Goal: Task Accomplishment & Management: Use online tool/utility

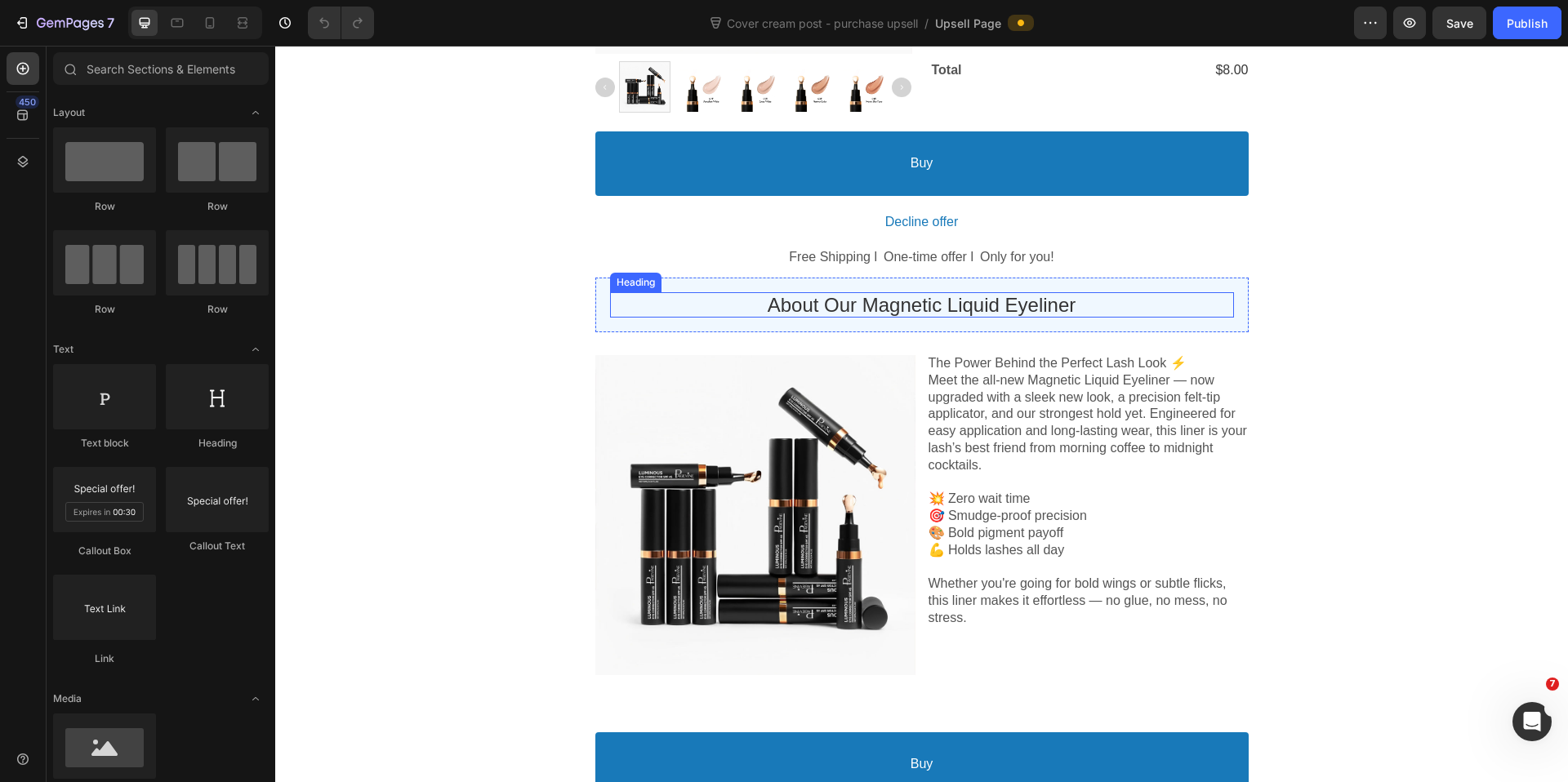
click at [933, 309] on p "About Our Magnetic Liquid Eyeliner" at bounding box center [922, 304] width 624 height 25
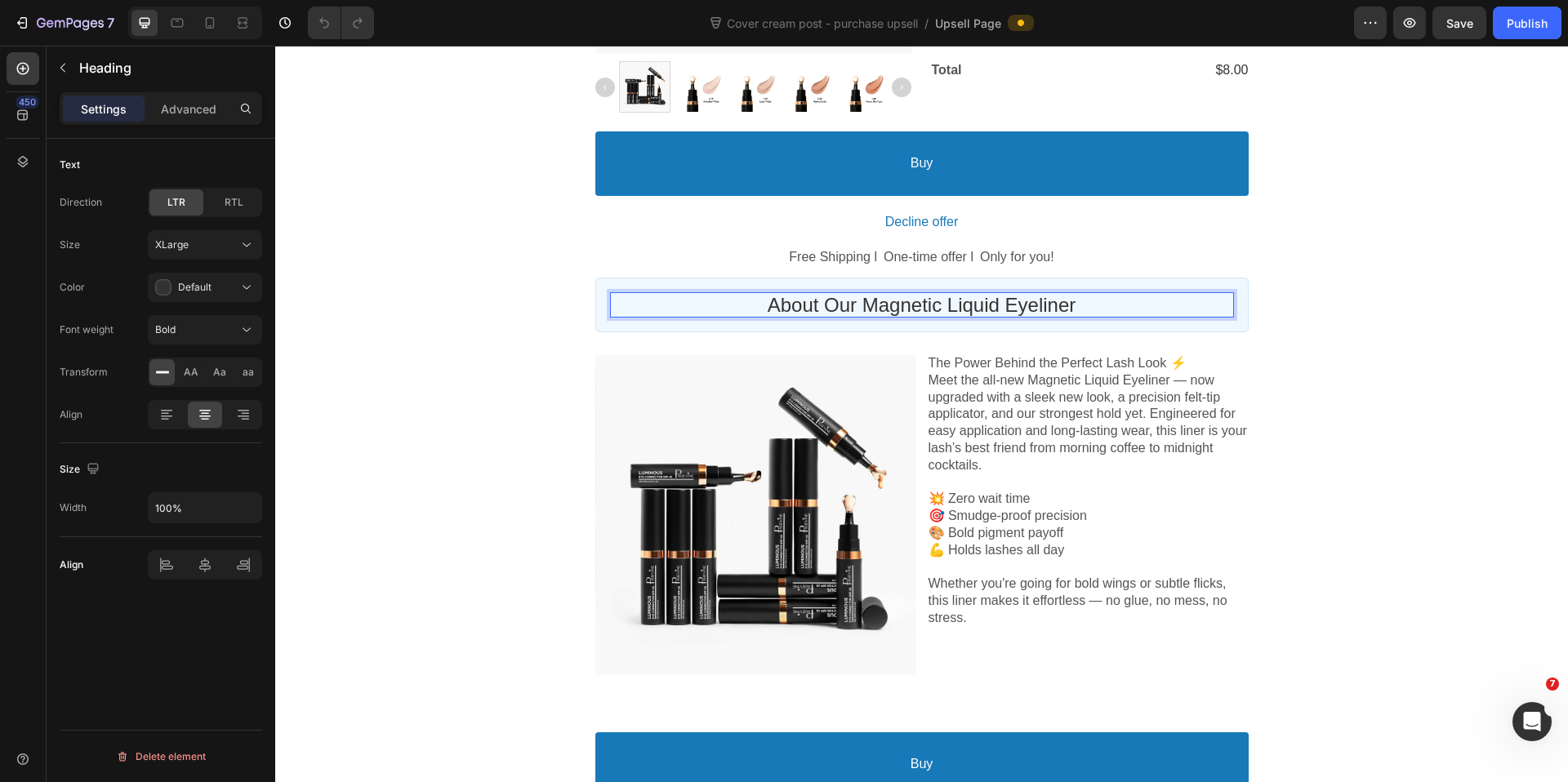
click at [864, 313] on p "About Our Magnetic Liquid Eyeliner" at bounding box center [922, 304] width 624 height 25
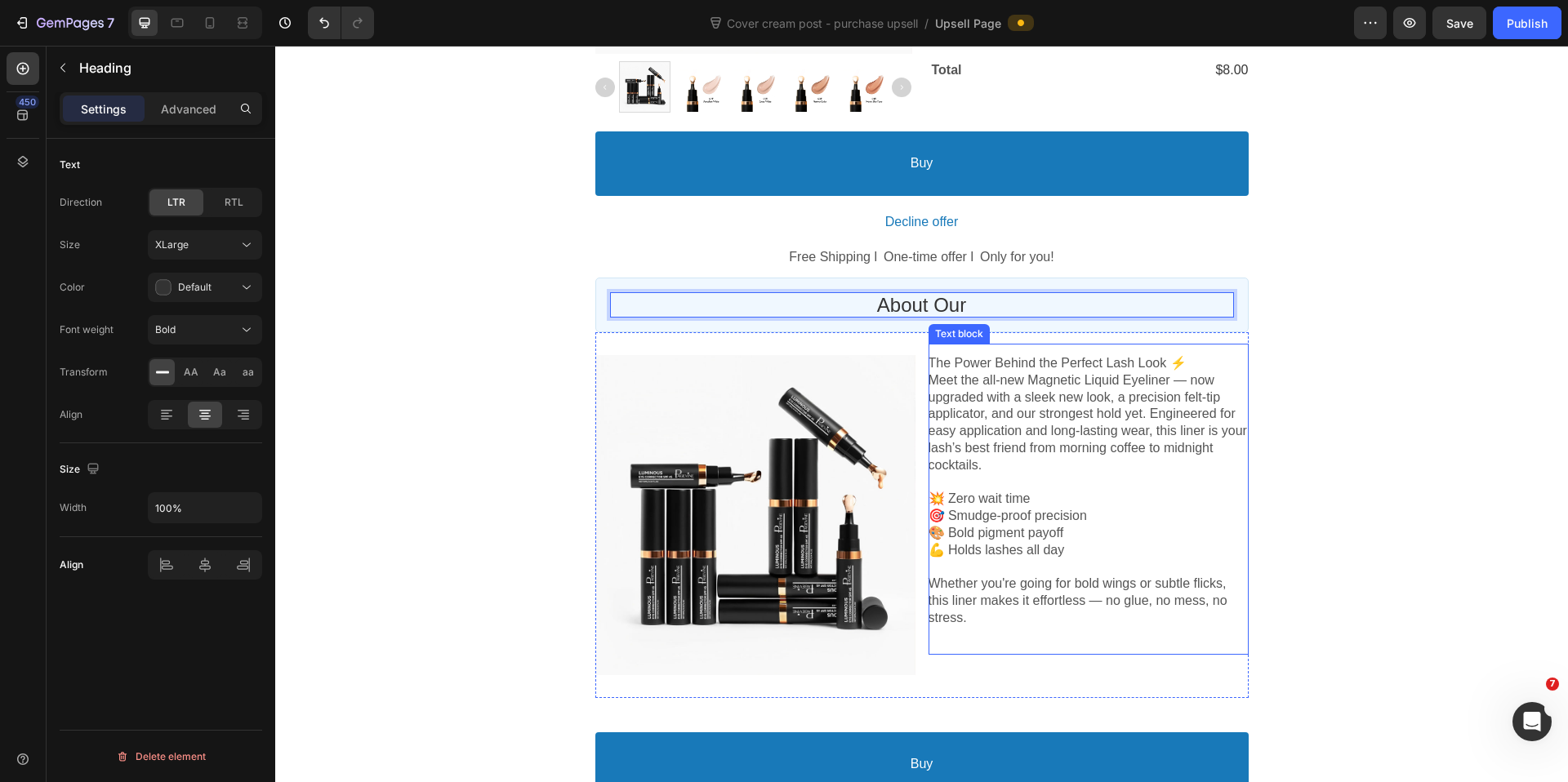
click at [1053, 542] on p "💥 Zero wait time 🎯 Smudge-proof precision 🎨 Bold pigment payoff 💪 Holds lashes …" at bounding box center [1088, 525] width 320 height 68
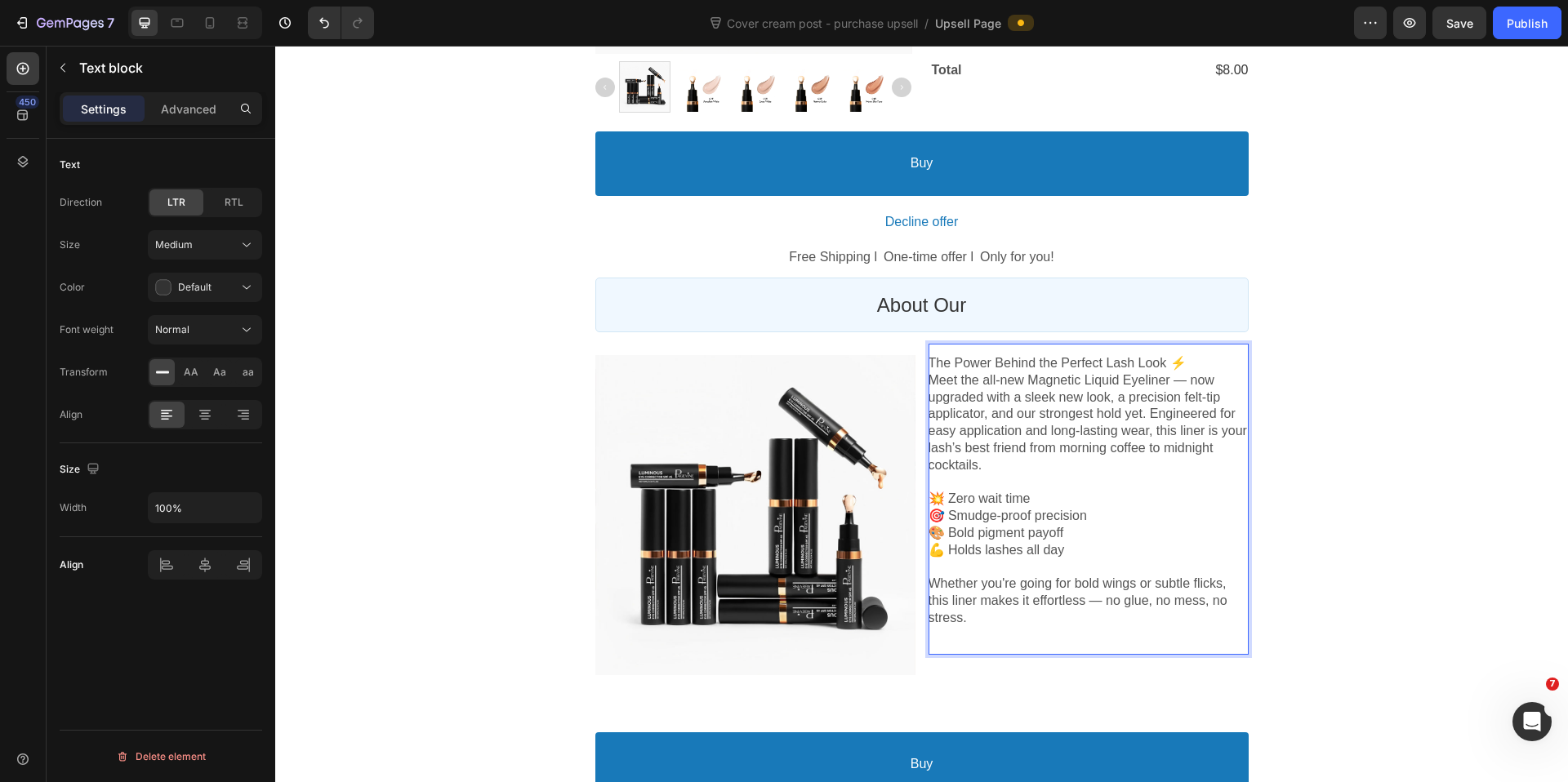
click at [986, 626] on p "Whether you're going for bold wings or subtle flicks, this liner makes it effor…" at bounding box center [1088, 601] width 320 height 51
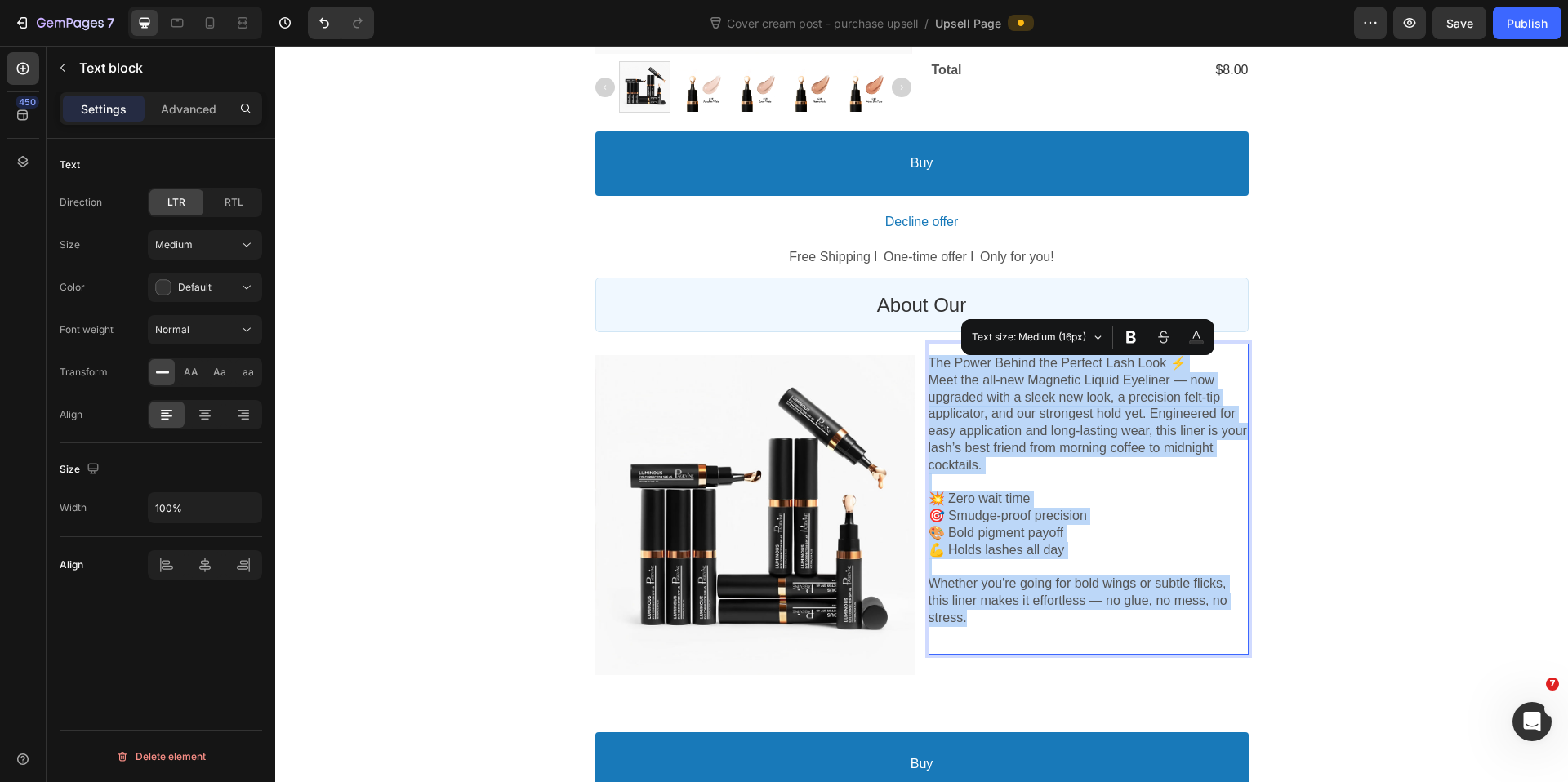
copy div "The Power Behind the Perfect Lash Look ⚡ Meet the all-new Magnetic Liquid Eyeli…"
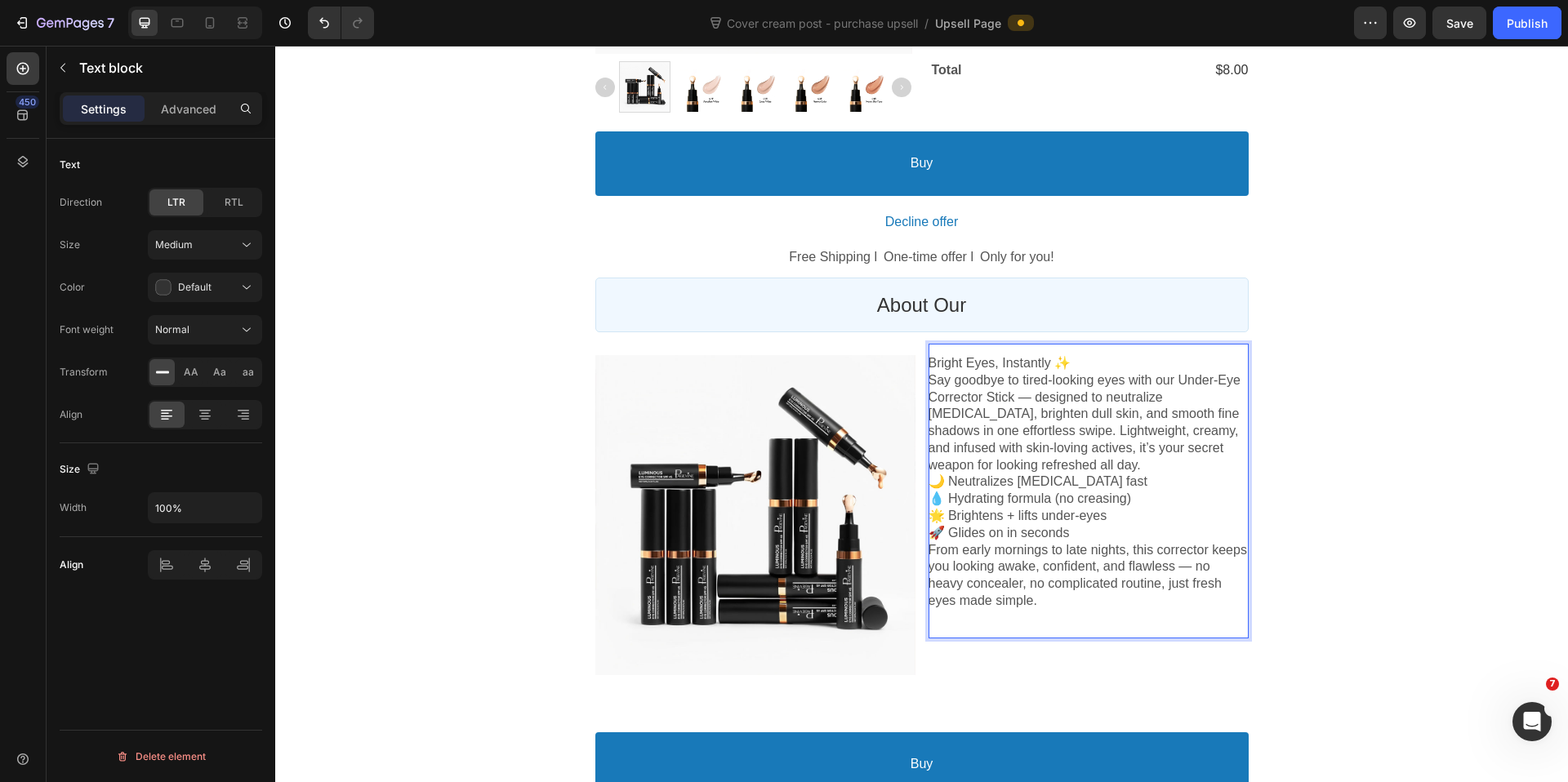
click at [1182, 470] on p "Say goodbye to tired-looking eyes with our Under-Eye Corrector Stick — designed…" at bounding box center [1088, 423] width 320 height 102
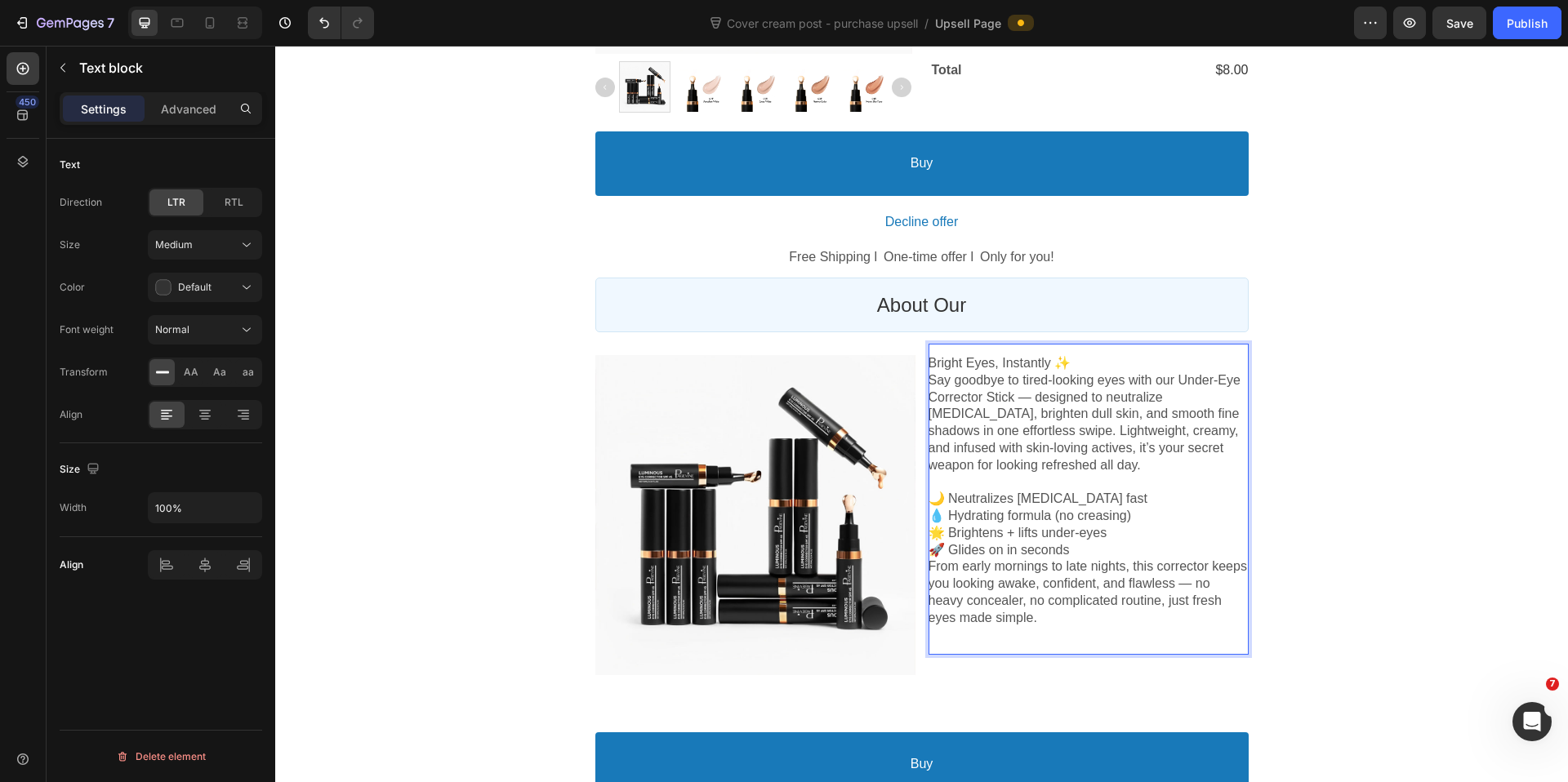
click at [928, 370] on p "Bright Eyes, Instantly ✨" at bounding box center [1088, 363] width 320 height 17
click at [928, 367] on p "Bright Eyes, Instantly ✨" at bounding box center [1088, 363] width 320 height 17
click at [1101, 558] on p "🌙 Neutralizes dark circles fast 💧 Hydrating formula (no creasing) 🌟 Brightens +…" at bounding box center [1088, 525] width 320 height 68
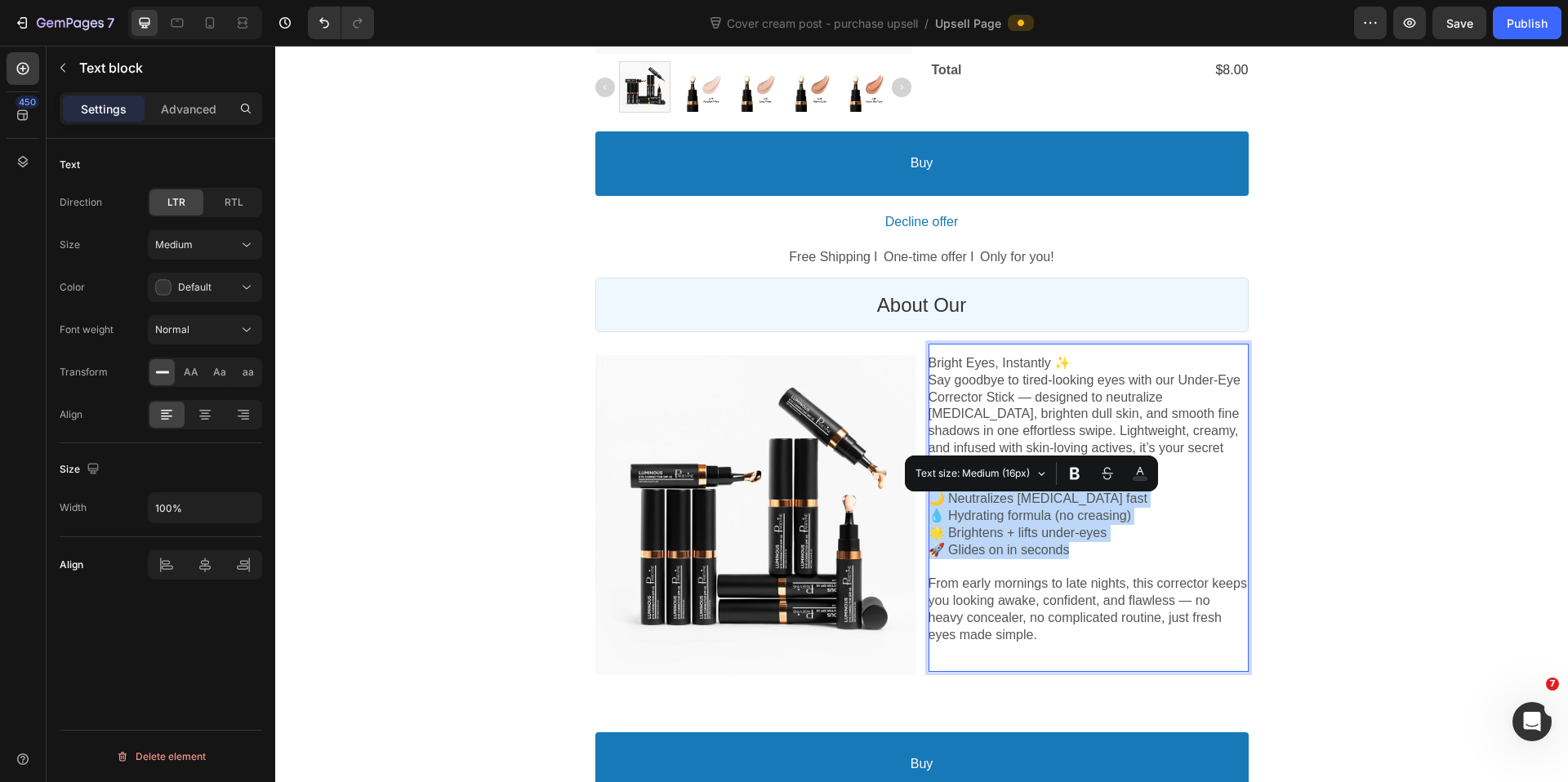
drag, startPoint x: 1083, startPoint y: 557, endPoint x: 933, endPoint y: 500, distance: 160.5
click at [933, 500] on p "🌙 Neutralizes dark circles fast 💧 Hydrating formula (no creasing) 🌟 Brightens +…" at bounding box center [1088, 525] width 320 height 68
click at [1082, 481] on icon "Editor contextual toolbar" at bounding box center [1074, 474] width 17 height 17
click at [1345, 541] on div "Order Submitted Text block Special Offer Text block Order Receipt Text block Ro…" at bounding box center [921, 202] width 1293 height 1341
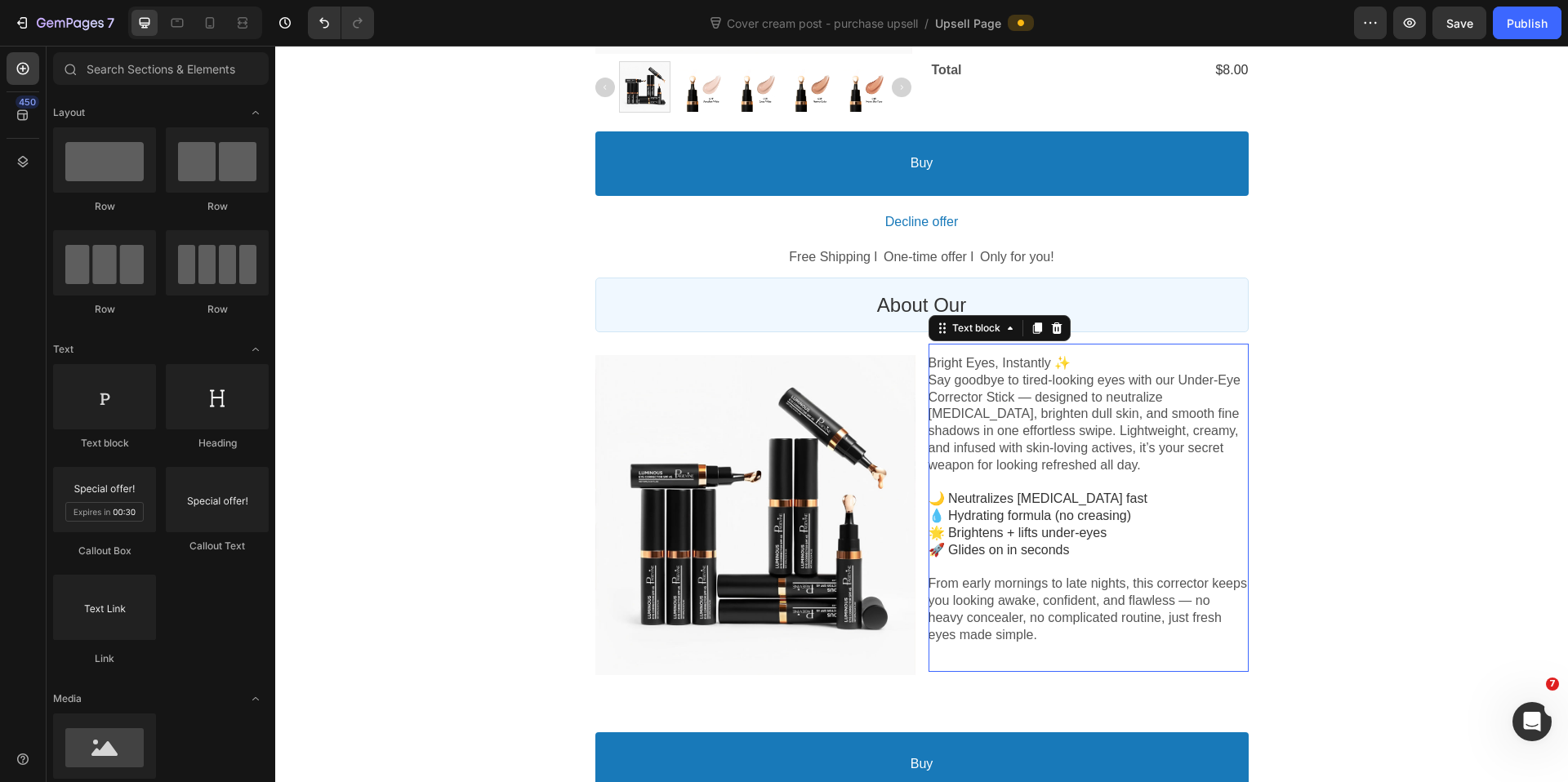
click at [1075, 419] on p "Say goodbye to tired-looking eyes with our Under-Eye Corrector Stick — designed…" at bounding box center [1088, 423] width 320 height 102
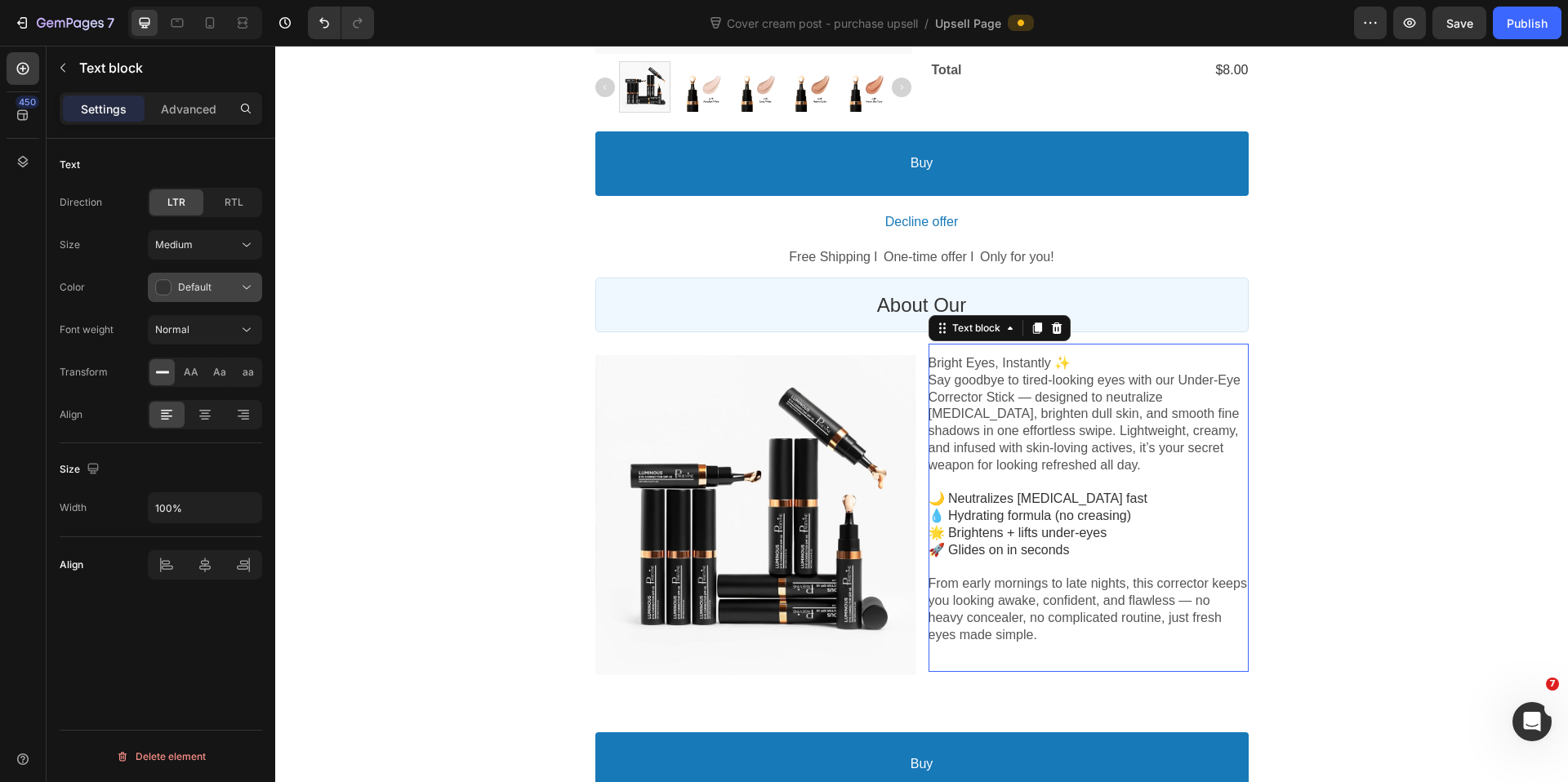
click at [233, 277] on button "Default" at bounding box center [205, 287] width 114 height 30
click at [228, 287] on div "Default" at bounding box center [197, 287] width 83 height 17
click at [226, 246] on div "Medium" at bounding box center [197, 245] width 83 height 15
click at [223, 245] on div "Medium" at bounding box center [197, 245] width 83 height 15
click at [218, 331] on div "Normal" at bounding box center [197, 329] width 83 height 15
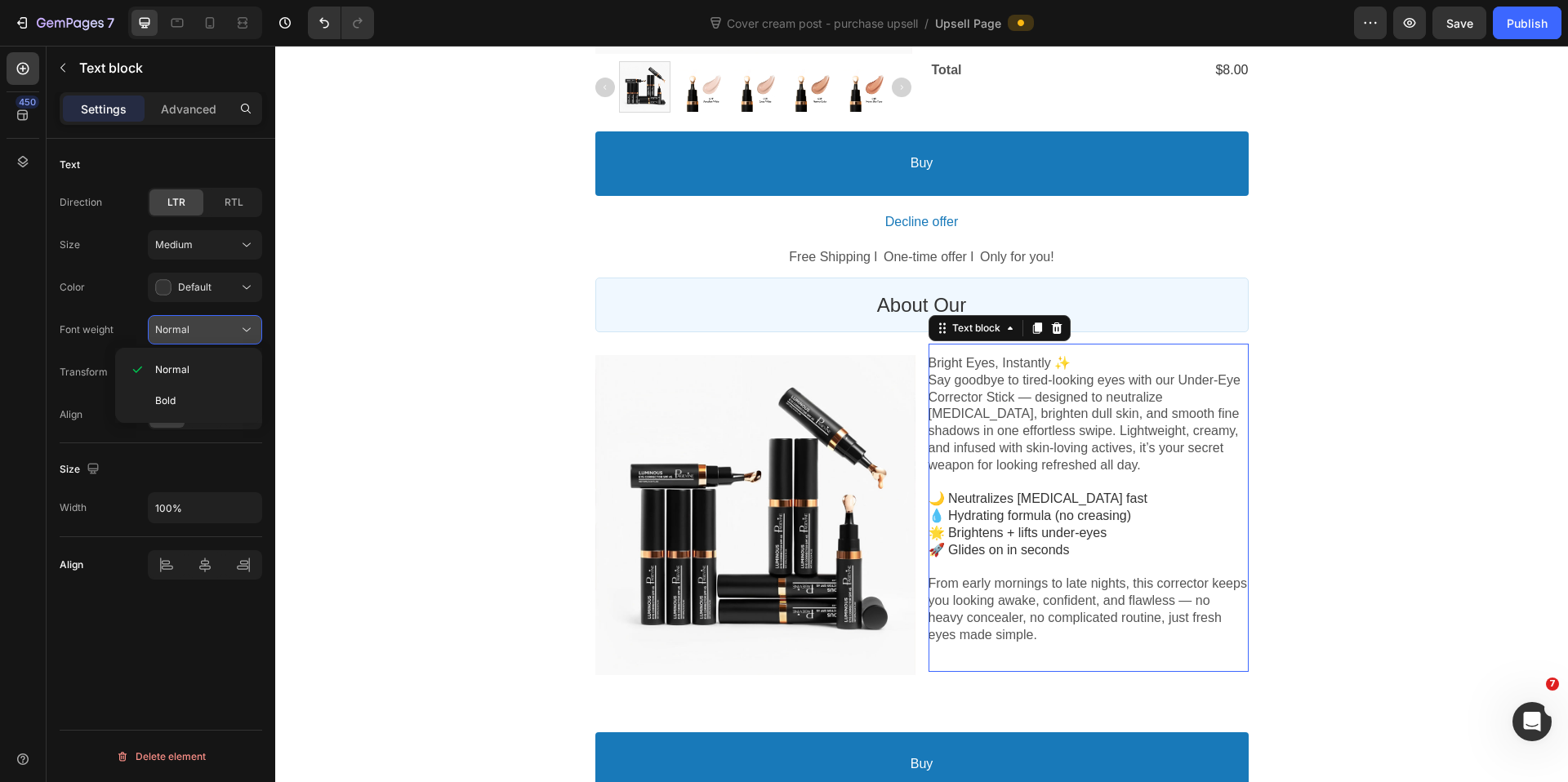
click at [218, 331] on div "Normal" at bounding box center [197, 329] width 83 height 15
click at [1284, 410] on div "Order Submitted Text block Special Offer Text block Order Receipt Text block Ro…" at bounding box center [921, 202] width 1293 height 1341
click at [1116, 379] on p "Say goodbye to tired-looking eyes with our Under-Eye Corrector Stick — designed…" at bounding box center [1088, 423] width 320 height 102
click at [1081, 360] on div "Bright Eyes, Instantly ✨ Say goodbye to tired-looking eyes with our Under-Eye C…" at bounding box center [1088, 508] width 320 height 329
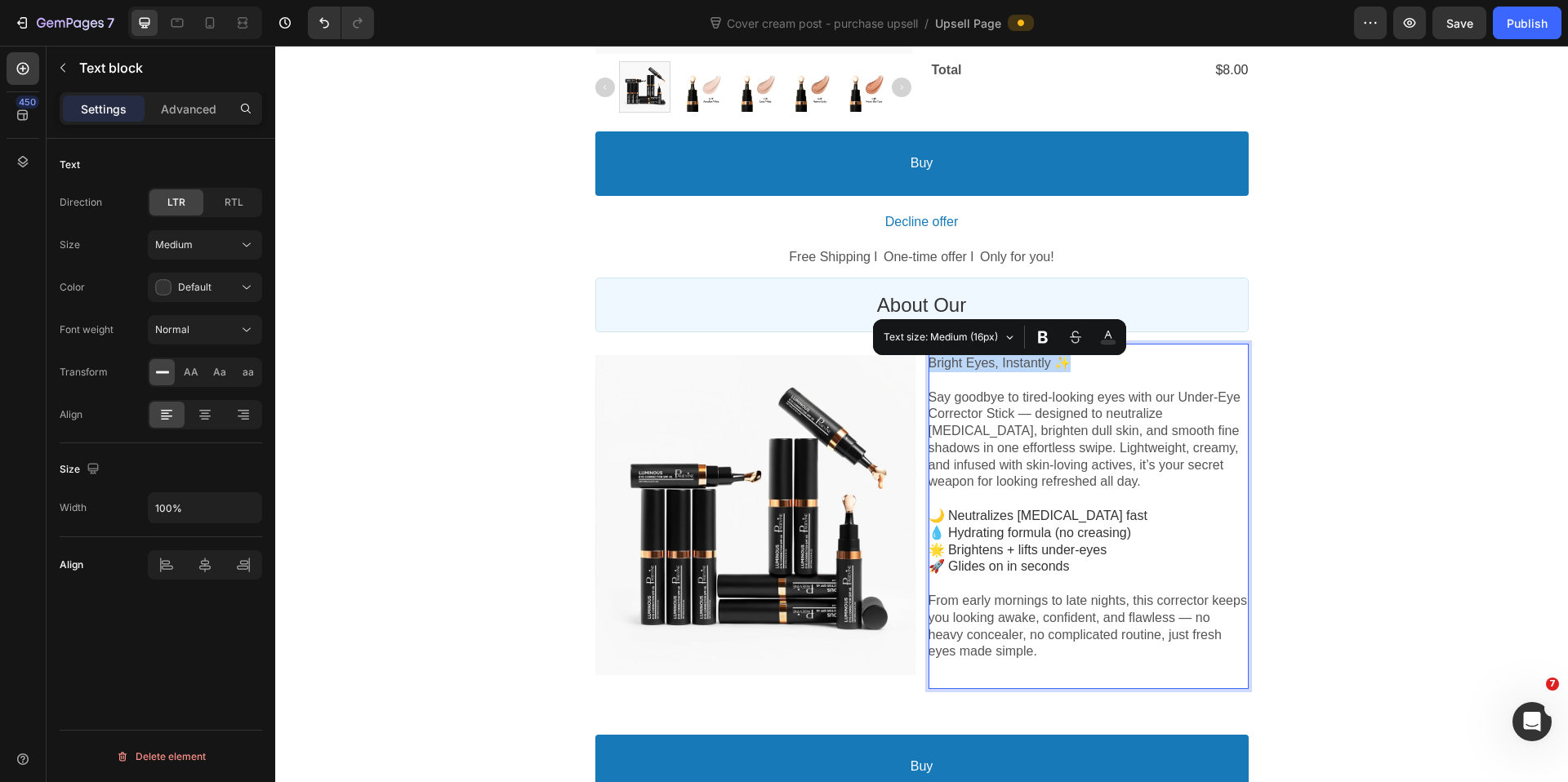
drag, startPoint x: 1075, startPoint y: 373, endPoint x: 926, endPoint y: 368, distance: 149.1
click at [926, 368] on div "Product Images Product Offer Bright Eyes, Instantly ✨ Say goodbye to tired-look…" at bounding box center [921, 516] width 653 height 368
click at [1010, 334] on button "Text size: Medium (16px)" at bounding box center [948, 337] width 144 height 30
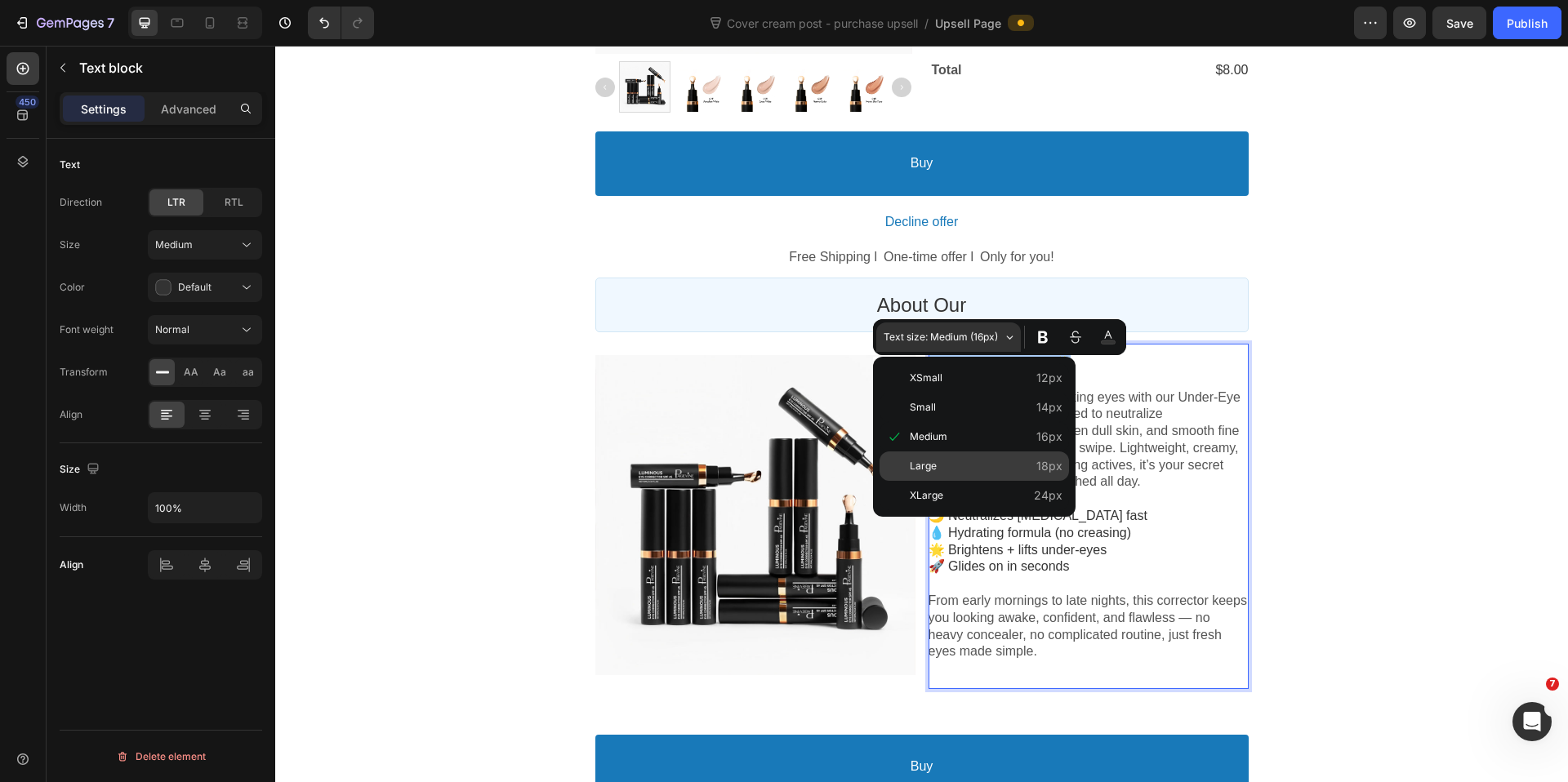
click at [941, 460] on span "Large" at bounding box center [986, 466] width 153 height 22
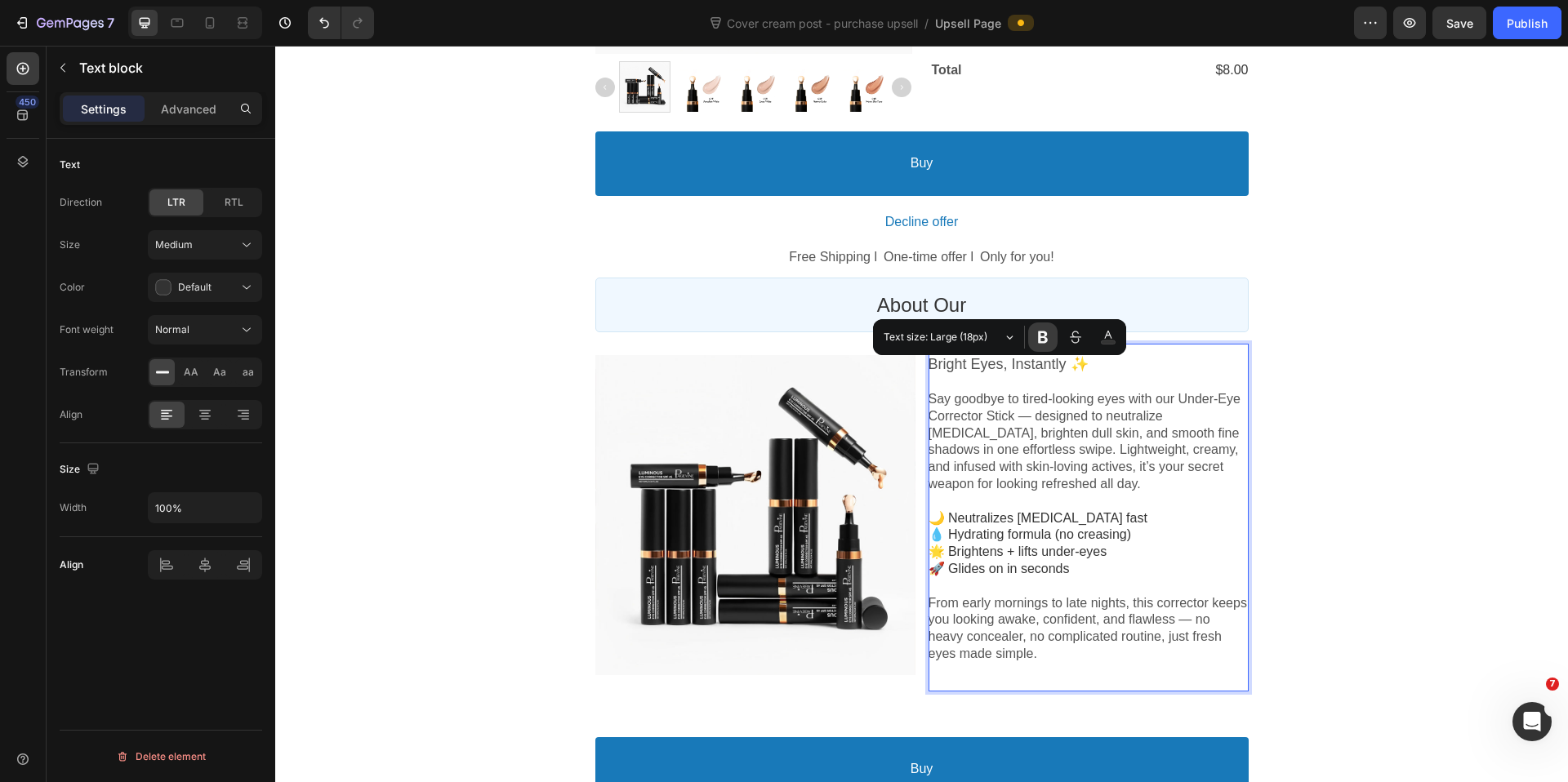
click at [1044, 340] on icon "Editor contextual toolbar" at bounding box center [1043, 337] width 17 height 17
click at [1349, 396] on div "Order Submitted Text block Special Offer Text block Order Receipt Text block Ro…" at bounding box center [921, 204] width 1293 height 1346
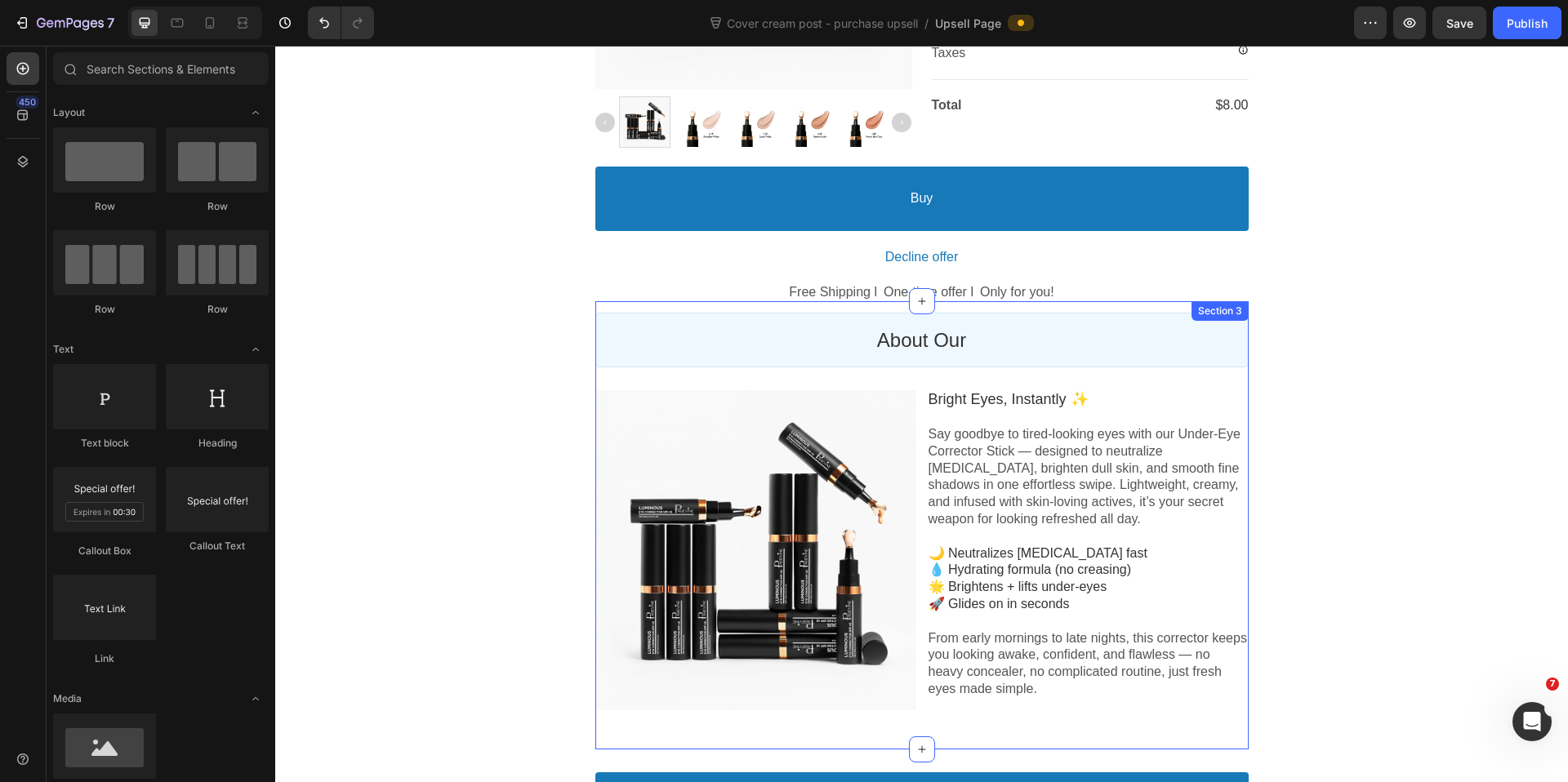
scroll to position [438, 0]
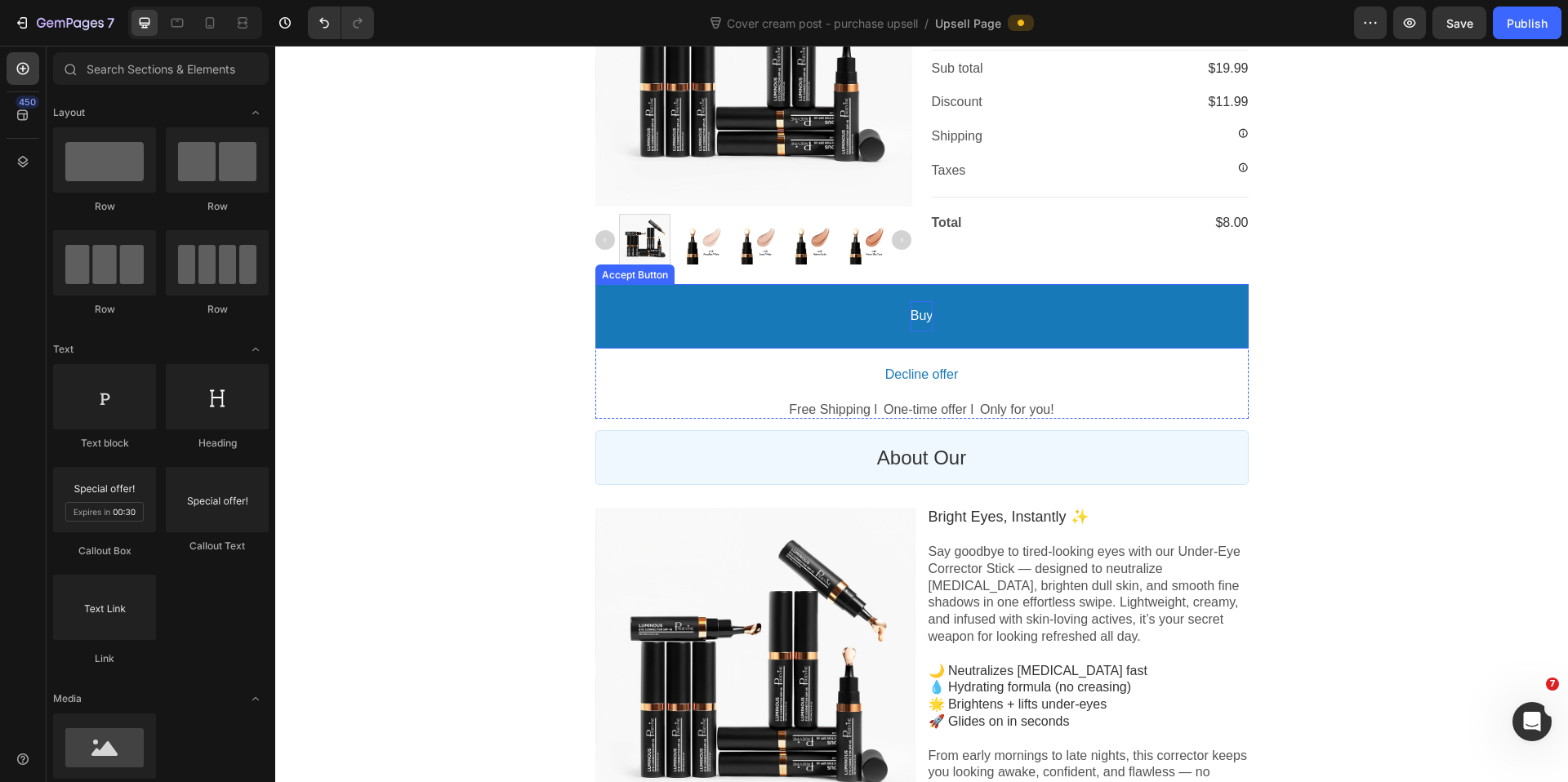
click at [917, 325] on bdo "Buy" at bounding box center [922, 316] width 23 height 17
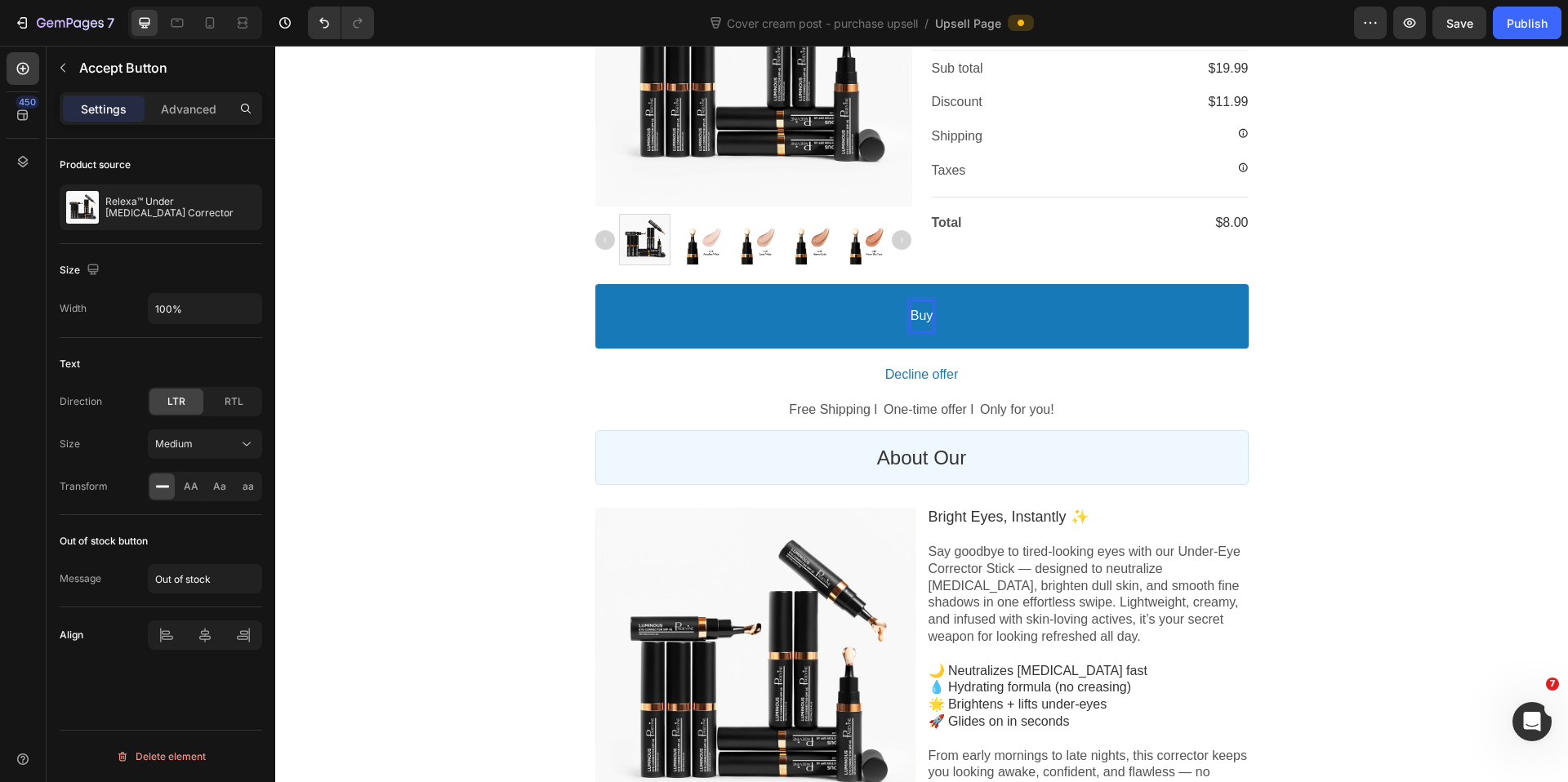
click at [921, 322] on p "Buy" at bounding box center [922, 316] width 23 height 17
click at [595, 284] on button "Shop" at bounding box center [921, 316] width 653 height 65
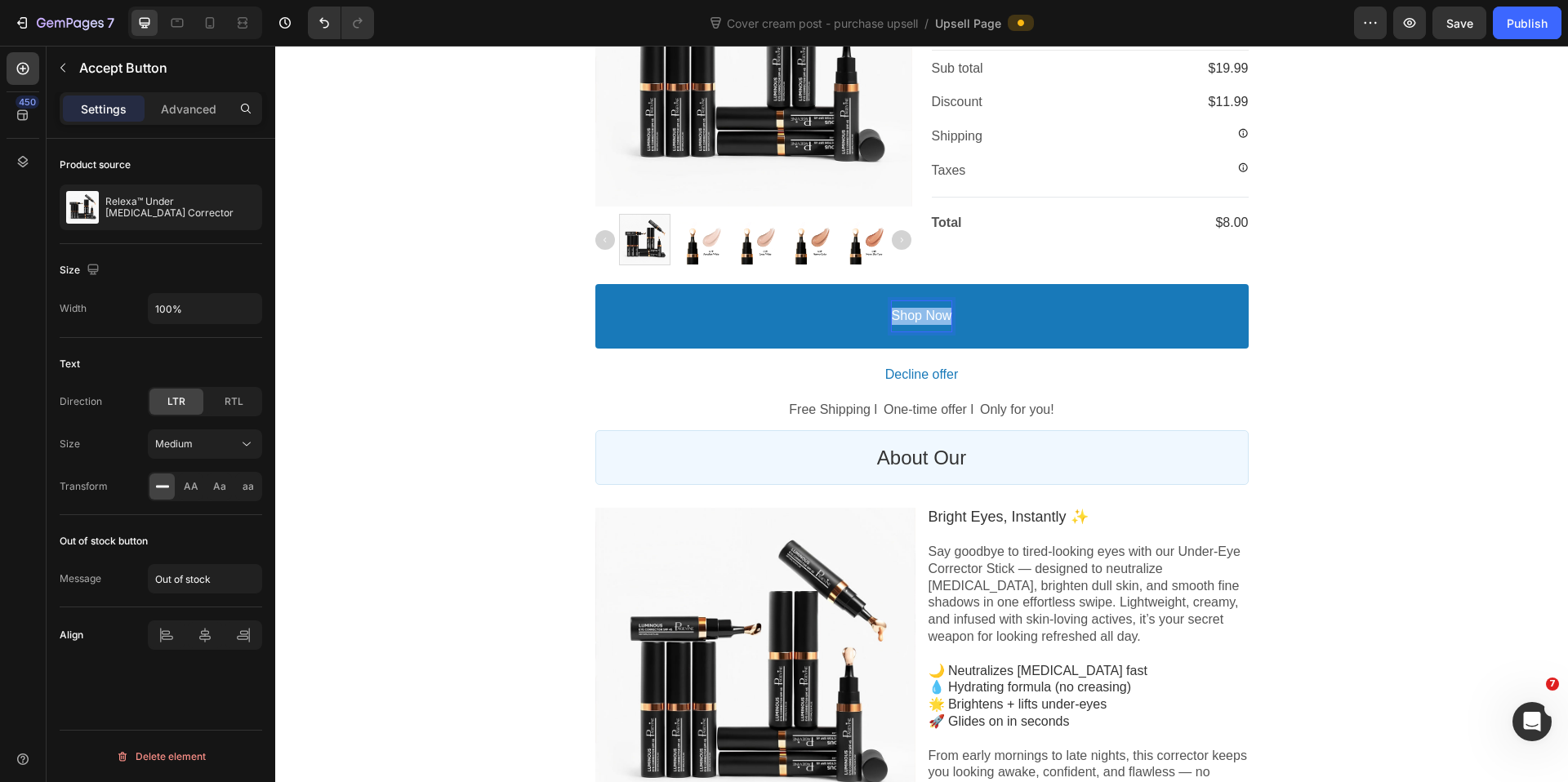
click at [1312, 453] on div "Order Submitted Text block Special Offer Text block Order Receipt Text block Ro…" at bounding box center [921, 356] width 1293 height 1346
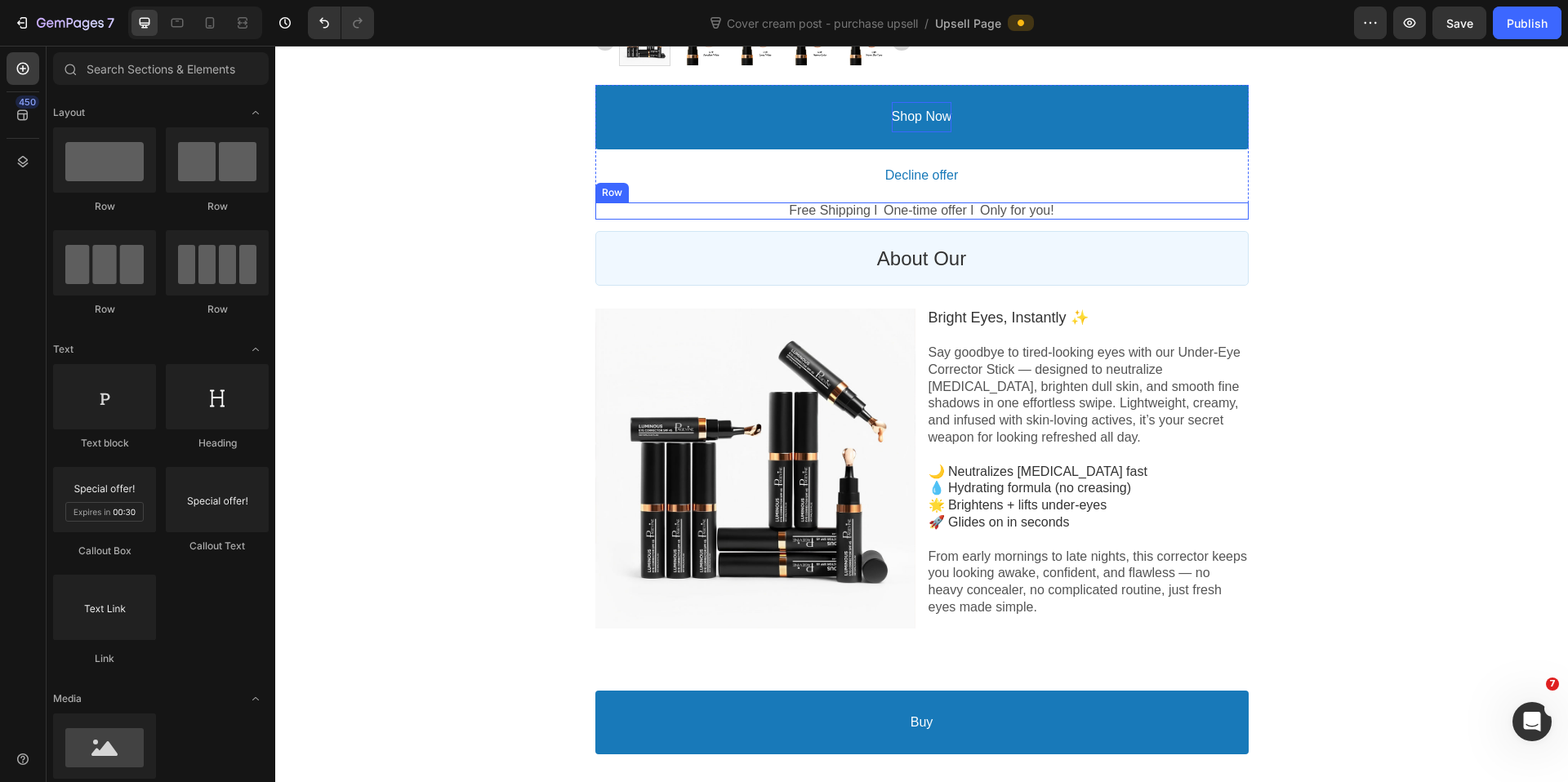
scroll to position [917, 0]
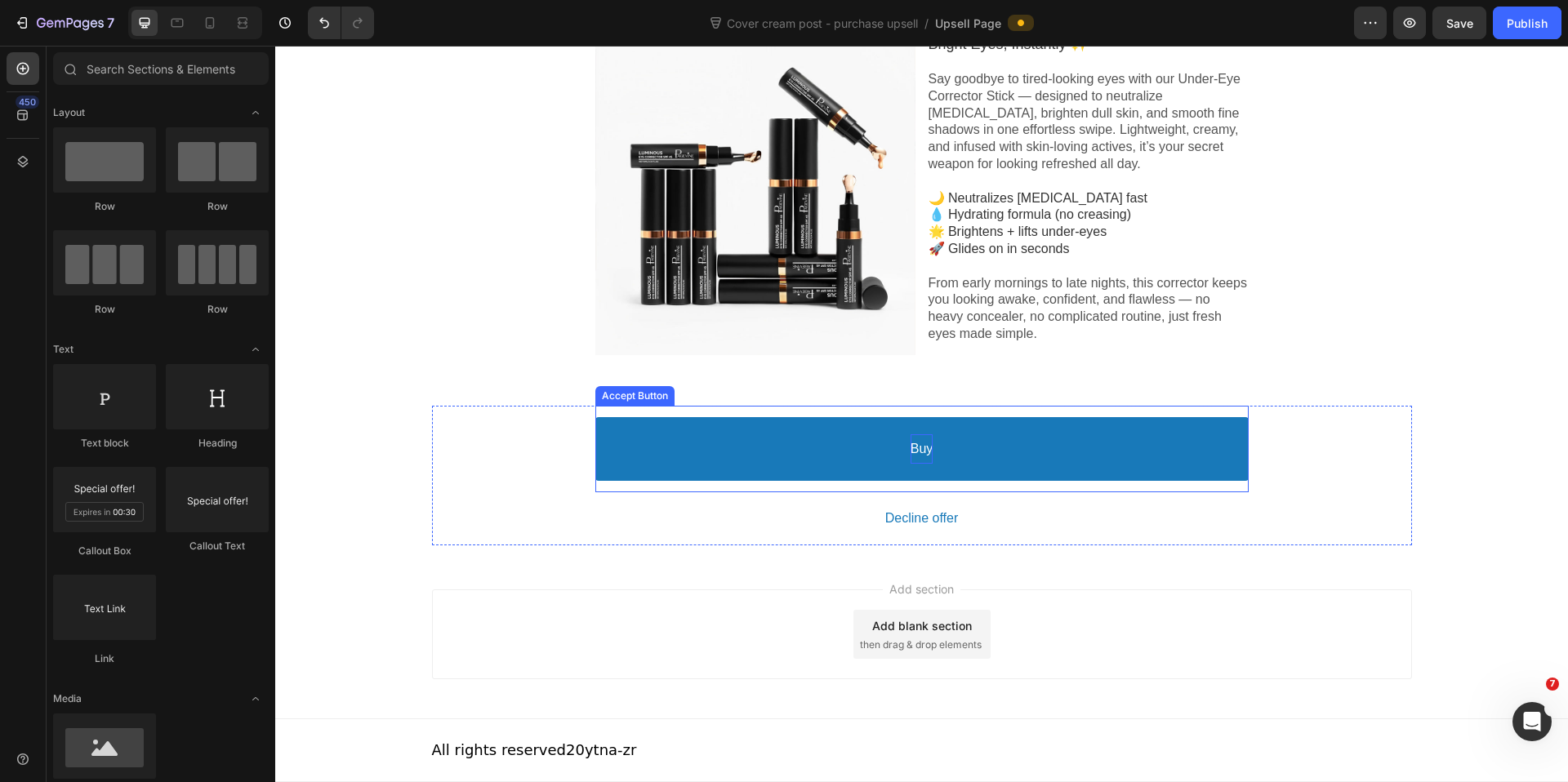
click at [923, 447] on bdo "Buy" at bounding box center [922, 450] width 23 height 17
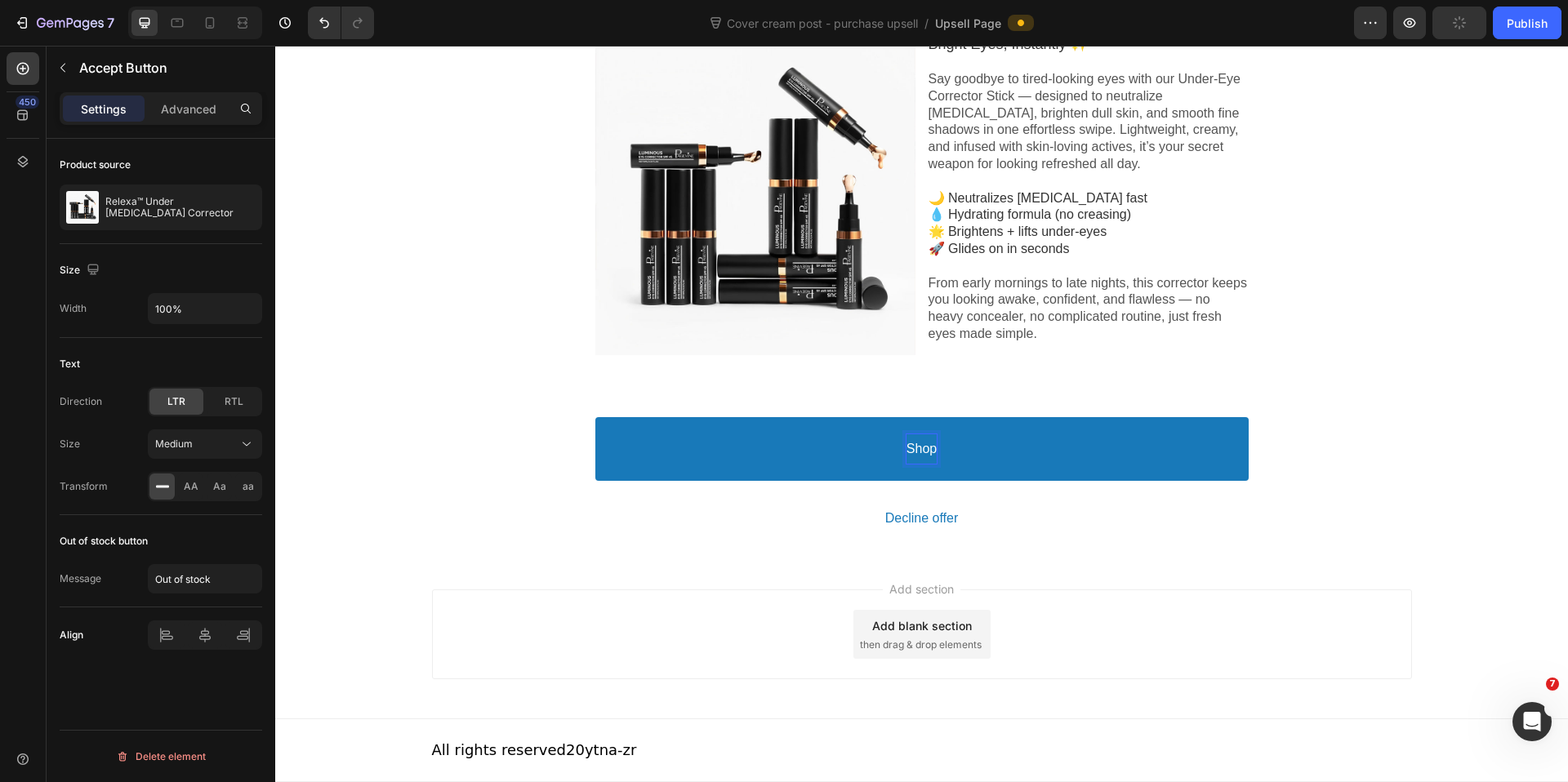
click at [595, 417] on button "Shop" at bounding box center [921, 449] width 653 height 65
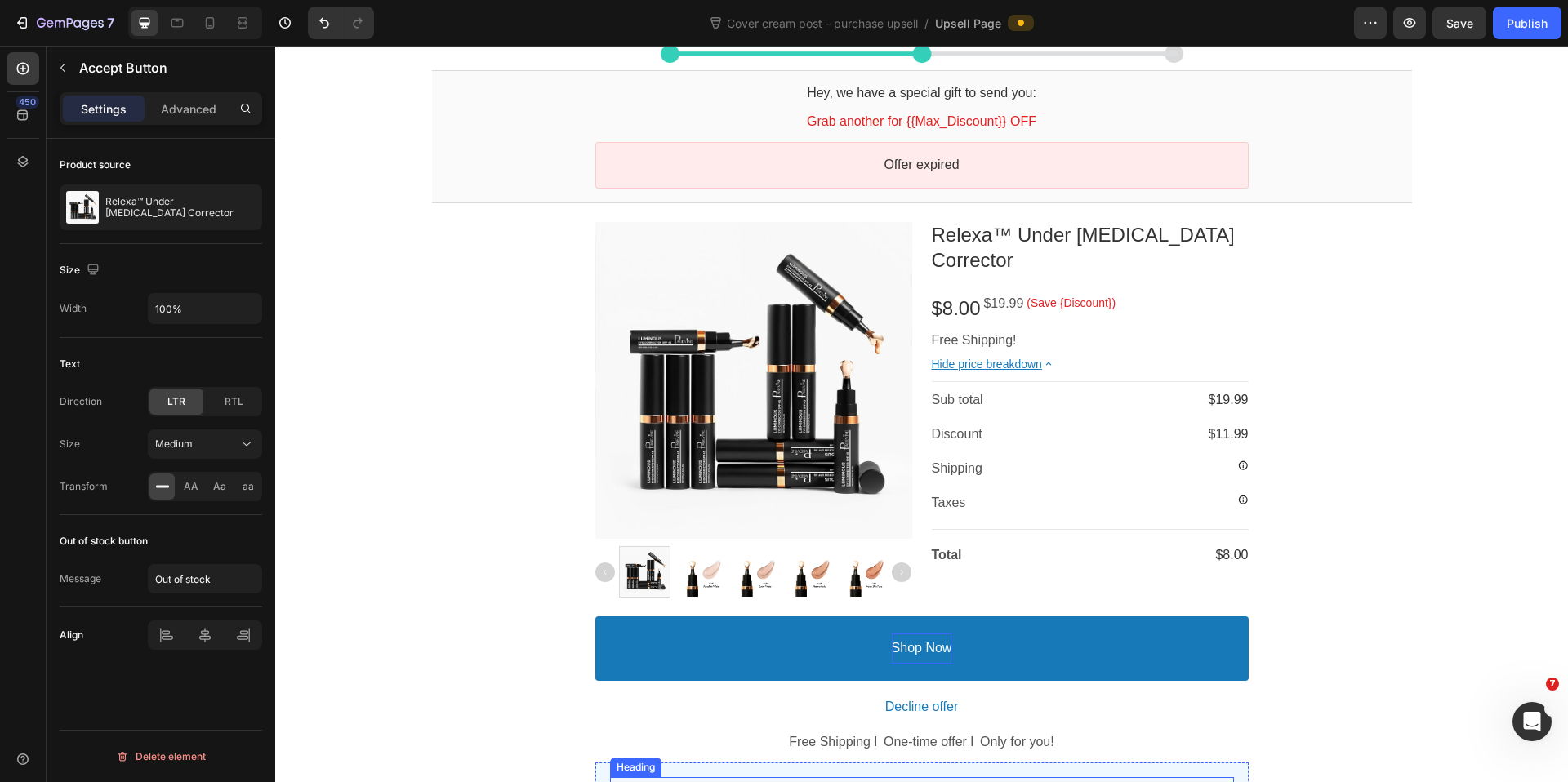
scroll to position [104, 0]
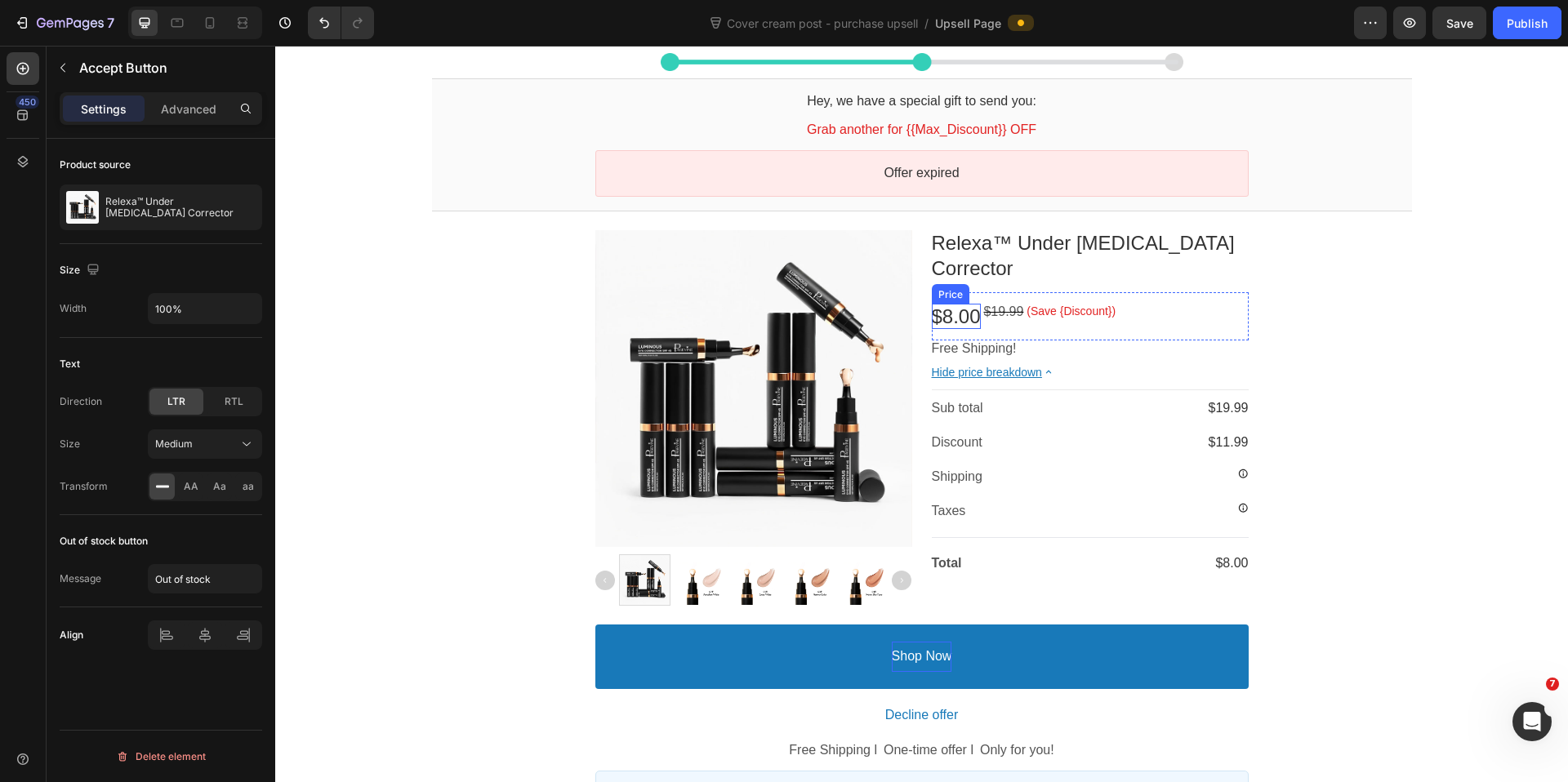
click at [968, 305] on bdo "$8.00" at bounding box center [956, 315] width 49 height 22
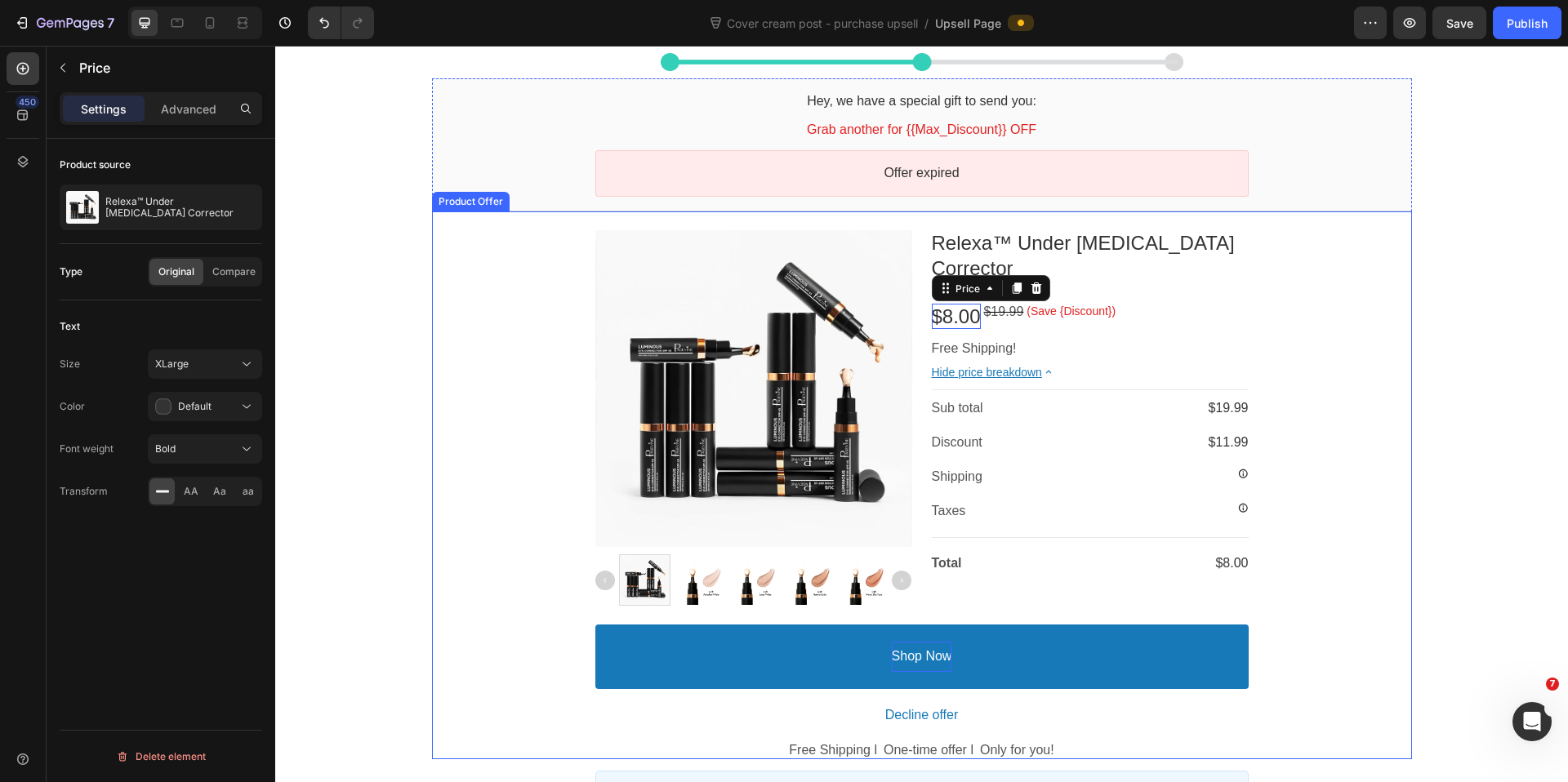
click at [1375, 334] on div "Product Images Relexa™ Under Eye Color Corrector Product Title $8.00 Price $19.…" at bounding box center [921, 485] width 980 height 548
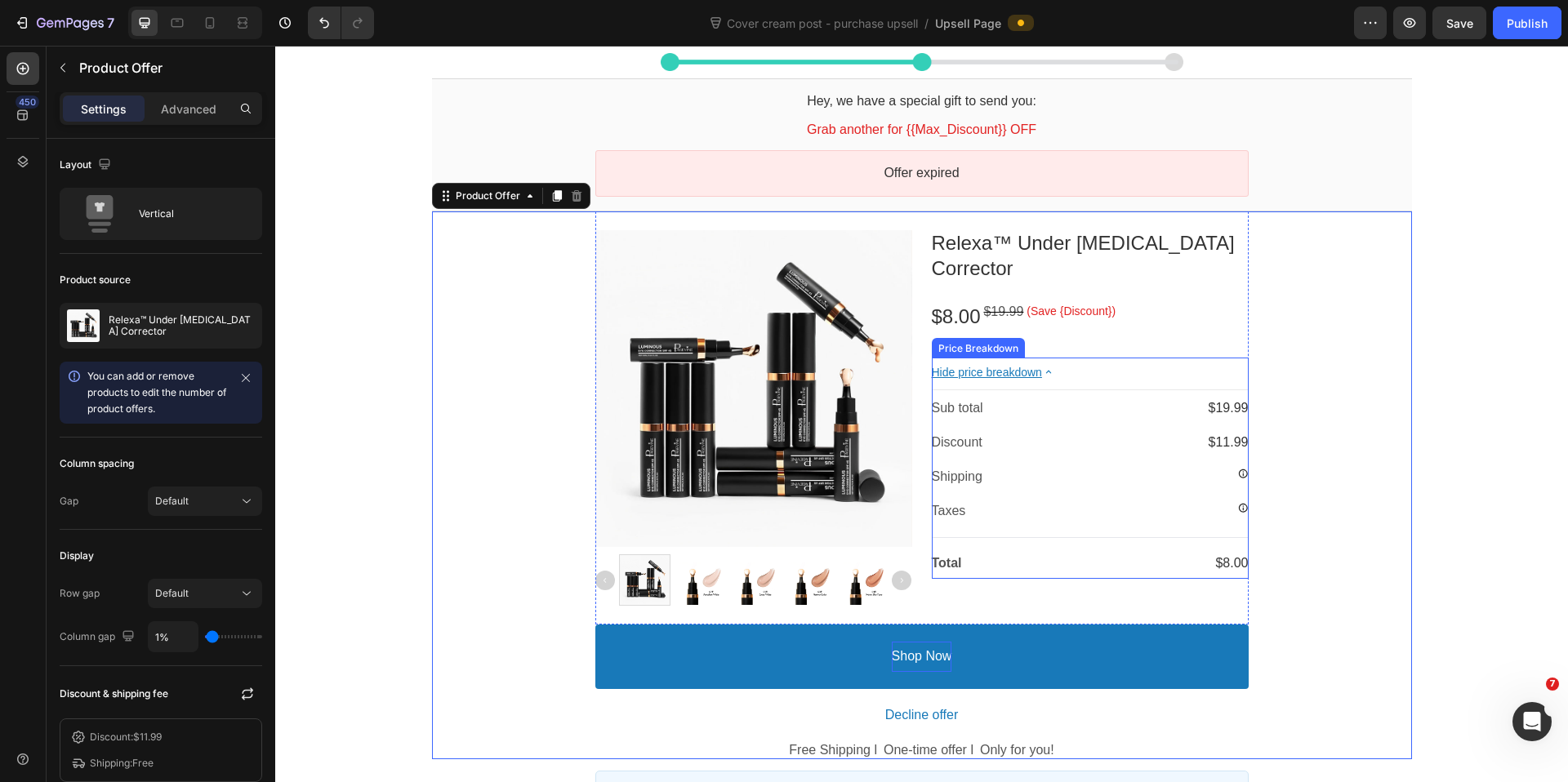
click at [1219, 556] on bdo "$8.00" at bounding box center [1231, 563] width 32 height 14
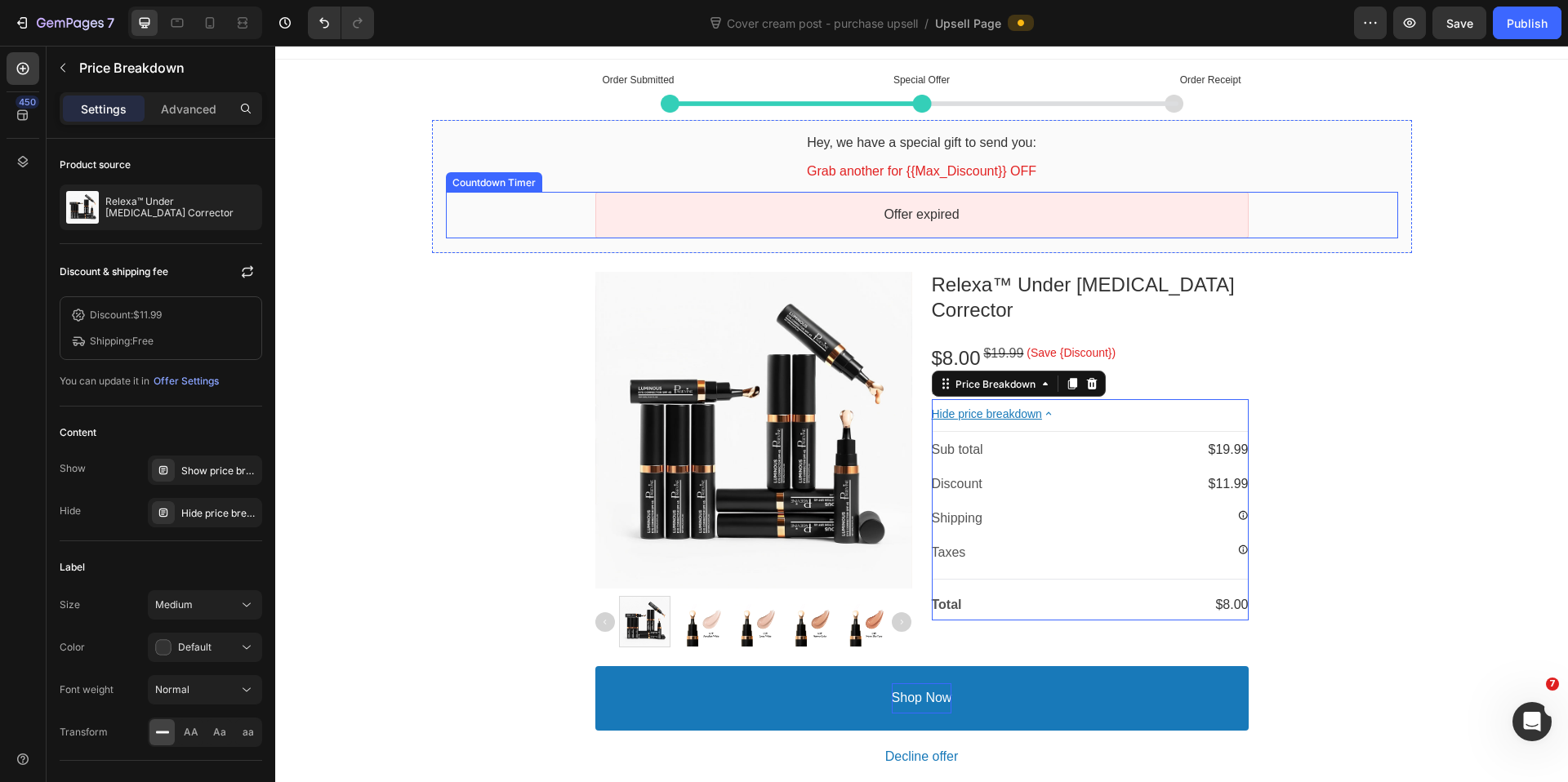
scroll to position [65, 0]
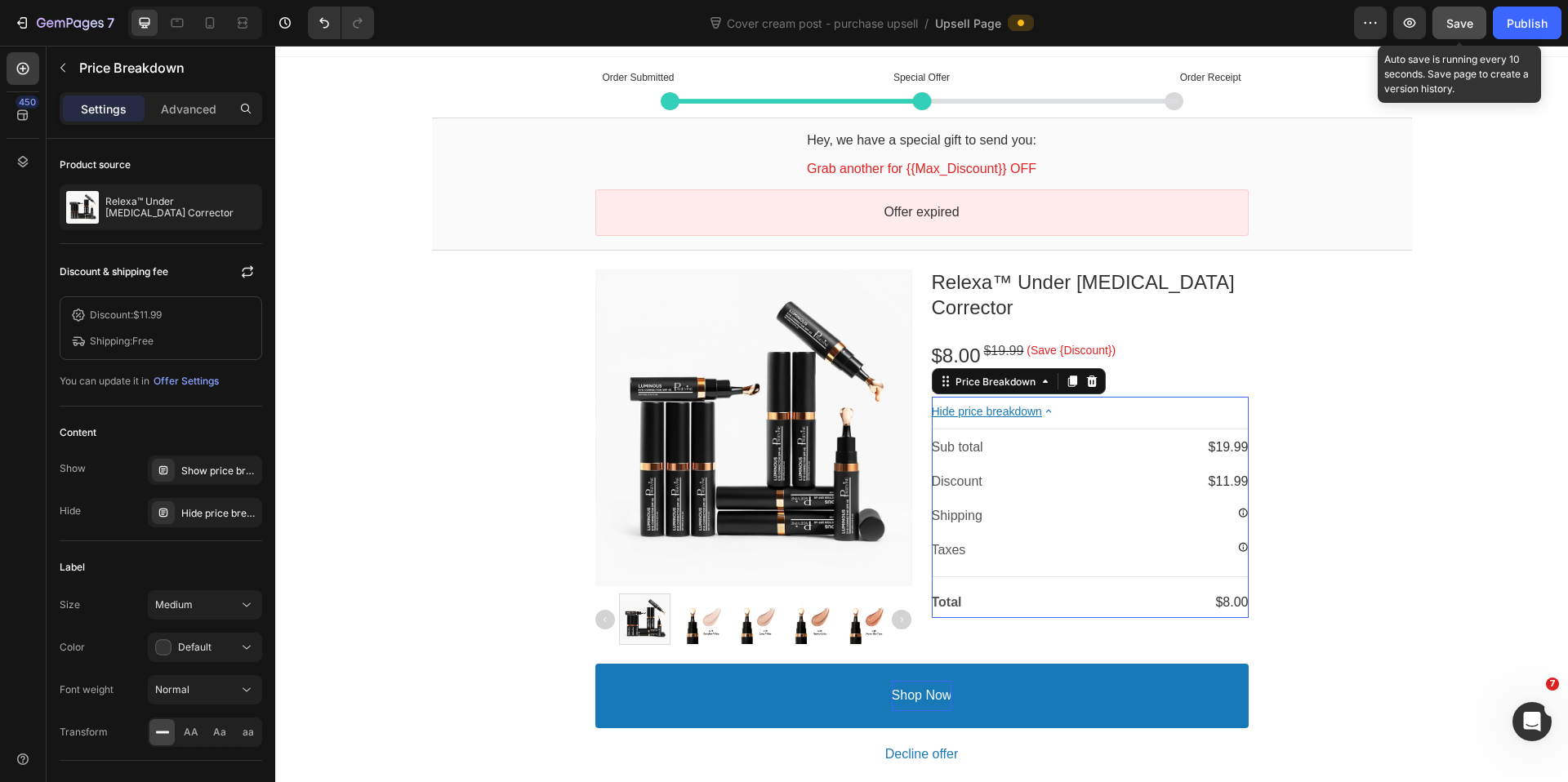
click at [1463, 31] on button "Save" at bounding box center [1460, 22] width 54 height 32
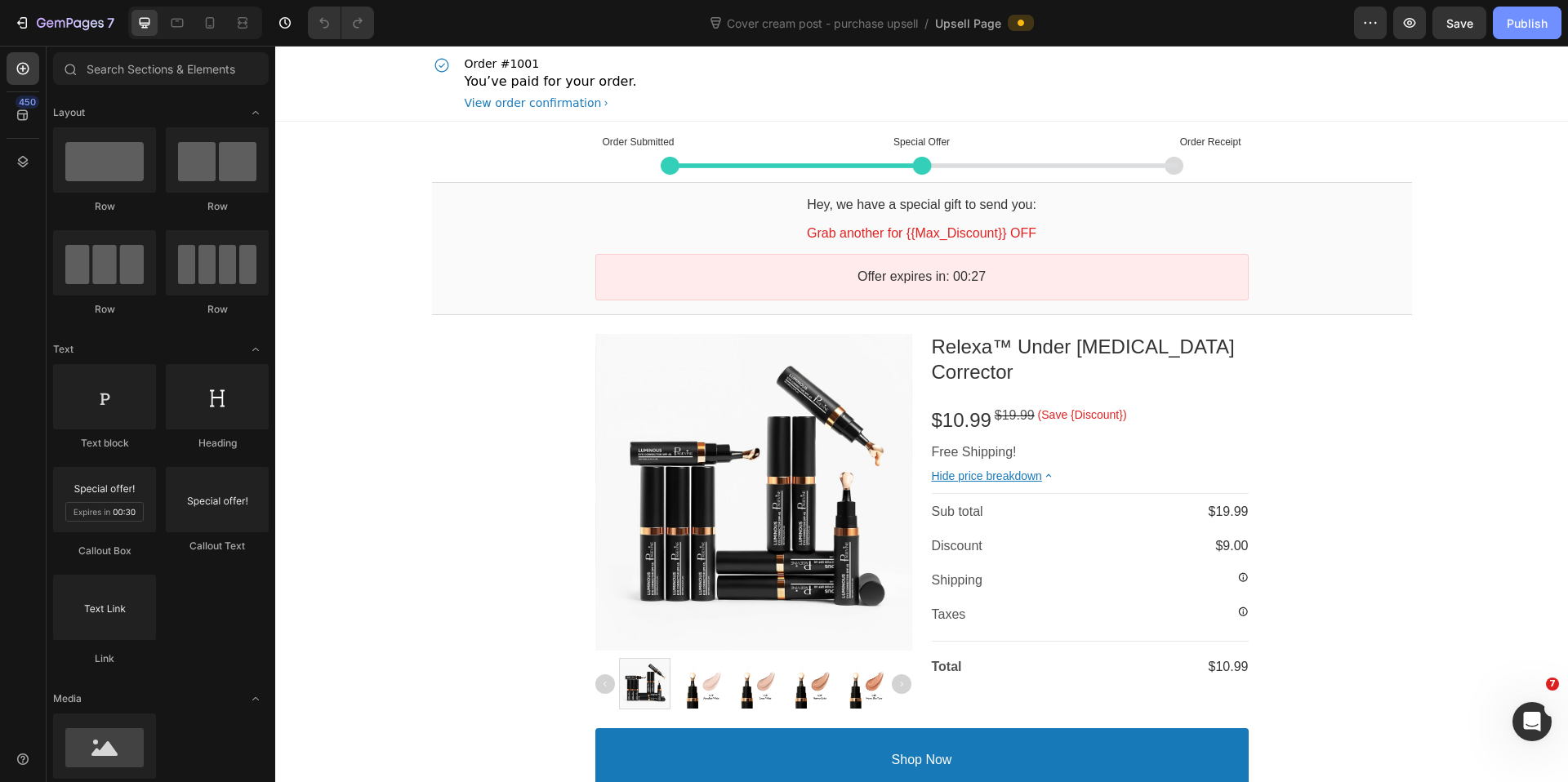
click at [1534, 29] on div "Publish" at bounding box center [1527, 24] width 41 height 17
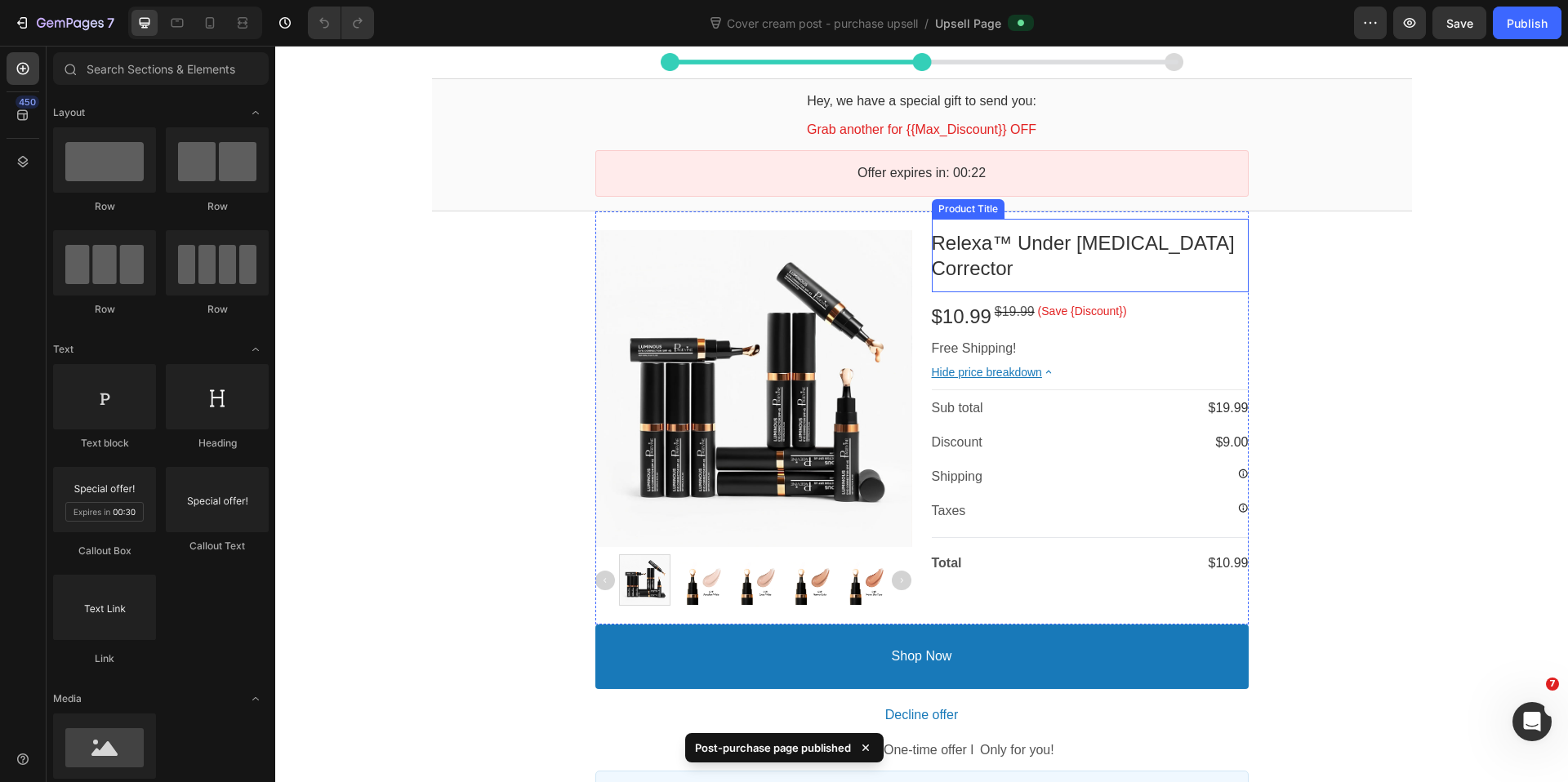
scroll to position [103, 0]
click at [705, 585] on div at bounding box center [700, 581] width 51 height 51
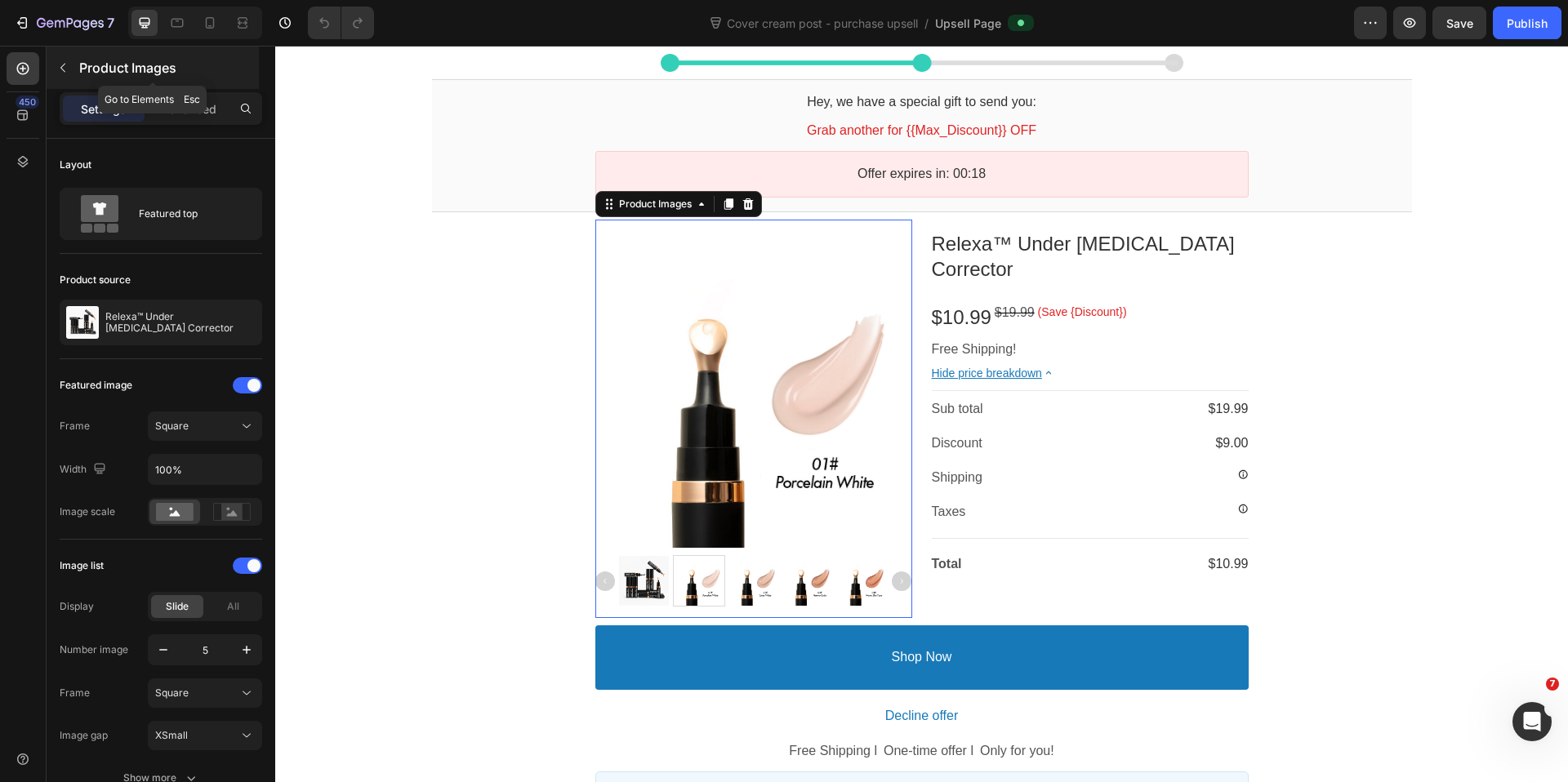
click at [65, 57] on button "button" at bounding box center [63, 68] width 26 height 26
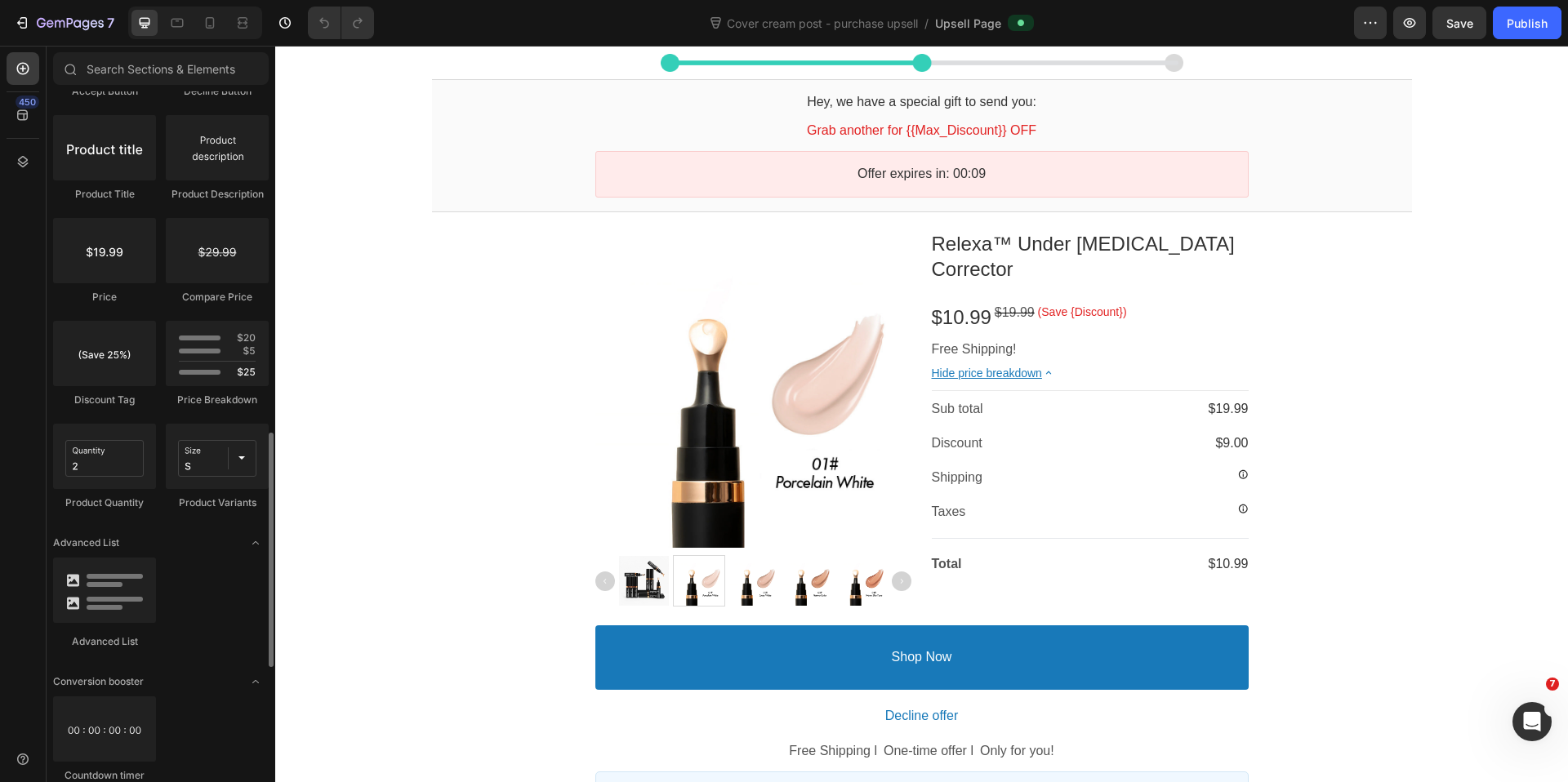
scroll to position [1326, 0]
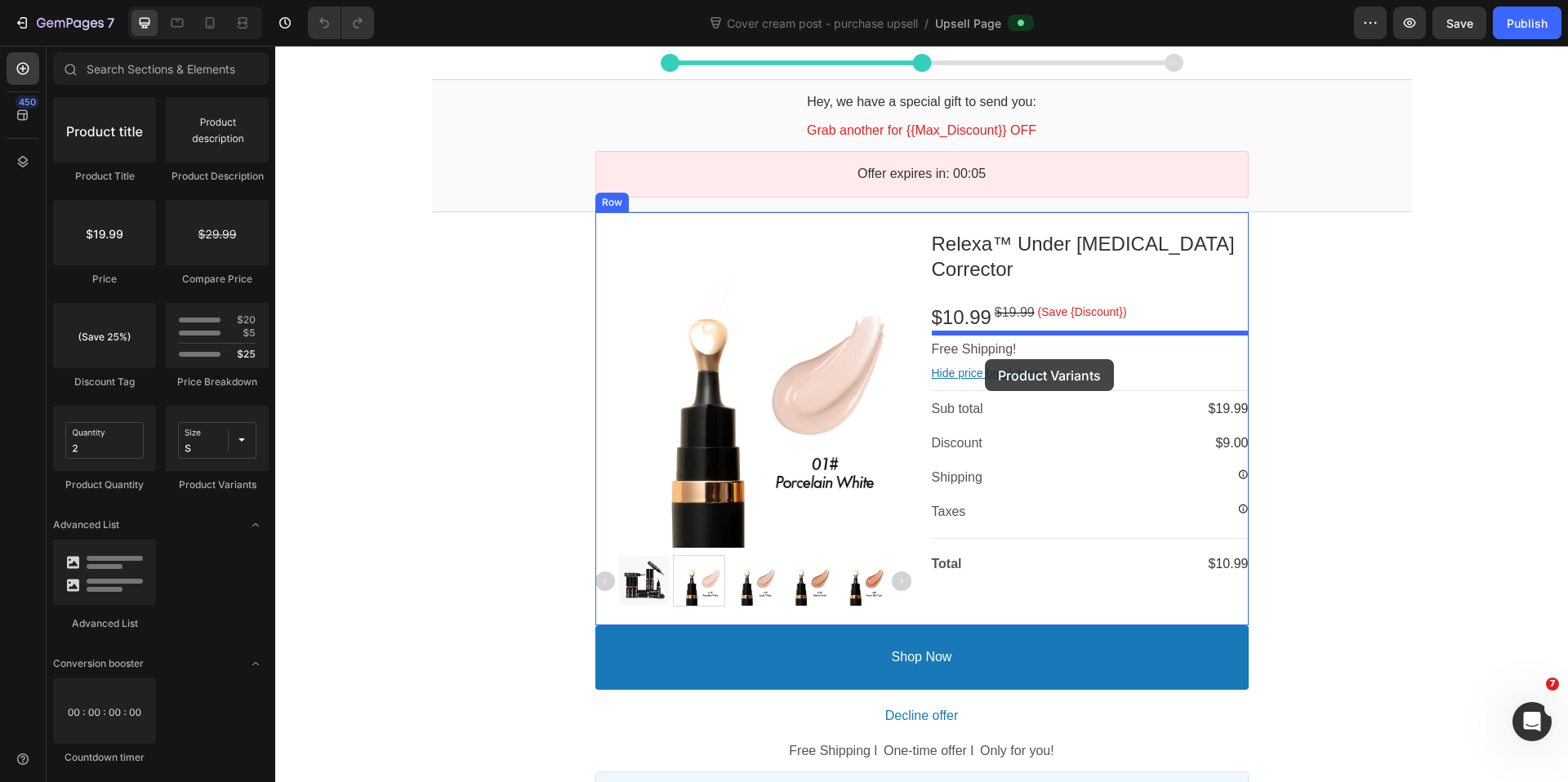
drag, startPoint x: 496, startPoint y: 492, endPoint x: 985, endPoint y: 360, distance: 506.5
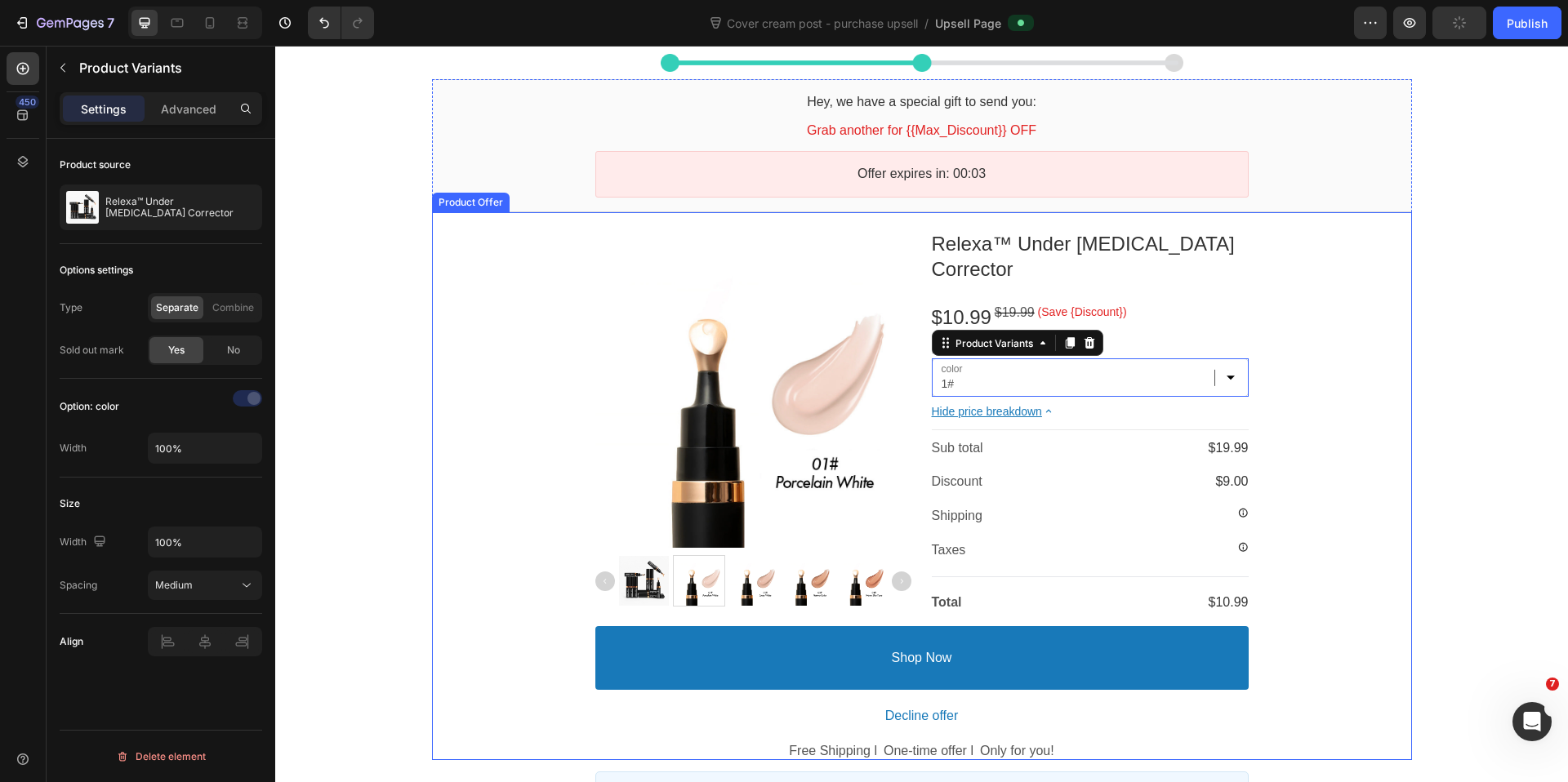
click at [1283, 354] on div "Product Images Relexa™ Under Eye Color Corrector Product Title $10.99 Price $19…" at bounding box center [921, 486] width 980 height 548
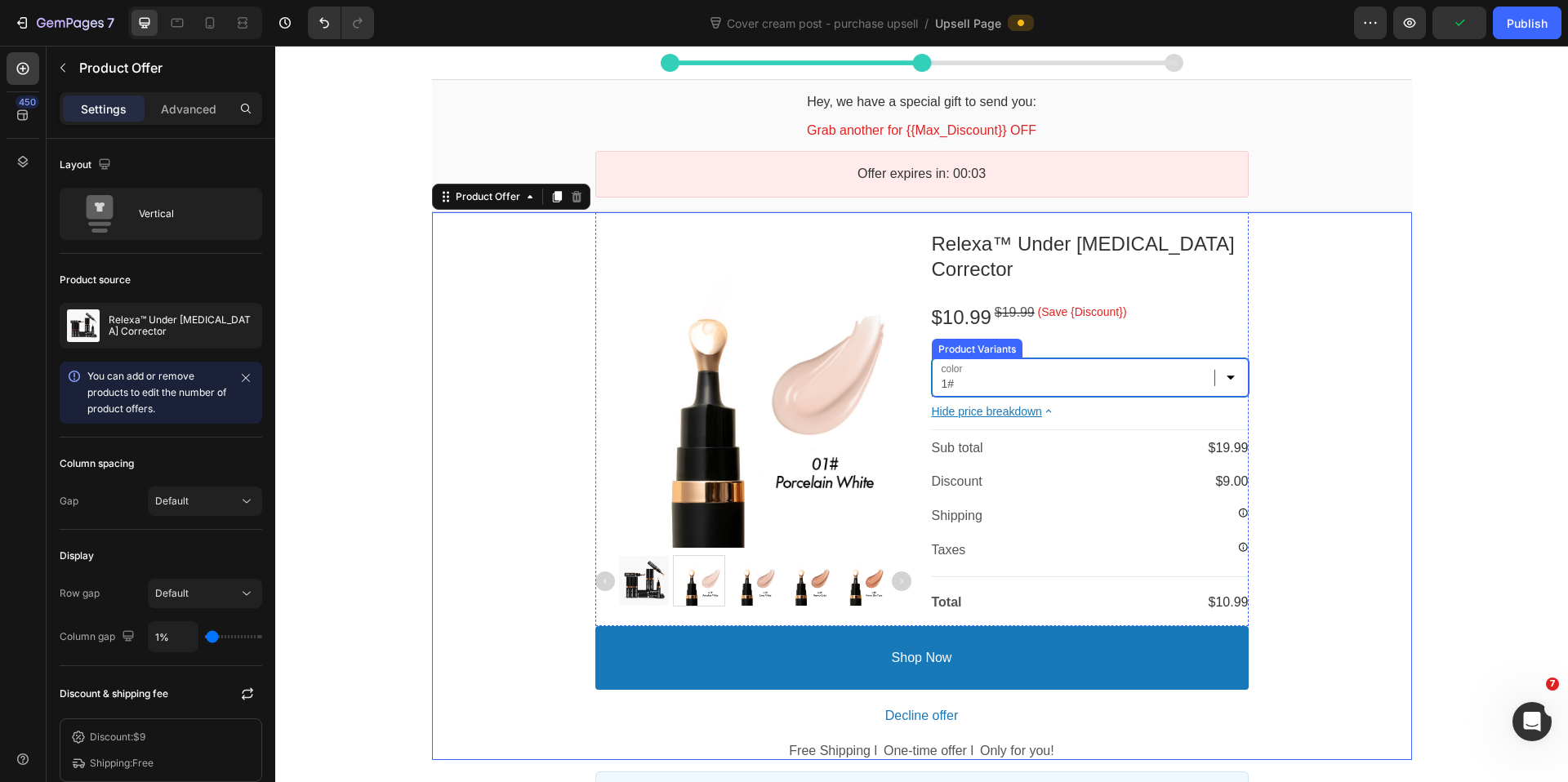
click at [1226, 358] on select "1# 2# 3# 4#" at bounding box center [1090, 377] width 317 height 38
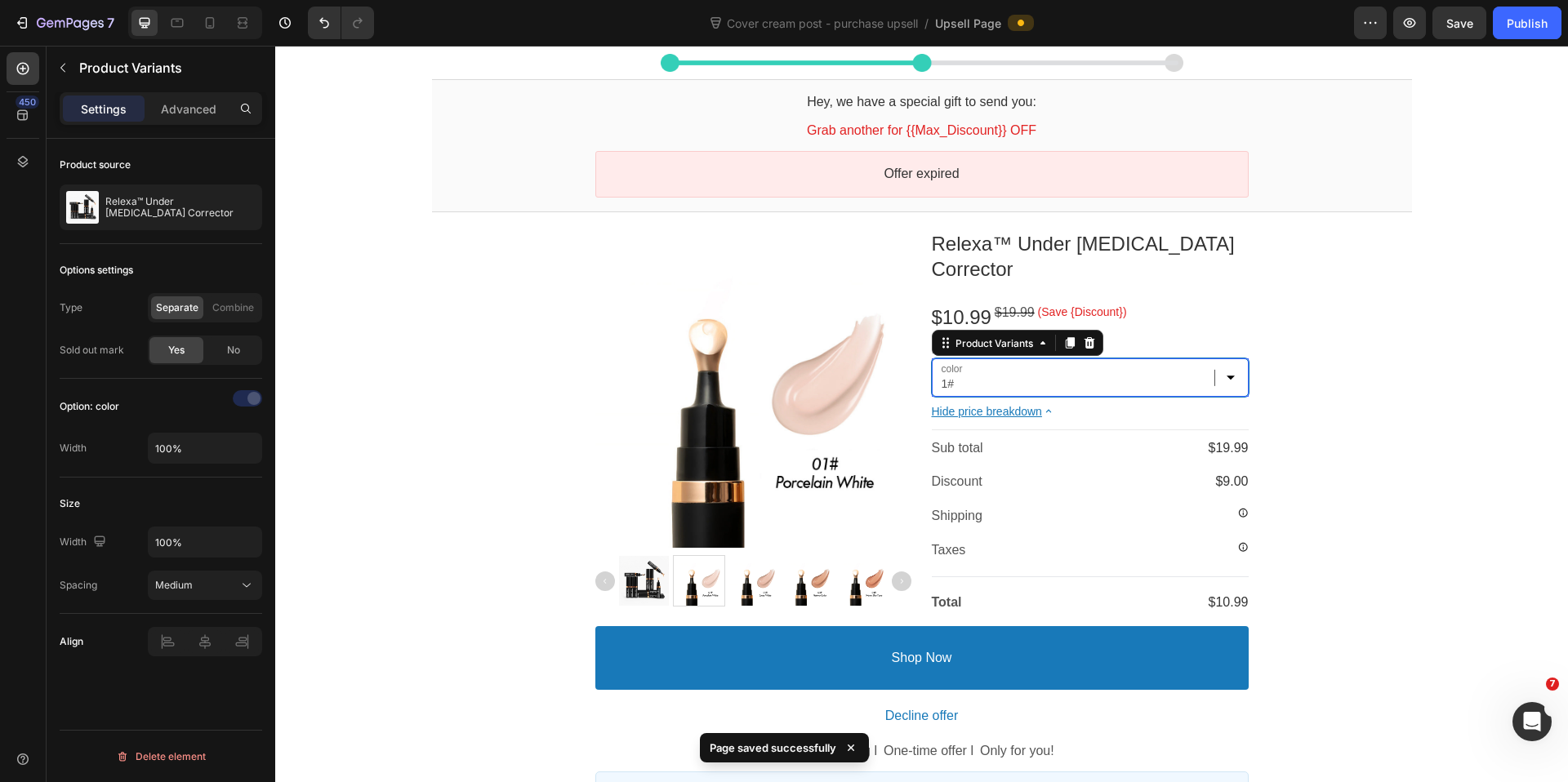
click at [1155, 358] on select "1# 2# 3# 4#" at bounding box center [1090, 377] width 317 height 38
click at [932, 358] on select "1# 2# 3# 4#" at bounding box center [1090, 377] width 317 height 38
select select "2#"
click at [1106, 358] on select "1# 2# 3# 4#" at bounding box center [1090, 377] width 317 height 38
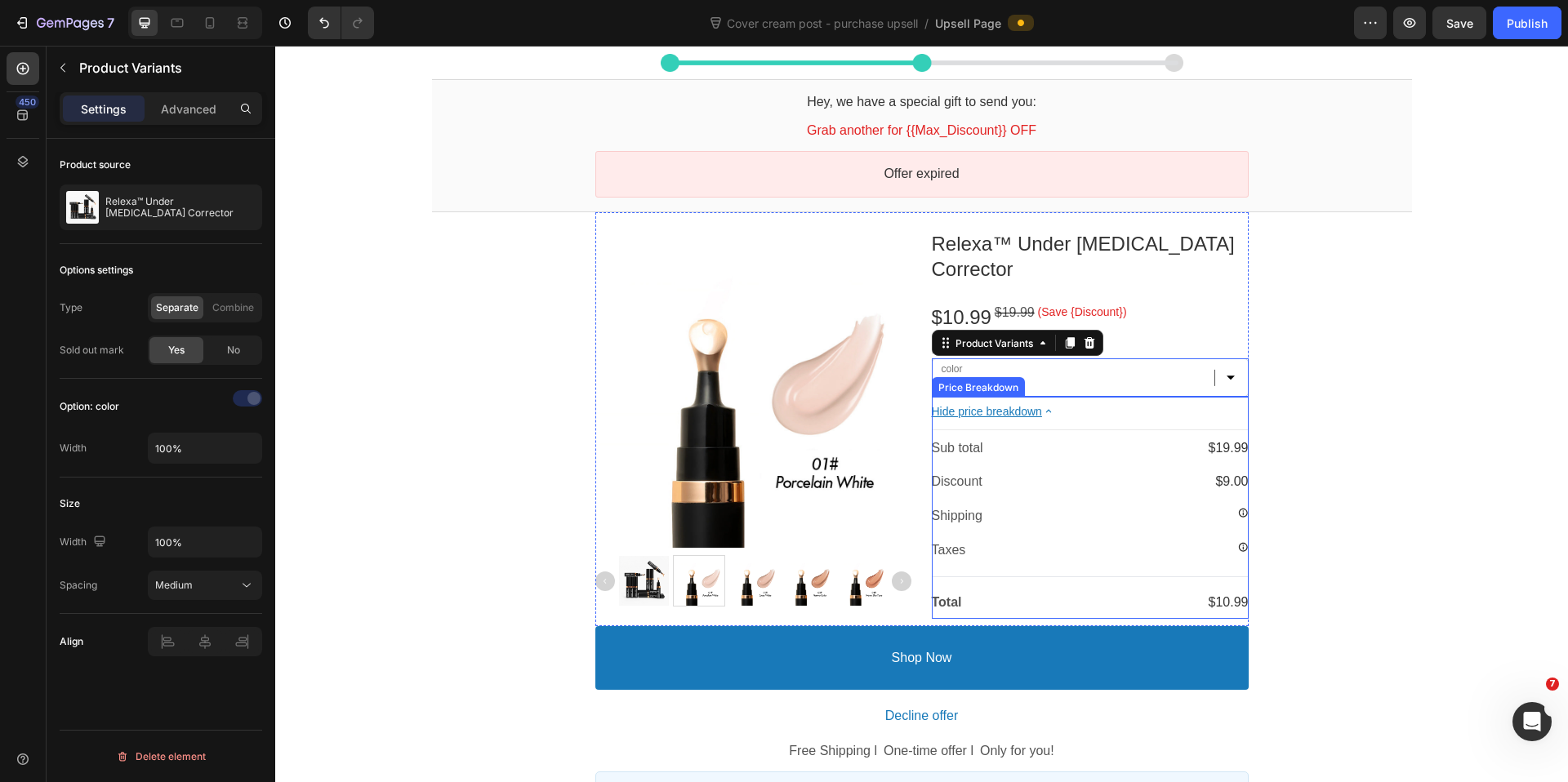
click at [1052, 404] on icon at bounding box center [1049, 411] width 14 height 14
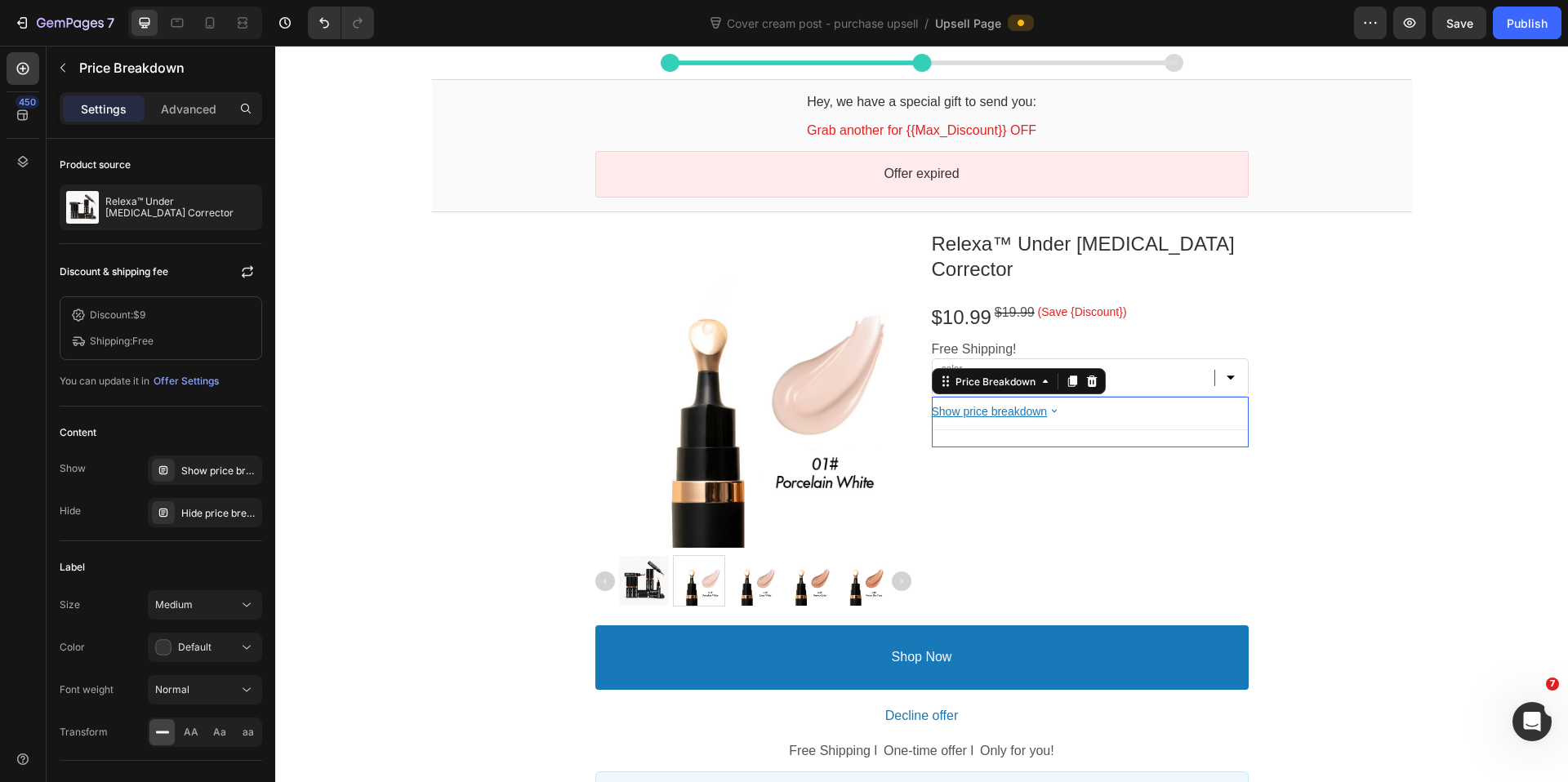
click at [1052, 404] on icon at bounding box center [1054, 411] width 14 height 14
click at [1414, 402] on section "Hey, we have a special gift to send you: Callout Text Grab another for {{Max_Di…" at bounding box center [921, 419] width 1006 height 681
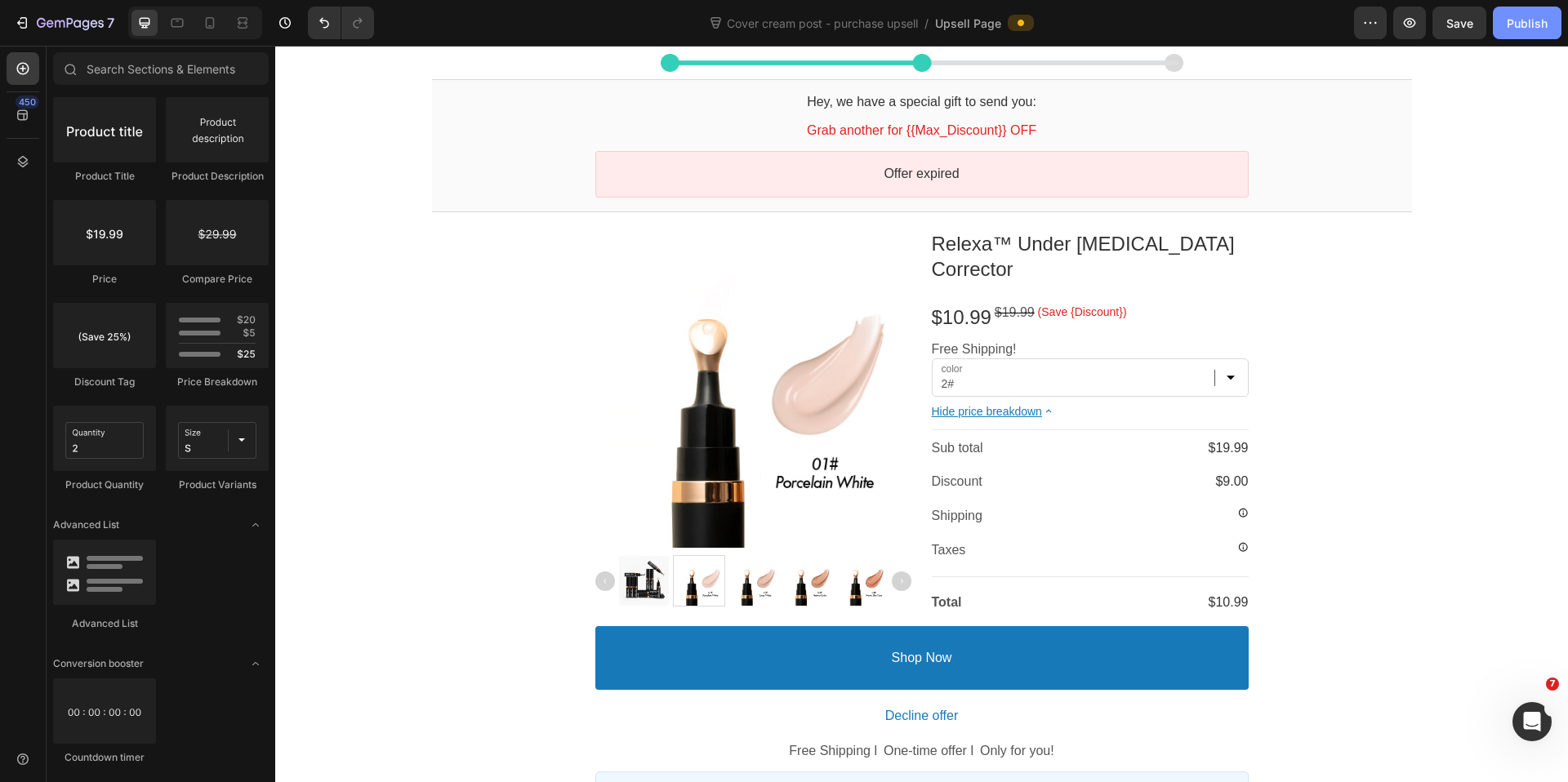
click at [1523, 25] on div "Publish" at bounding box center [1527, 24] width 41 height 17
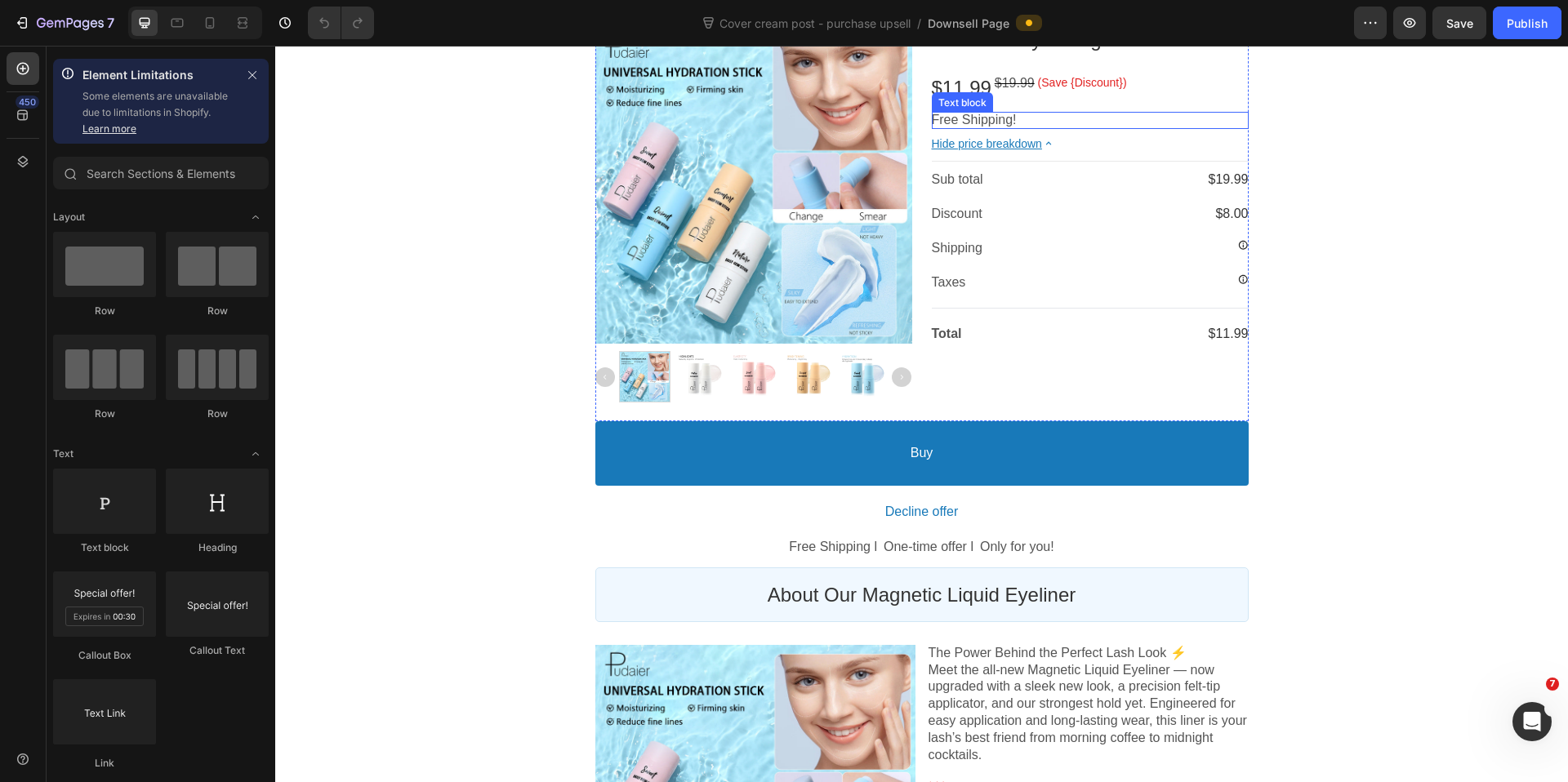
scroll to position [308, 0]
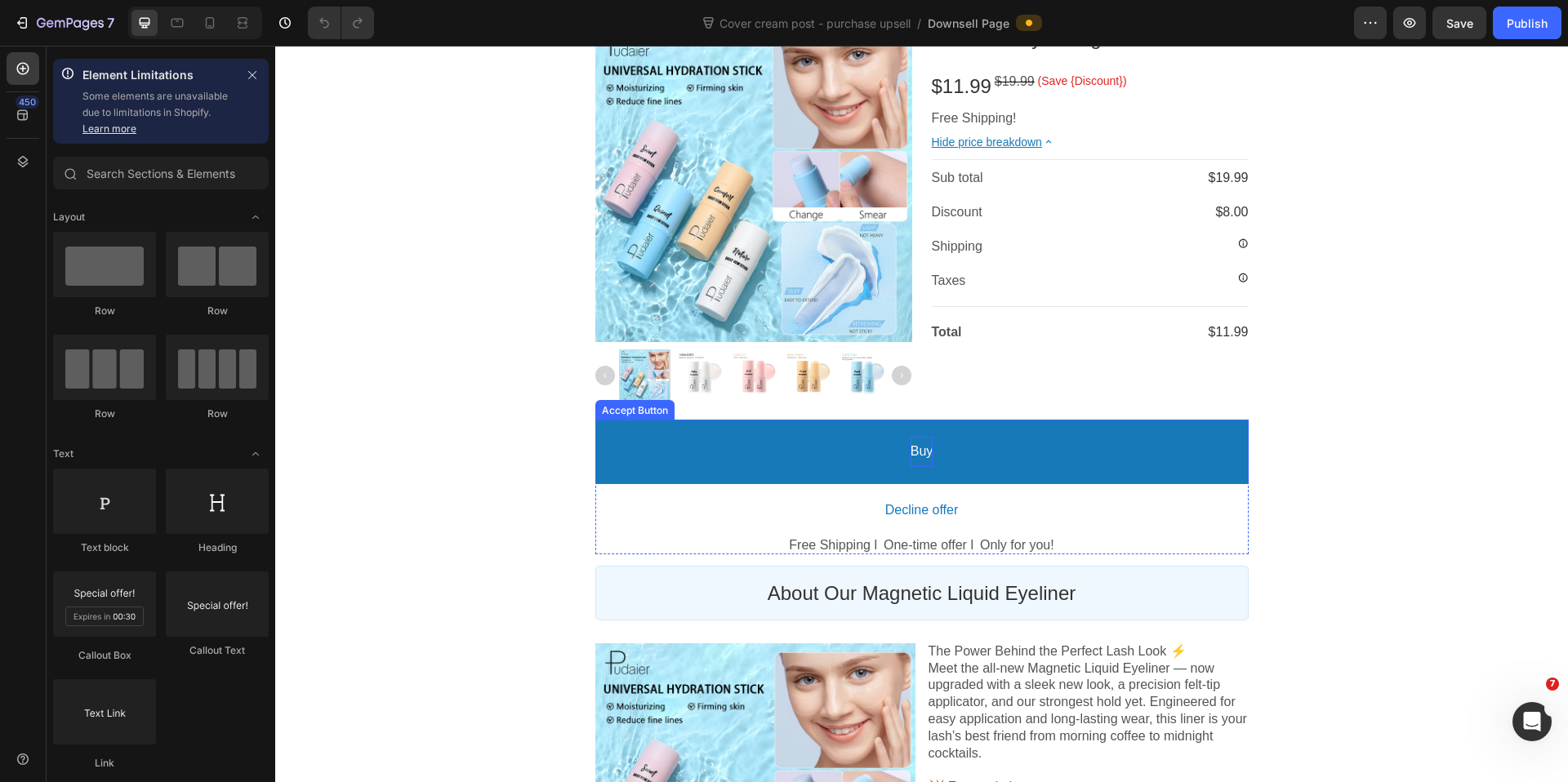
click at [919, 449] on bdo "Buy" at bounding box center [922, 452] width 23 height 17
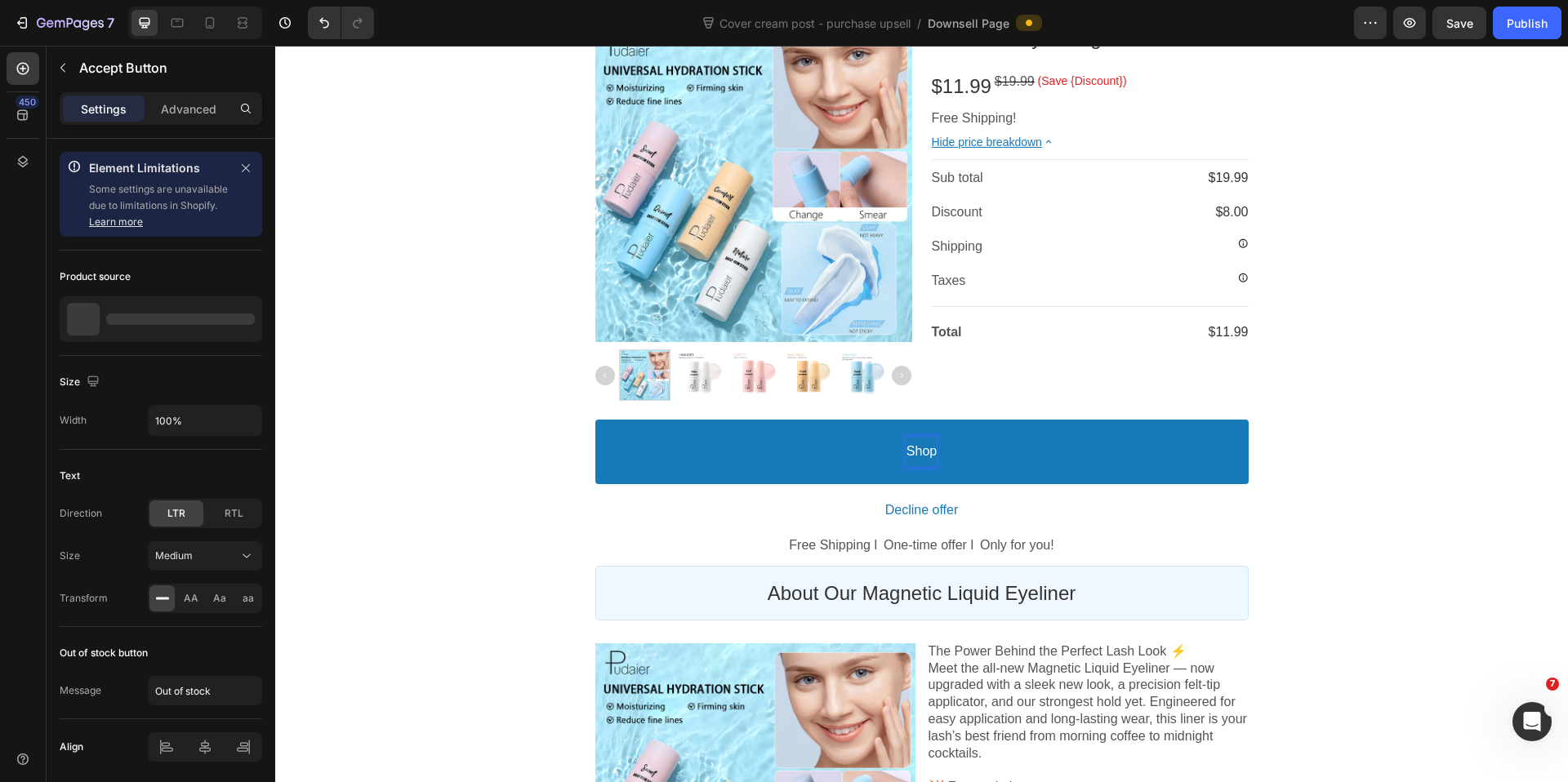
click at [595, 419] on button "Shop" at bounding box center [921, 452] width 653 height 65
click at [1347, 448] on div "Product Images Relexa™ Hydrating Primer Stick Product Title $11.99 Price $19.99…" at bounding box center [921, 280] width 980 height 548
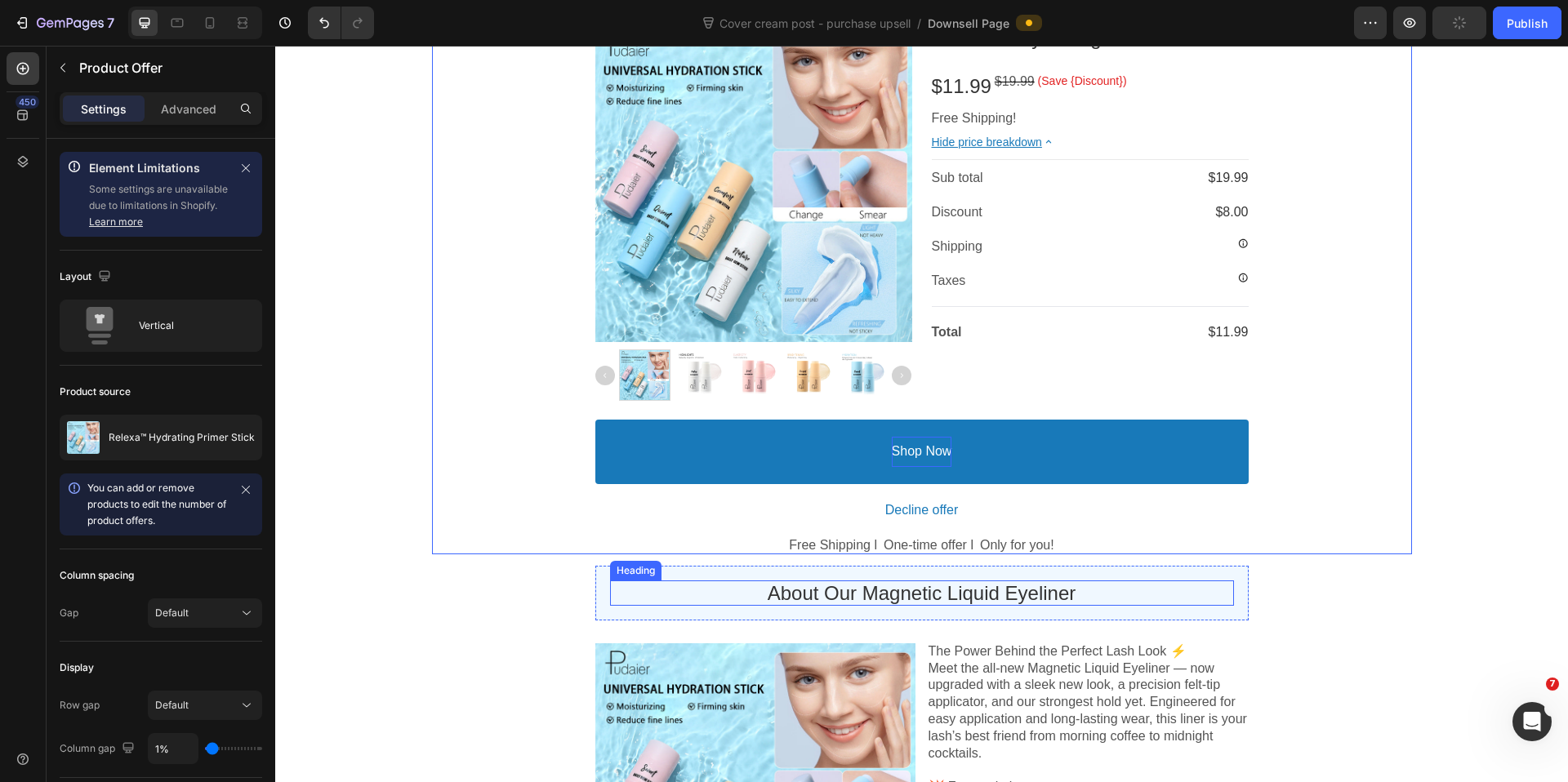
click at [864, 589] on p "About Our Magnetic Liquid Eyeliner" at bounding box center [922, 592] width 624 height 25
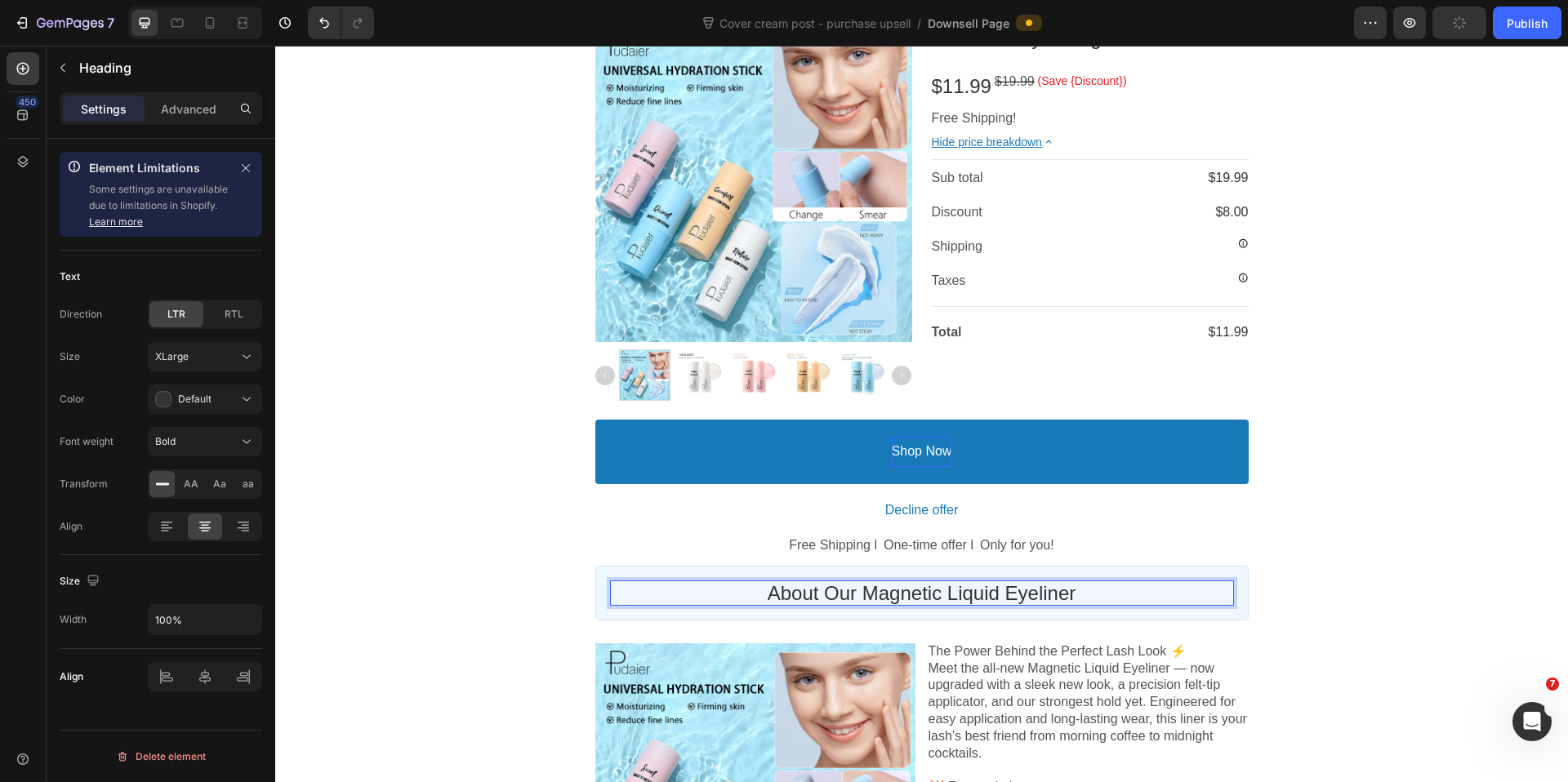
click at [863, 589] on p "About Our Magnetic Liquid Eyeliner" at bounding box center [922, 592] width 624 height 25
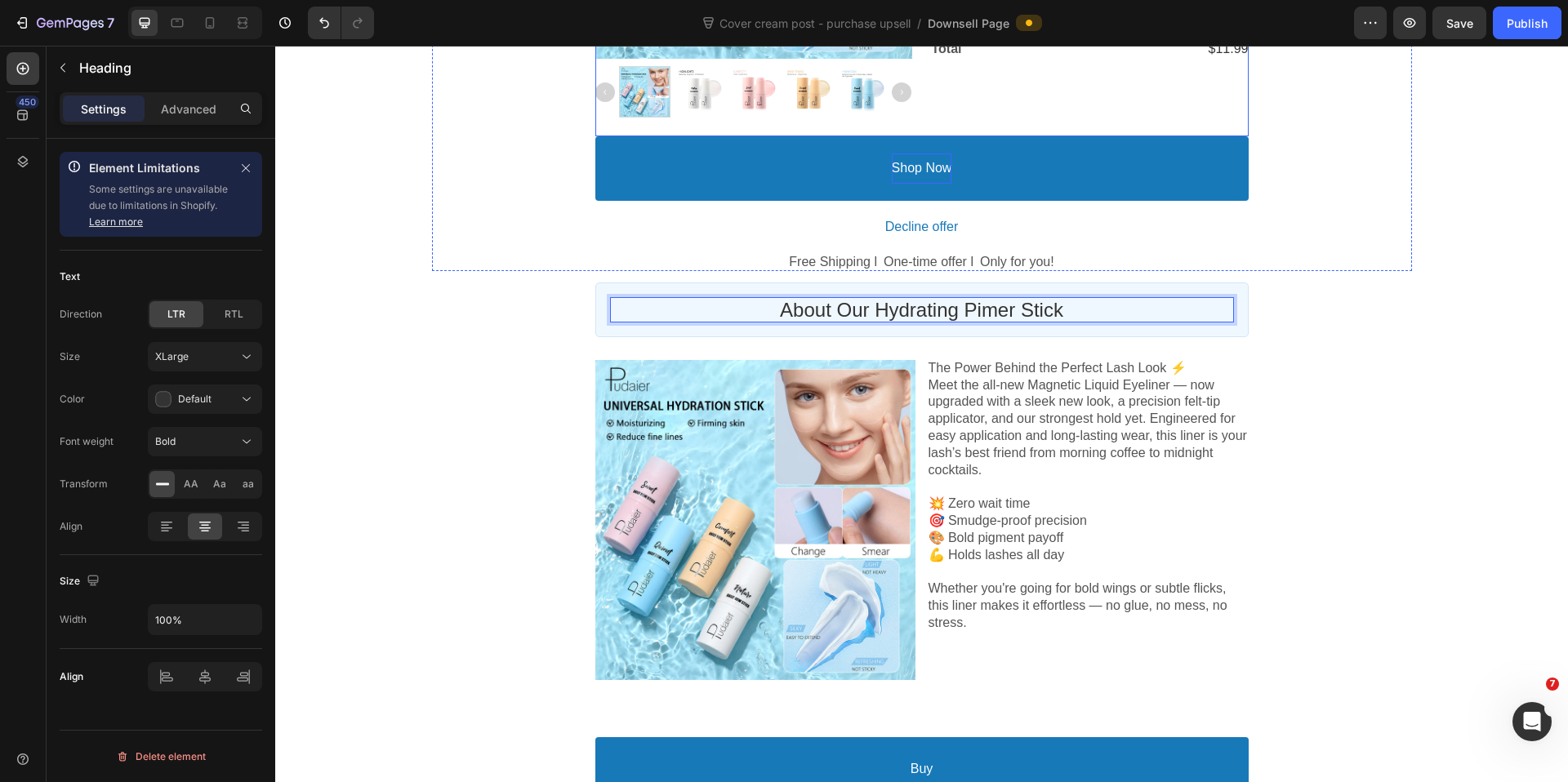
scroll to position [681, 0]
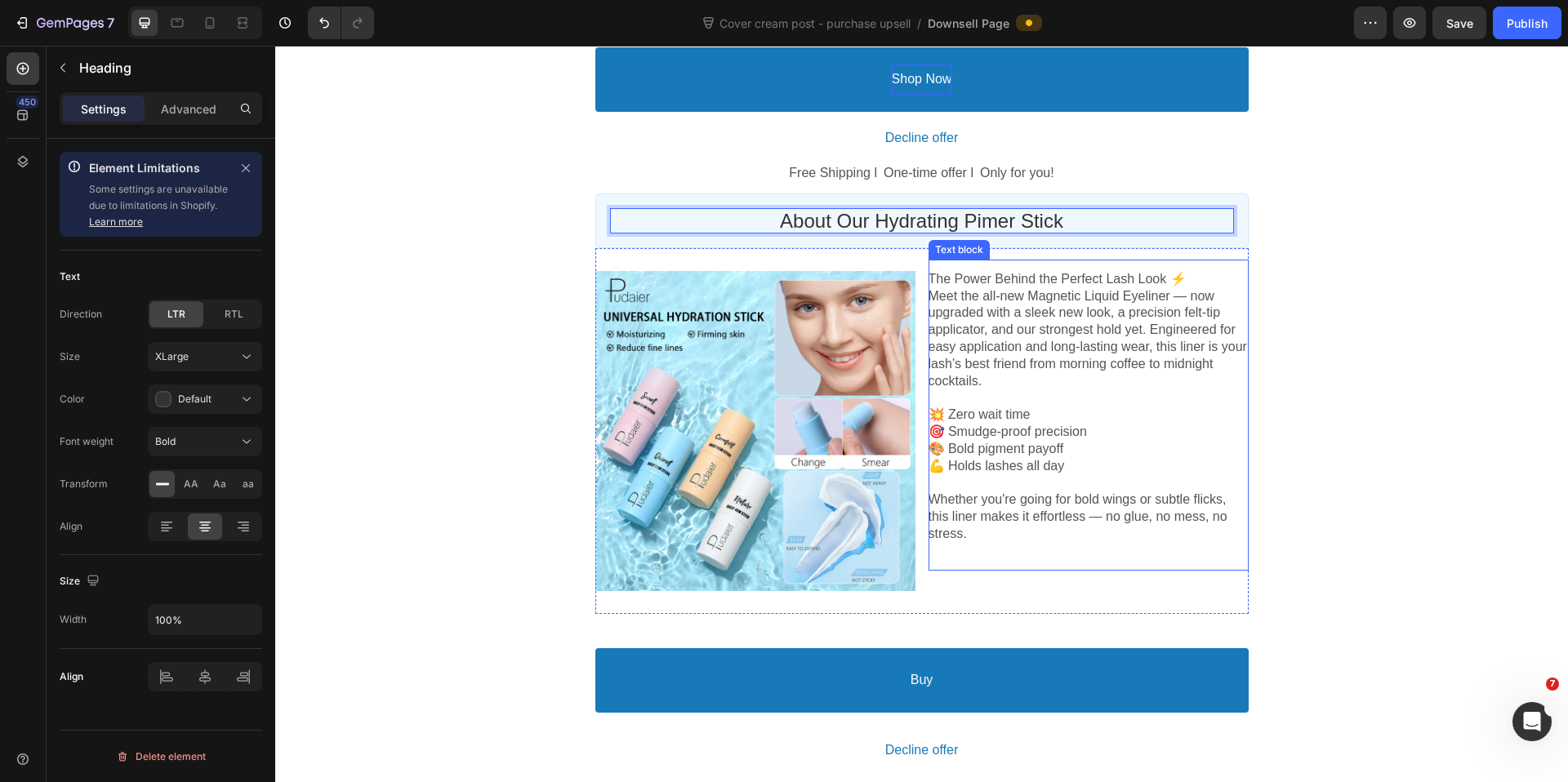
click at [1012, 443] on p "💥 Zero wait time 🎯 Smudge-proof precision 🎨 Bold pigment payoff 💪 Holds lashes …" at bounding box center [1088, 440] width 320 height 68
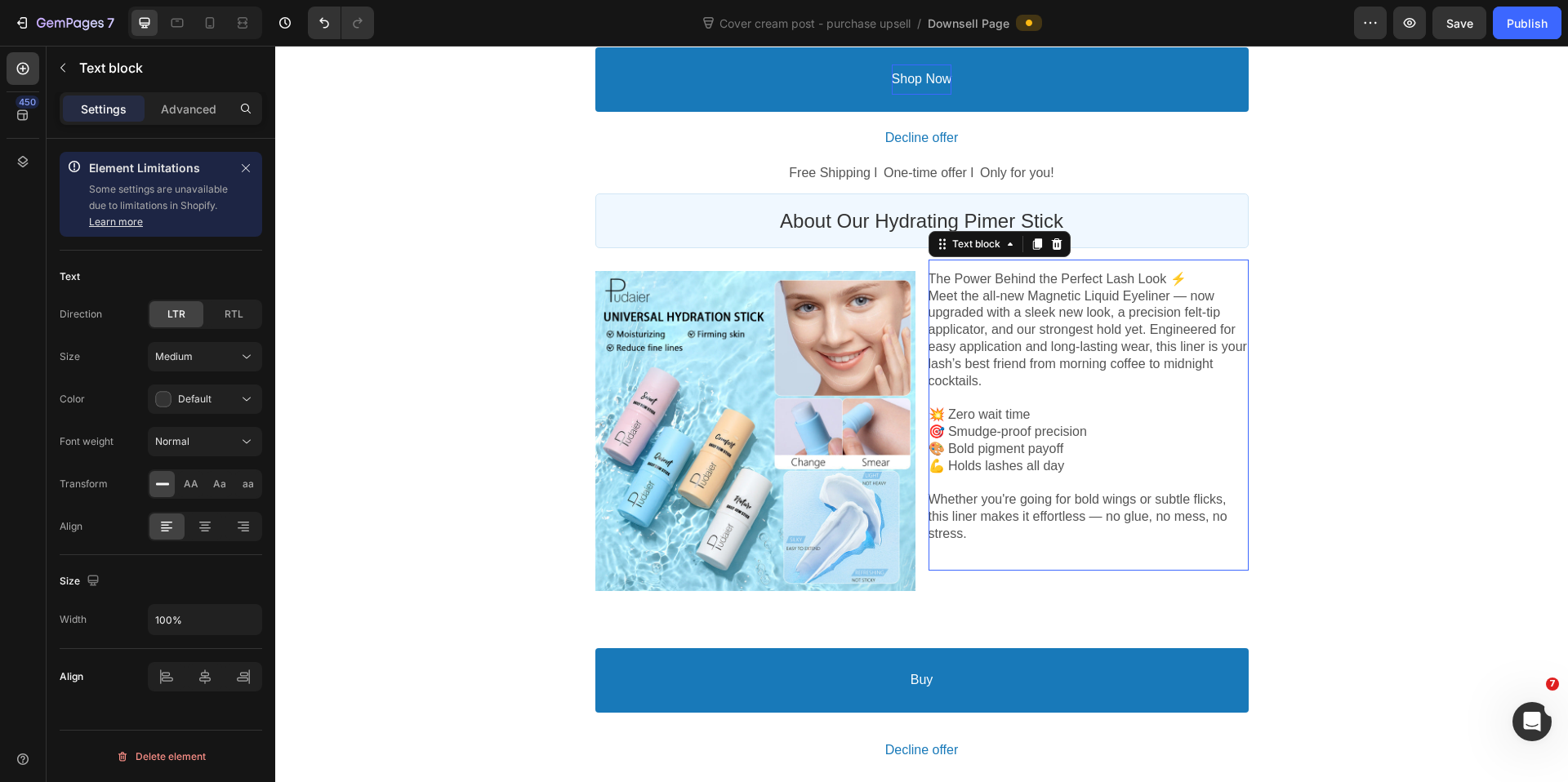
click at [1274, 536] on div "Order Submitted Text block Special Offer Text block Order Receipt Text block Ro…" at bounding box center [921, 114] width 1293 height 1347
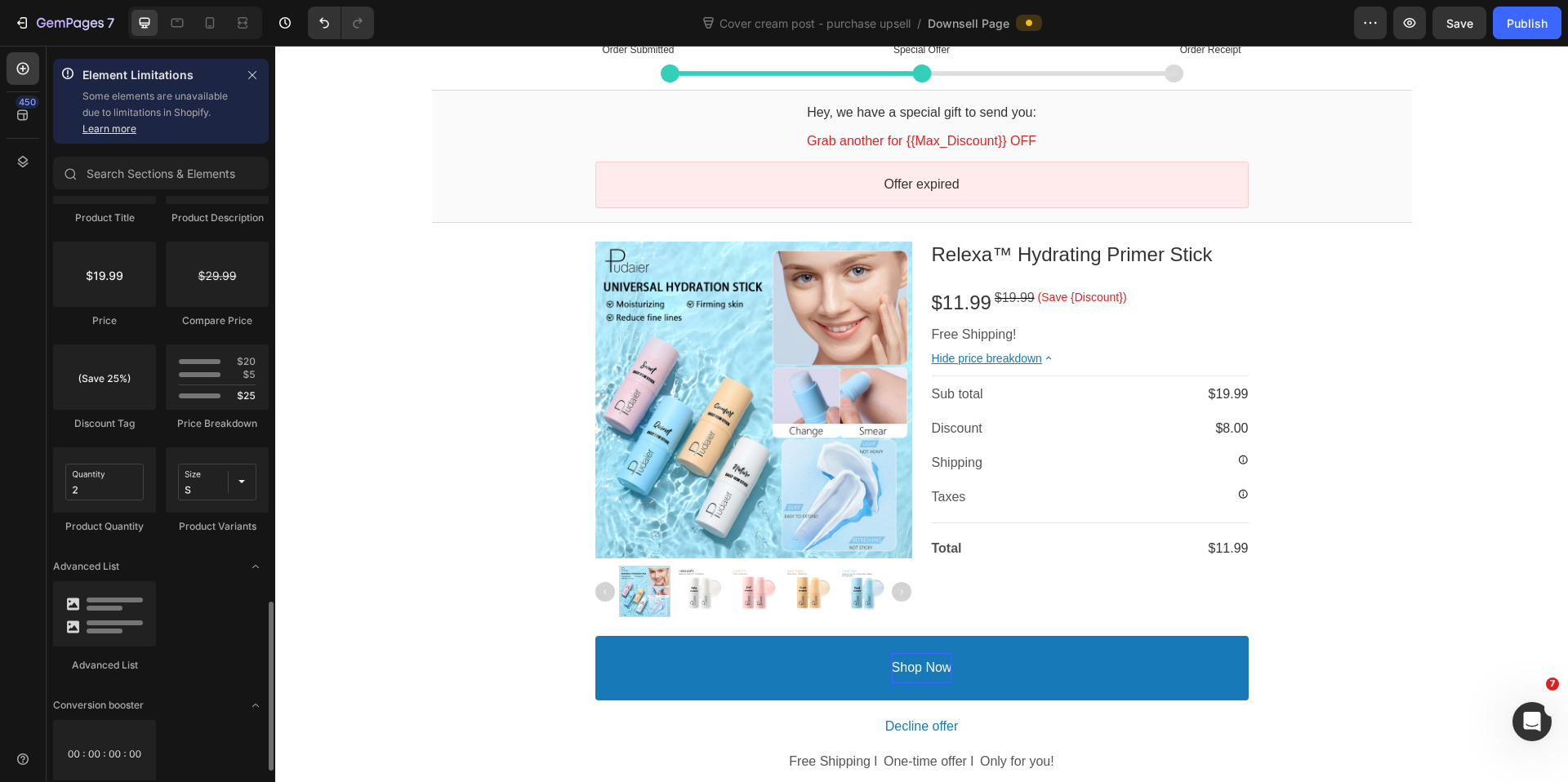
scroll to position [1430, 0]
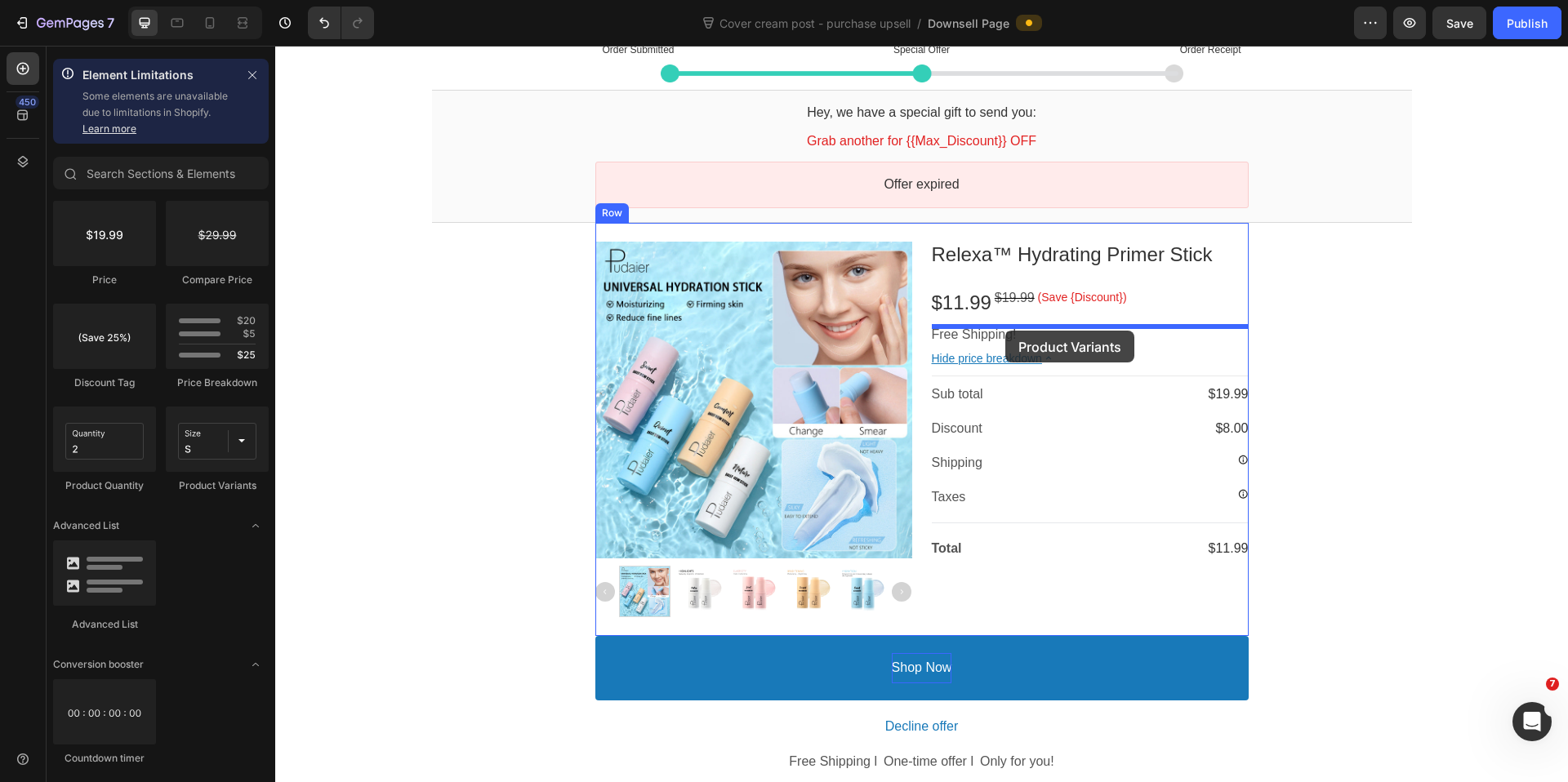
drag, startPoint x: 490, startPoint y: 494, endPoint x: 1005, endPoint y: 332, distance: 539.9
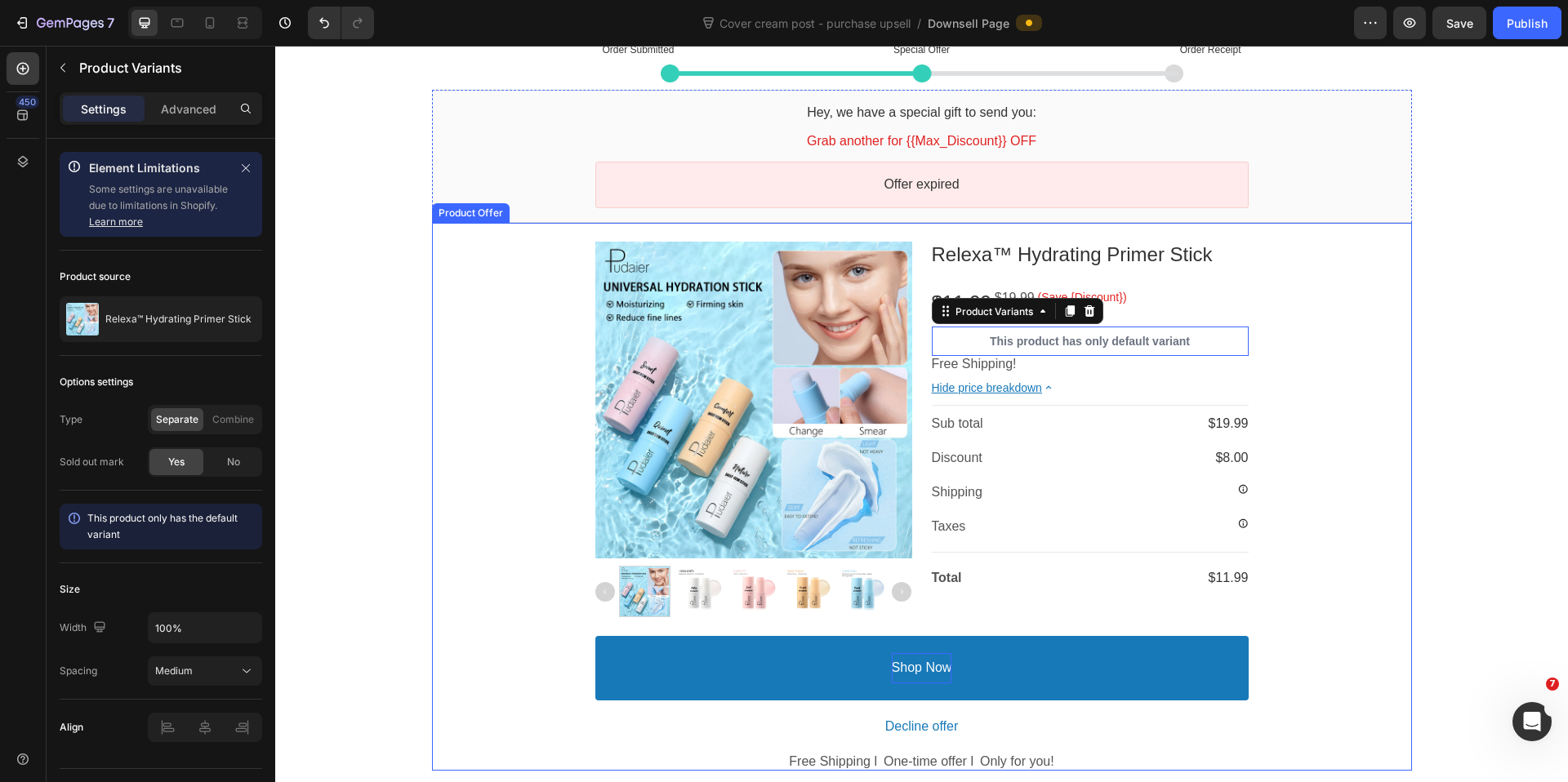
click at [1270, 352] on div "Product Images Relexa™ Hydrating Primer Stick Product Title $11.99 Price $19.99…" at bounding box center [921, 496] width 980 height 548
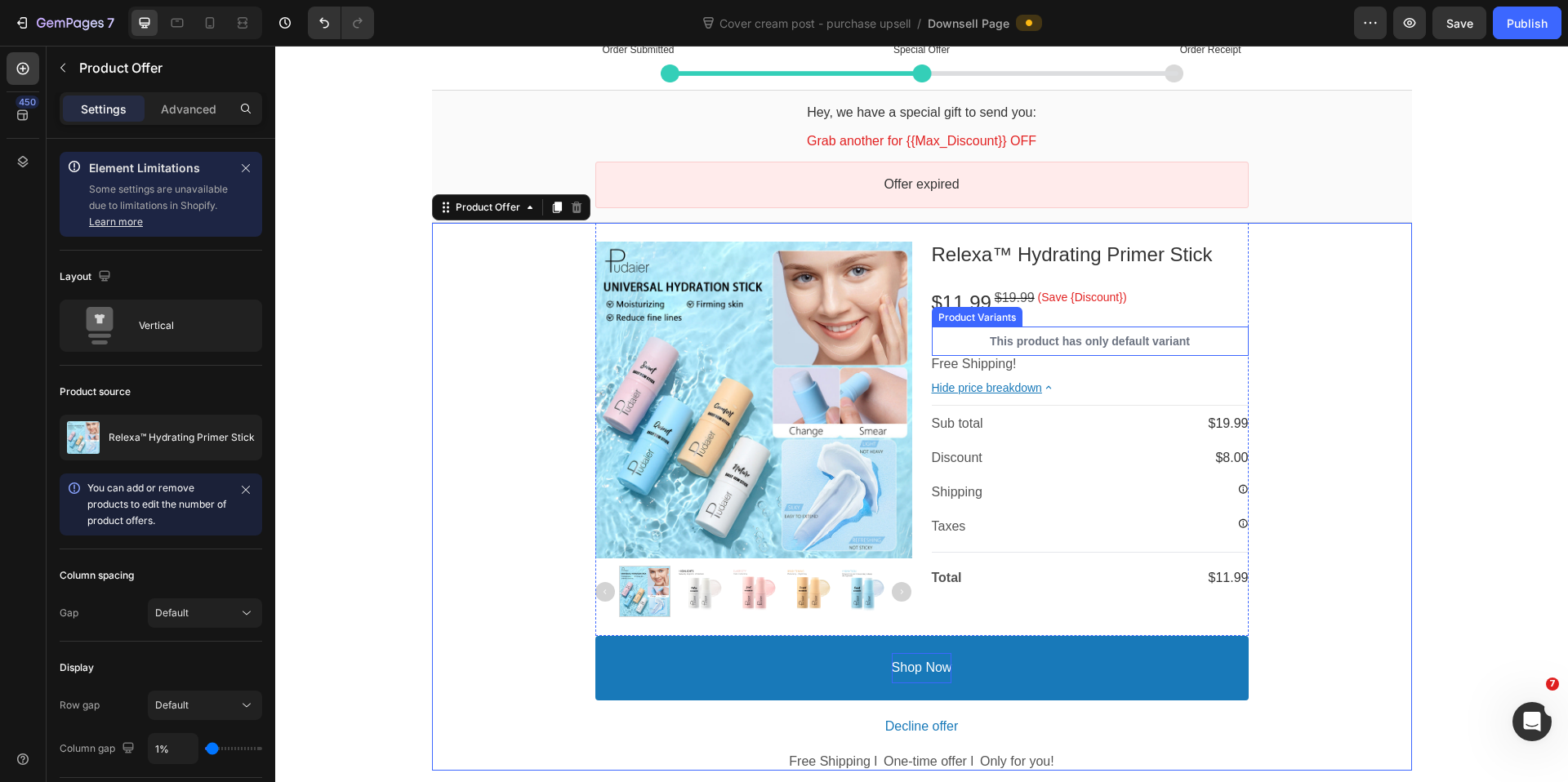
click at [1162, 339] on p "This product has only default variant" at bounding box center [1090, 342] width 317 height 30
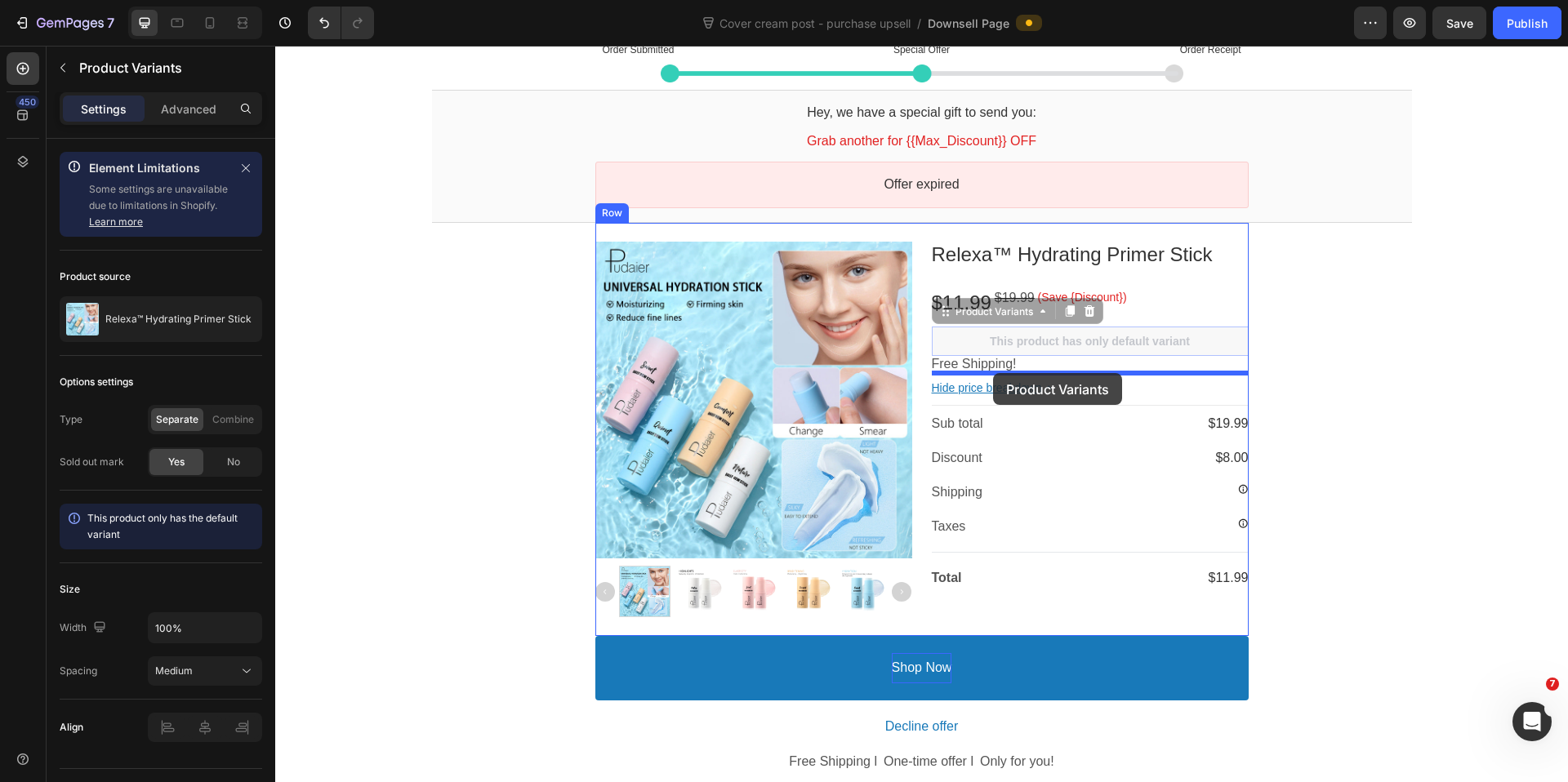
drag, startPoint x: 1001, startPoint y: 311, endPoint x: 993, endPoint y: 371, distance: 60.5
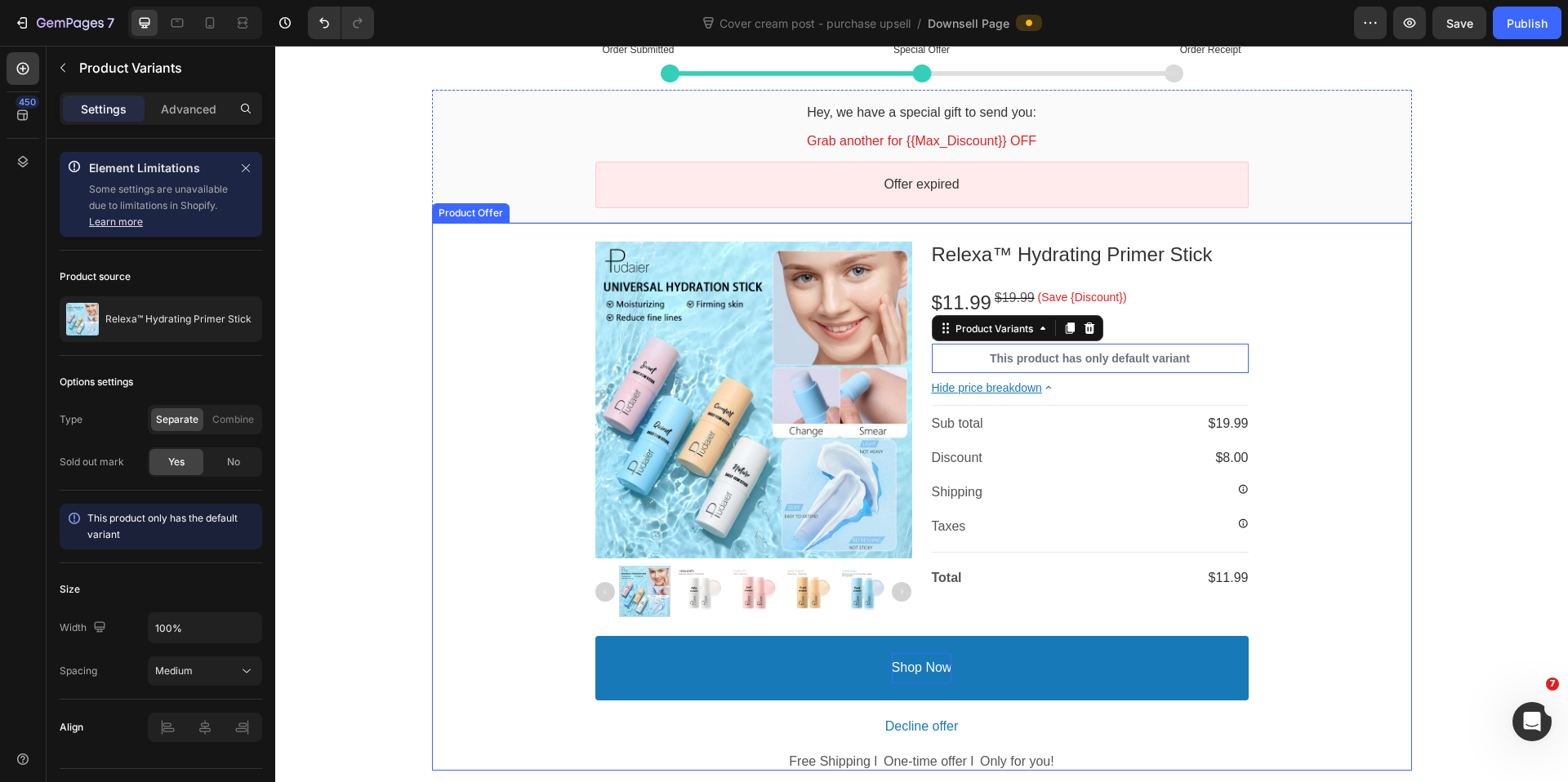
click at [1339, 385] on div "Product Images Relexa™ Hydrating Primer Stick Product Title $11.99 Price $19.99…" at bounding box center [921, 496] width 980 height 548
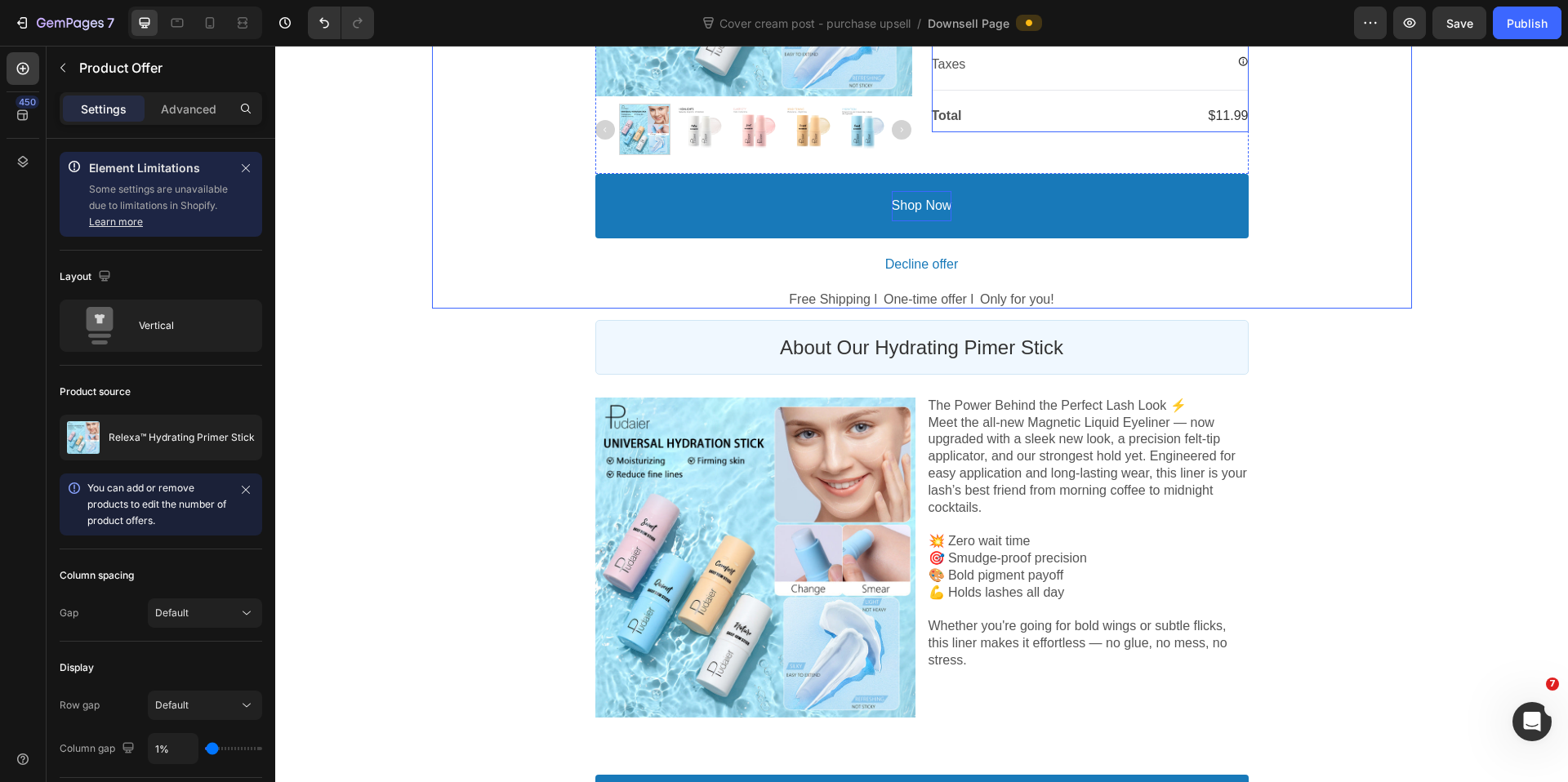
scroll to position [580, 0]
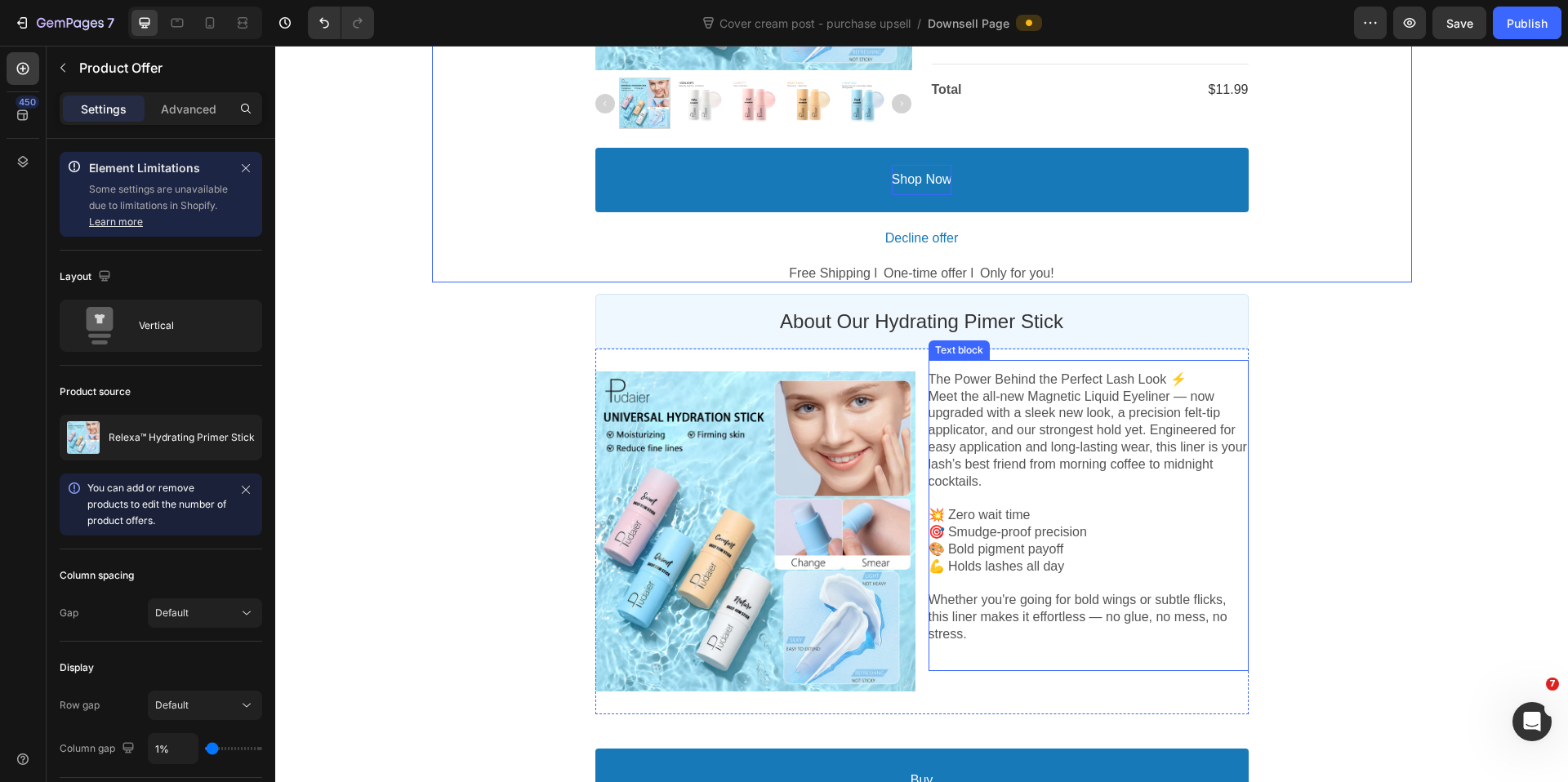
click at [999, 627] on p "Whether you're going for bold wings or subtle flicks, this liner makes it effor…" at bounding box center [1088, 617] width 320 height 51
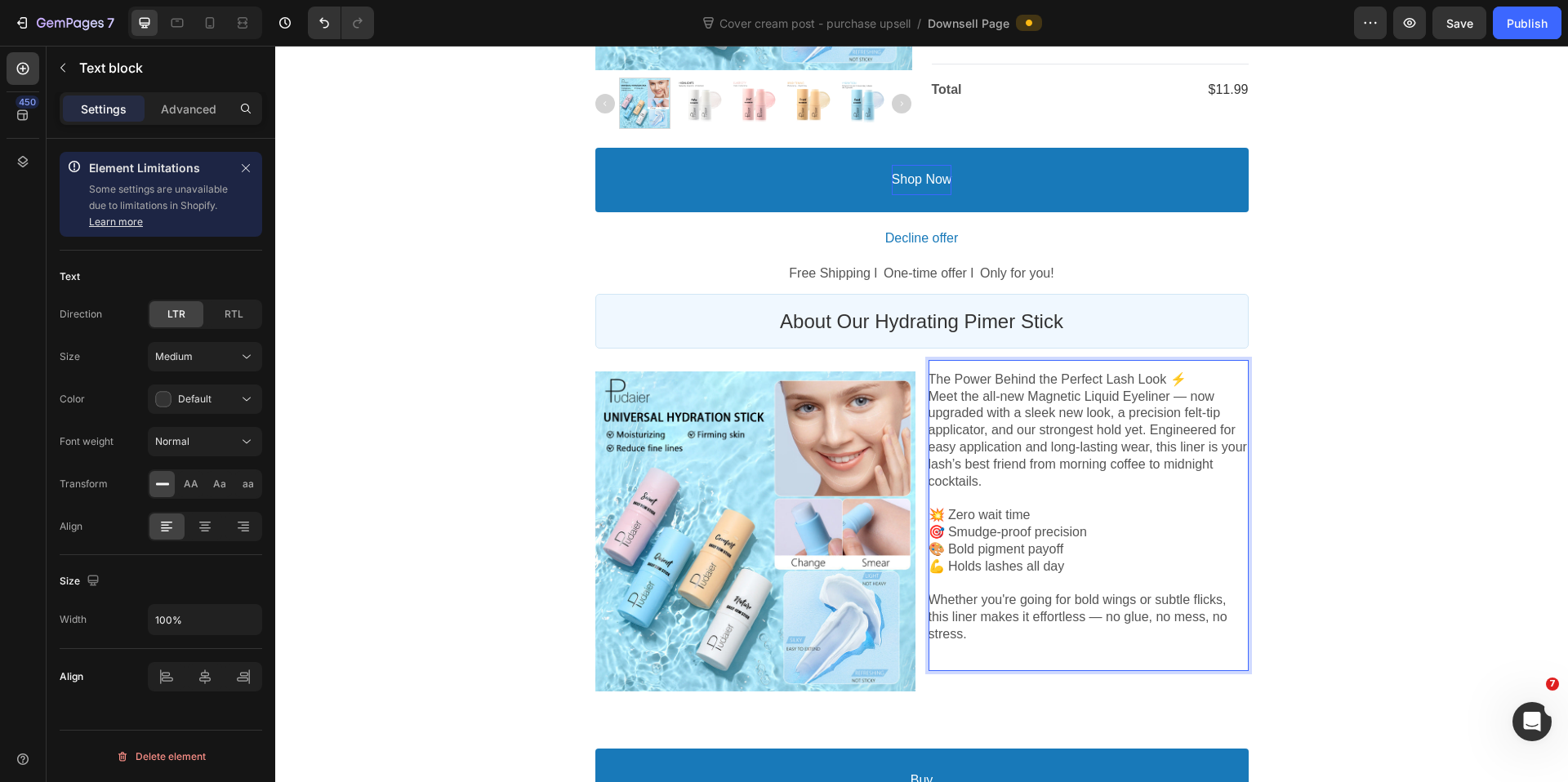
click at [989, 631] on p "Whether you're going for bold wings or subtle flicks, this liner makes it effor…" at bounding box center [1088, 617] width 320 height 51
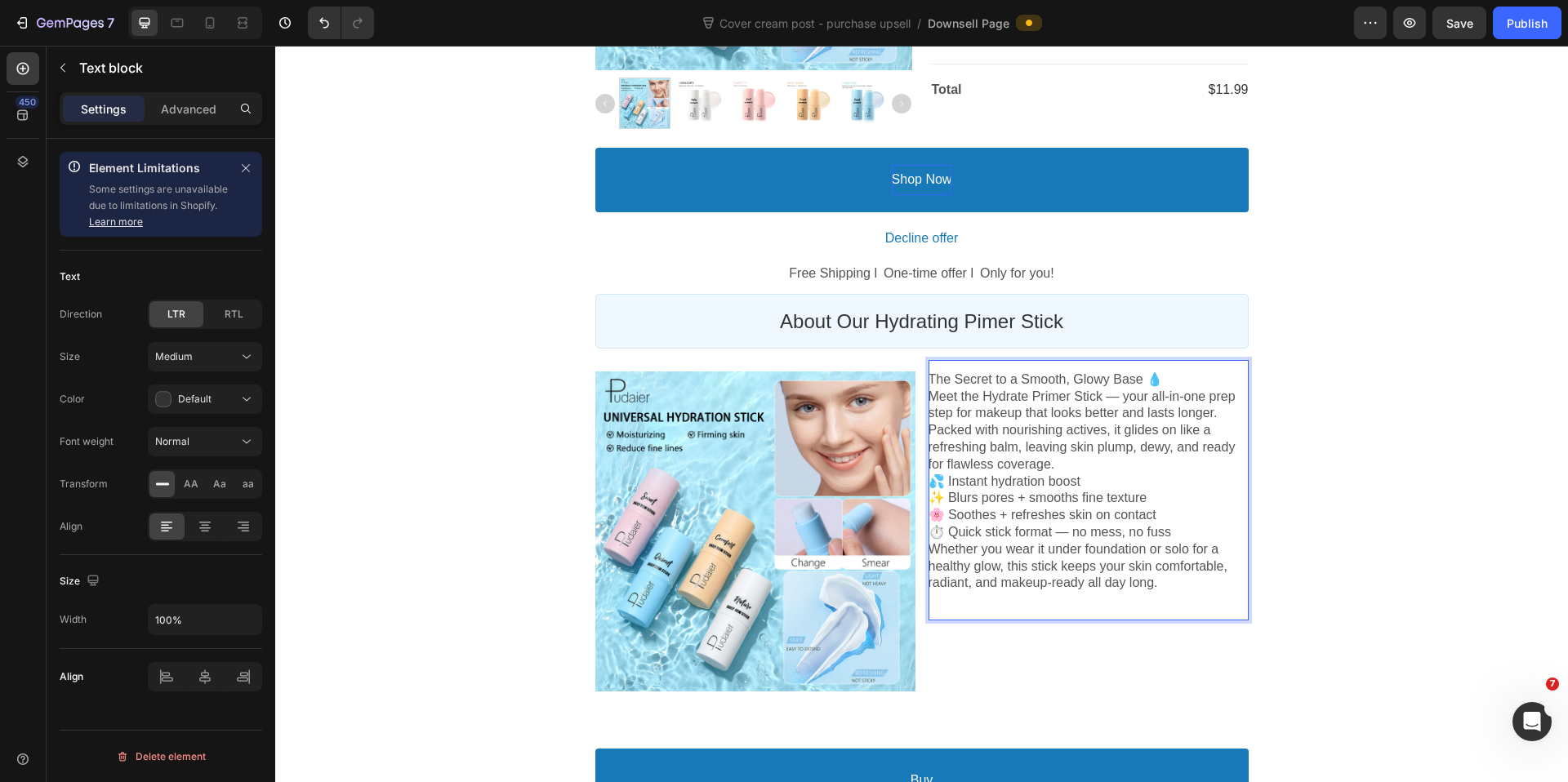
click at [1092, 466] on p "Meet the Hydrate Primer Stick — your all-in-one prep step for makeup that looks…" at bounding box center [1088, 431] width 320 height 85
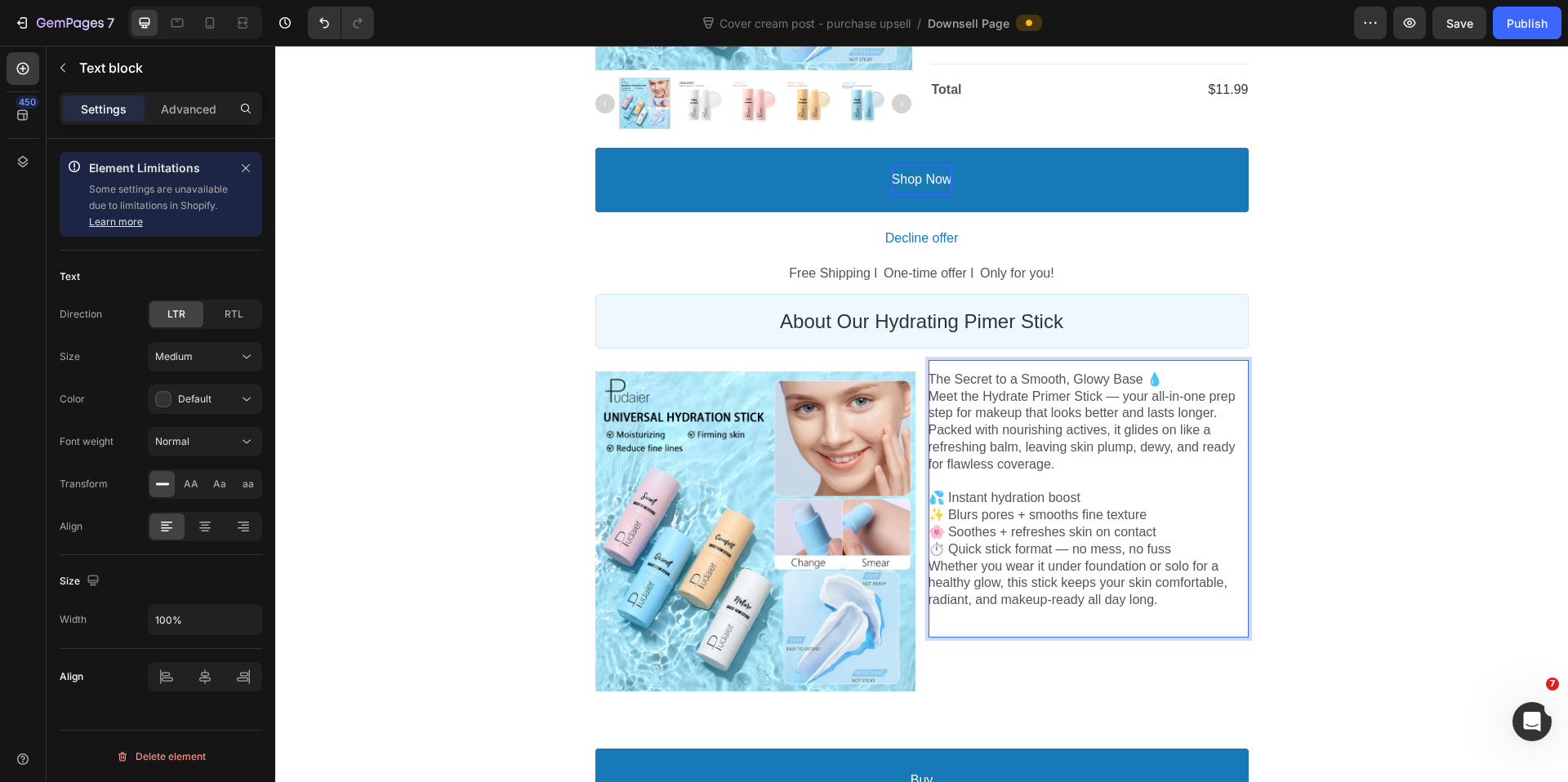
click at [932, 375] on p "The Secret to a Smooth, Glowy Base 💧" at bounding box center [1088, 380] width 320 height 17
click at [1162, 383] on p "The Secret to a Smooth, Glowy Base 💧" at bounding box center [1088, 380] width 320 height 17
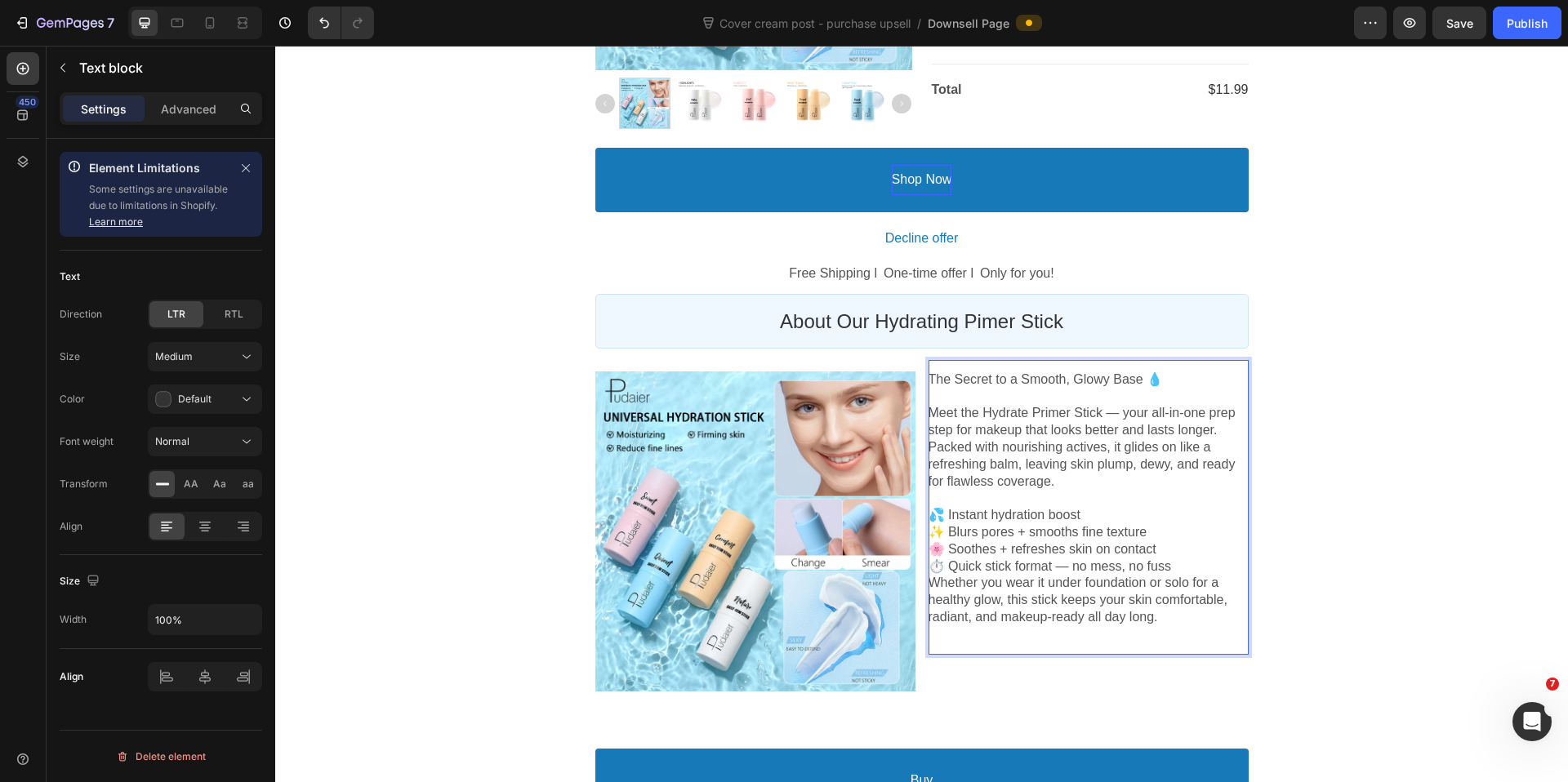
click at [1204, 565] on p "💦 Instant hydration boost ✨ Blurs pores + smooths fine texture 🌸 Soothes + refr…" at bounding box center [1088, 541] width 320 height 68
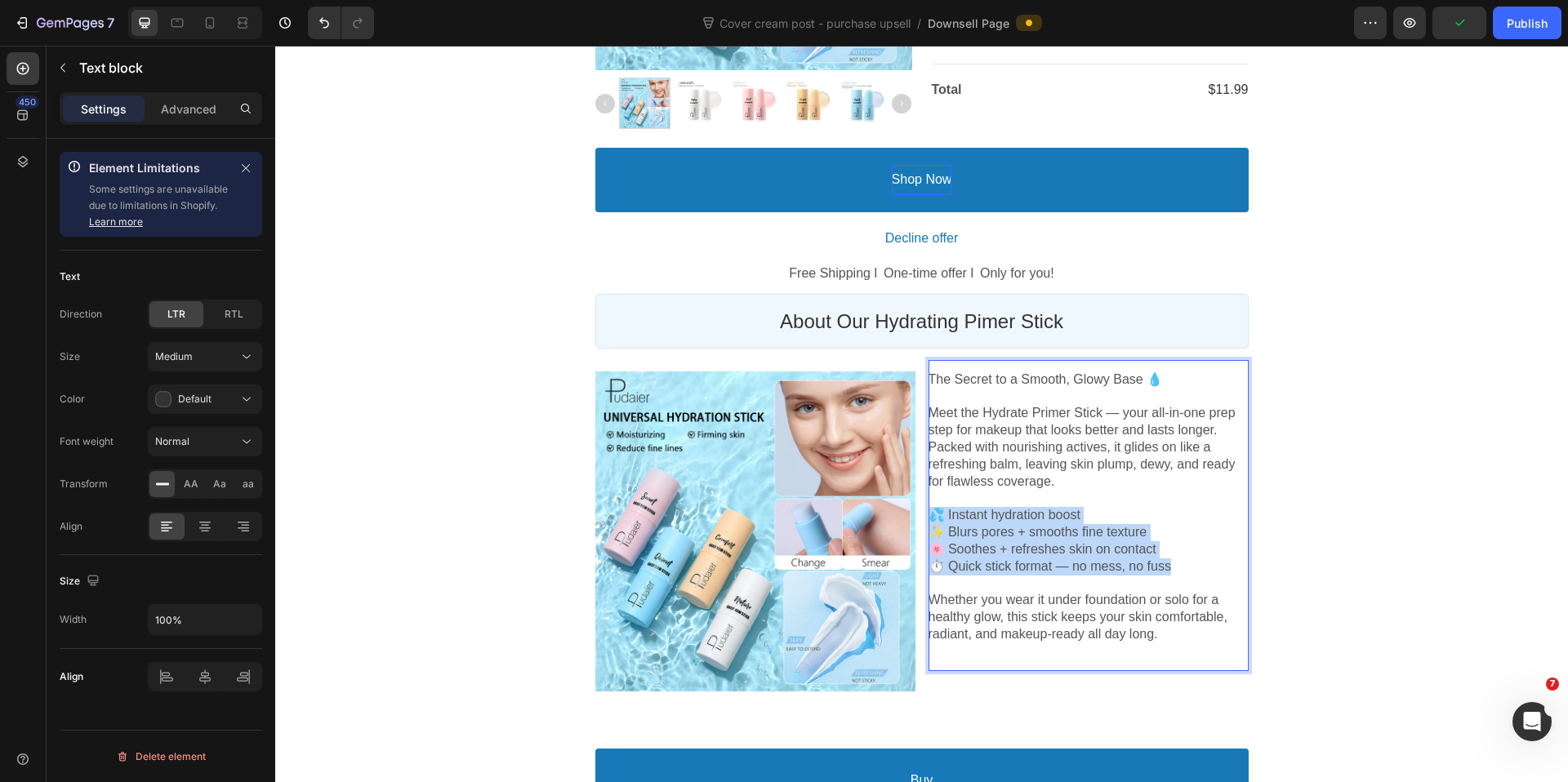
drag, startPoint x: 1187, startPoint y: 571, endPoint x: 931, endPoint y: 515, distance: 262.1
click at [931, 515] on p "💦 Instant hydration boost ✨ Blurs pores + smooths fine texture 🌸 Soothes + refr…" at bounding box center [1088, 541] width 320 height 68
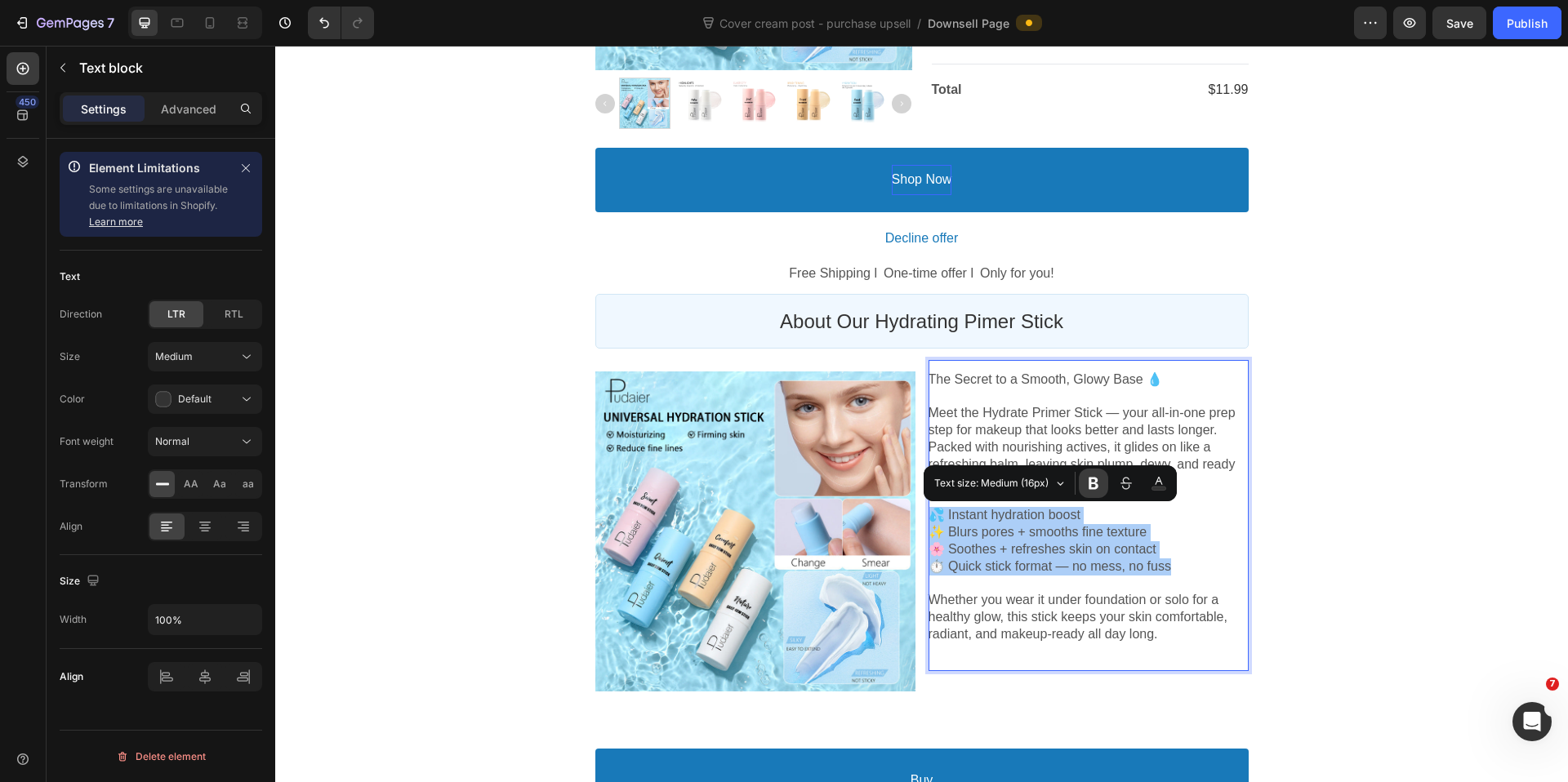
click at [1096, 477] on icon "Editor contextual toolbar" at bounding box center [1093, 483] width 17 height 17
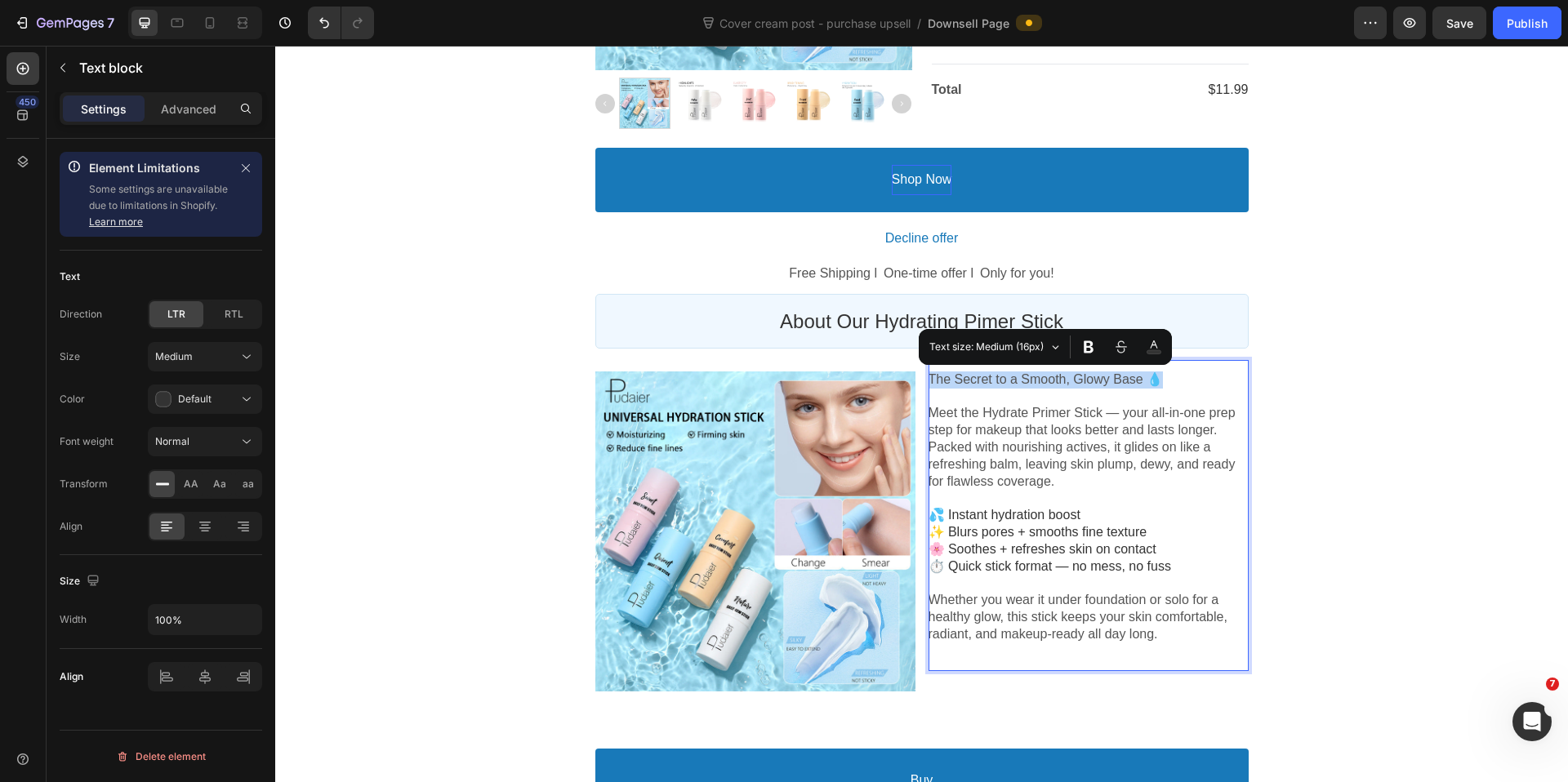
drag, startPoint x: 1163, startPoint y: 379, endPoint x: 931, endPoint y: 375, distance: 232.0
click at [931, 375] on p "The Secret to a Smooth, Glowy Base 💧" at bounding box center [1088, 380] width 320 height 17
click at [1035, 351] on span "Text size: Medium (16px)" at bounding box center [987, 347] width 116 height 18
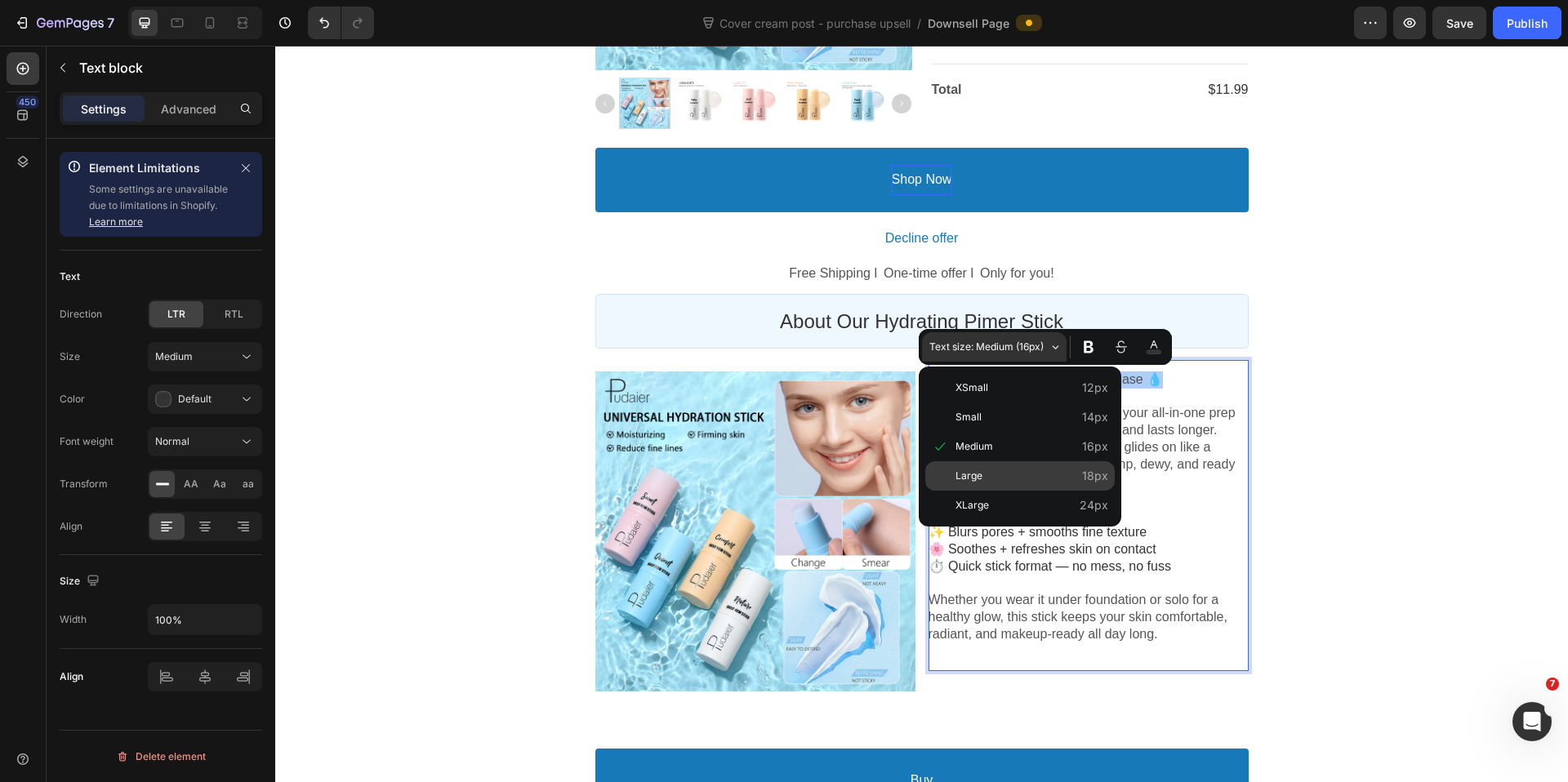
click at [1026, 478] on span "Large" at bounding box center [1031, 476] width 153 height 22
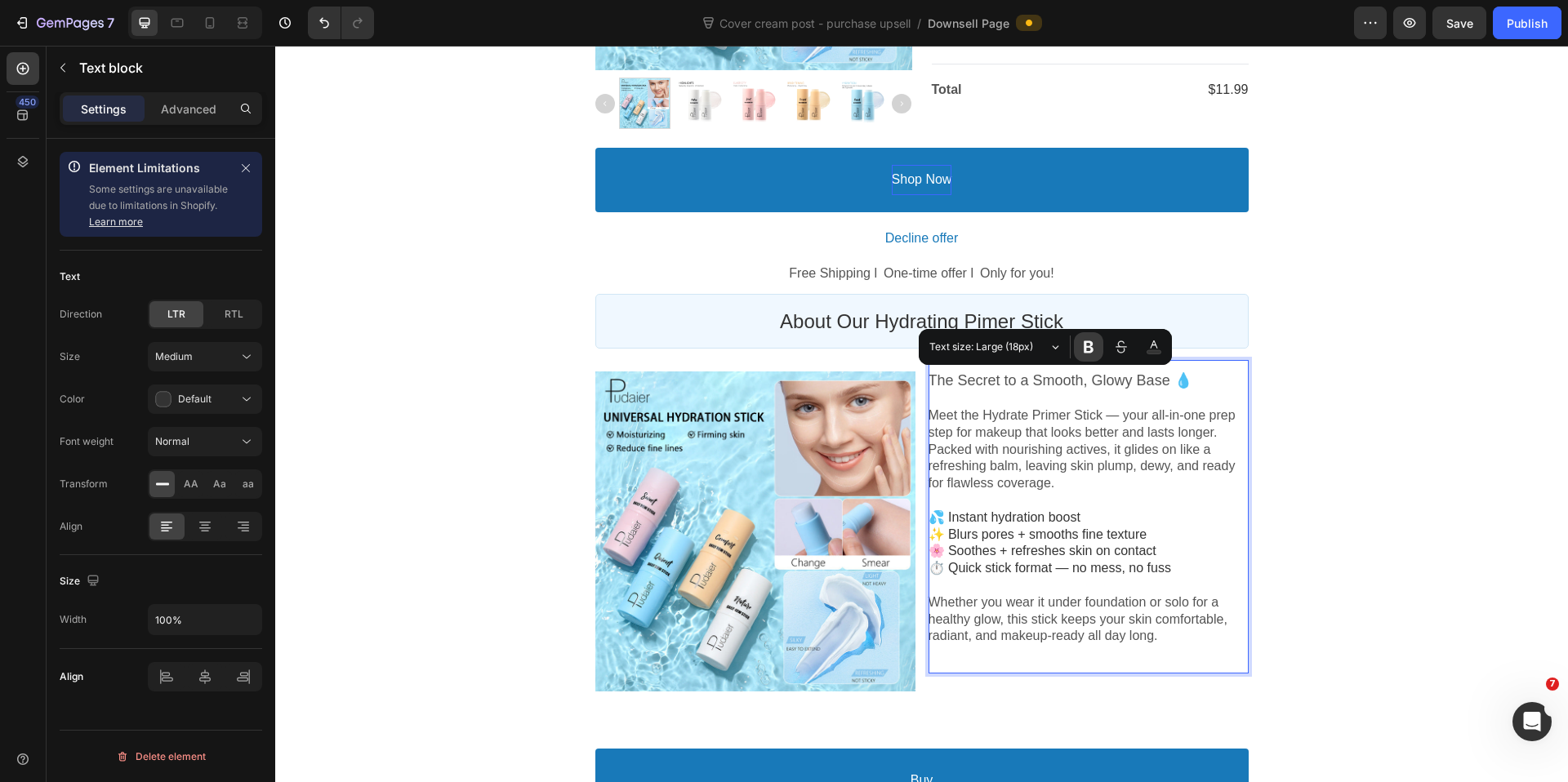
click at [1088, 352] on icon "Editor contextual toolbar" at bounding box center [1088, 348] width 10 height 12
click at [1324, 419] on div "Order Submitted Text block Special Offer Text block Order Receipt Text block Ro…" at bounding box center [921, 215] width 1293 height 1347
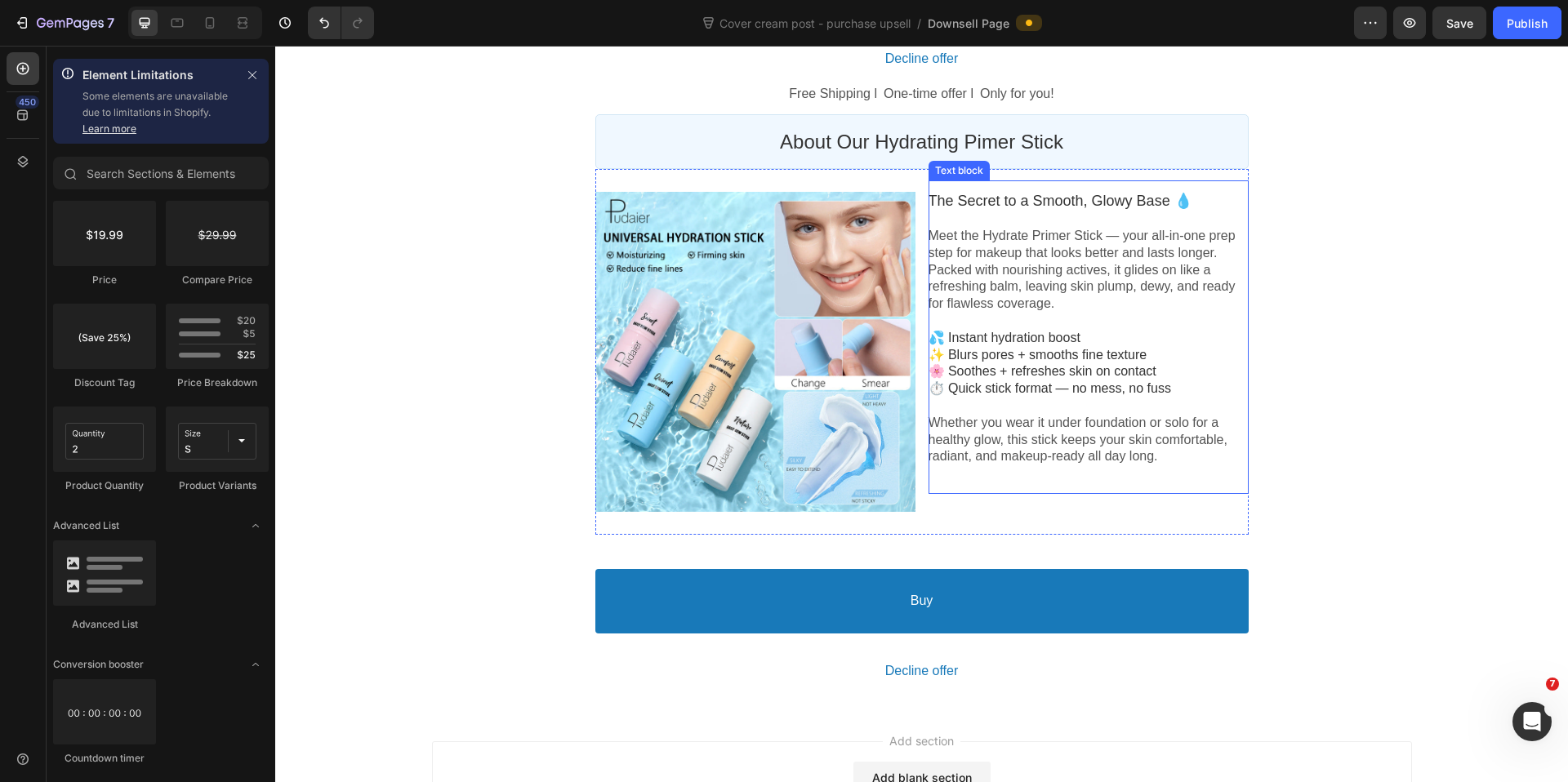
scroll to position [766, 0]
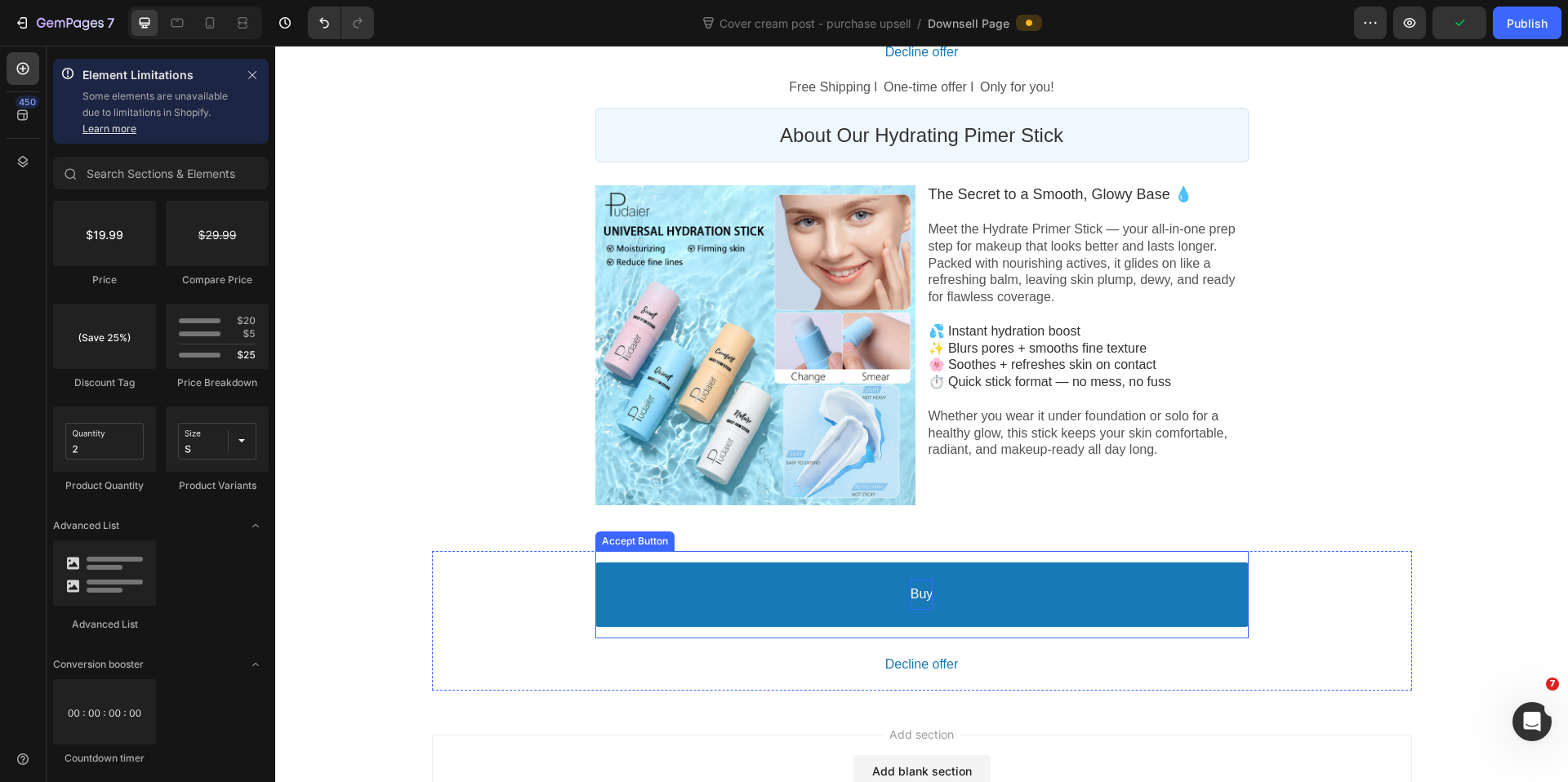
click at [925, 592] on bdo "Buy" at bounding box center [922, 595] width 23 height 17
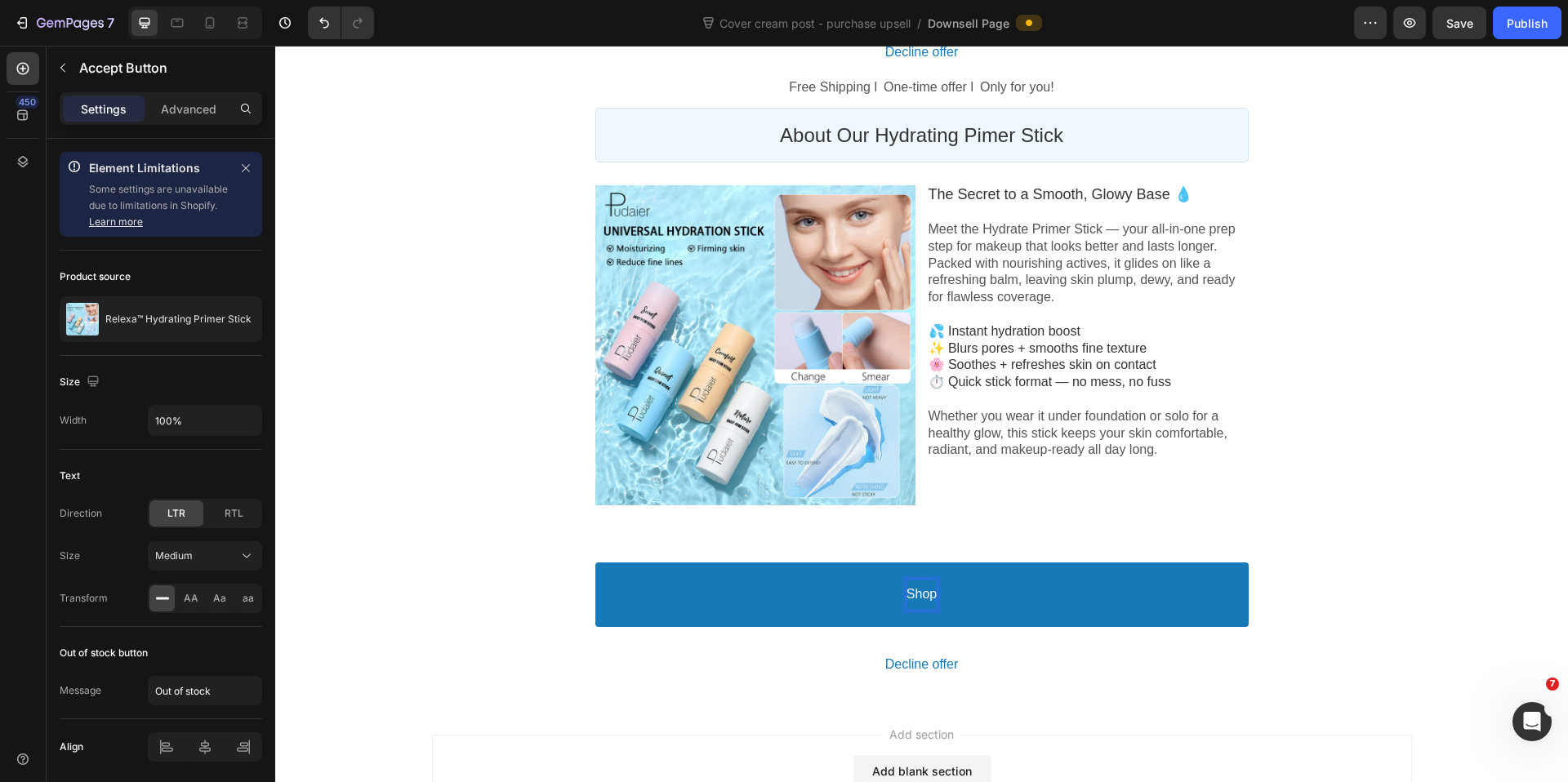
click at [595, 563] on button "Shop" at bounding box center [921, 595] width 653 height 65
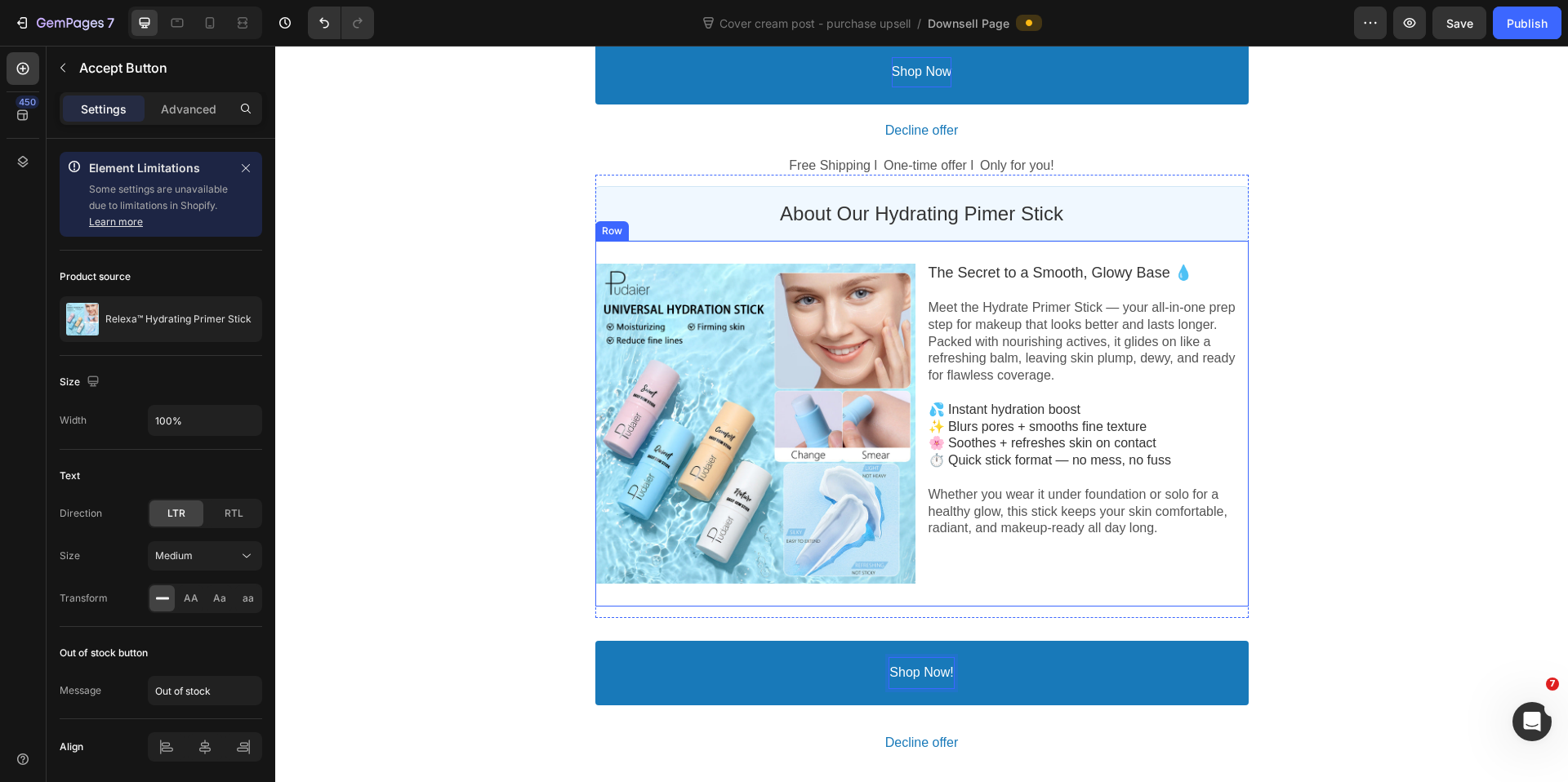
scroll to position [623, 0]
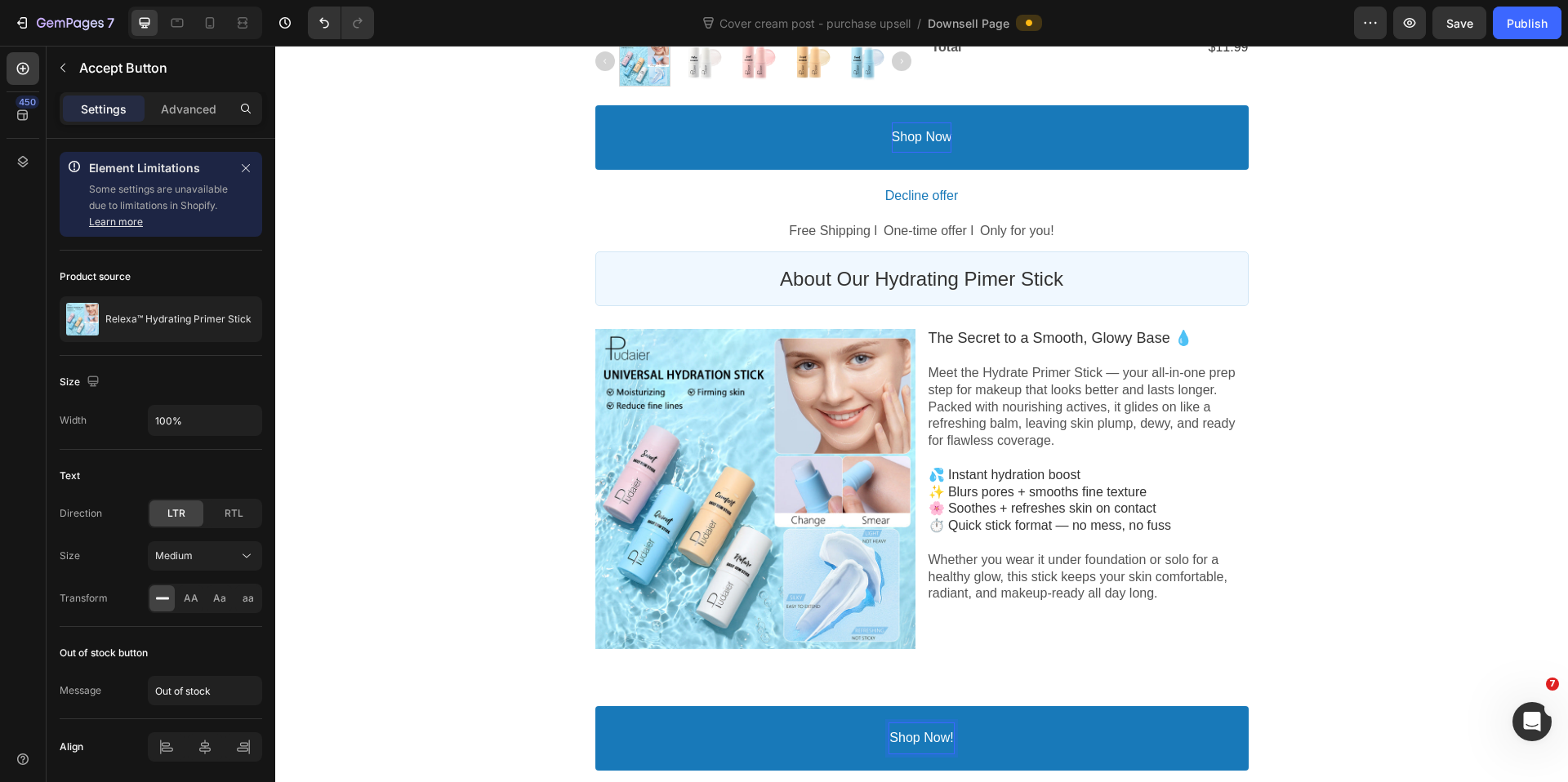
click at [1359, 442] on div "Order Submitted Text block Special Offer Text block Order Receipt Text block Ro…" at bounding box center [921, 172] width 1293 height 1347
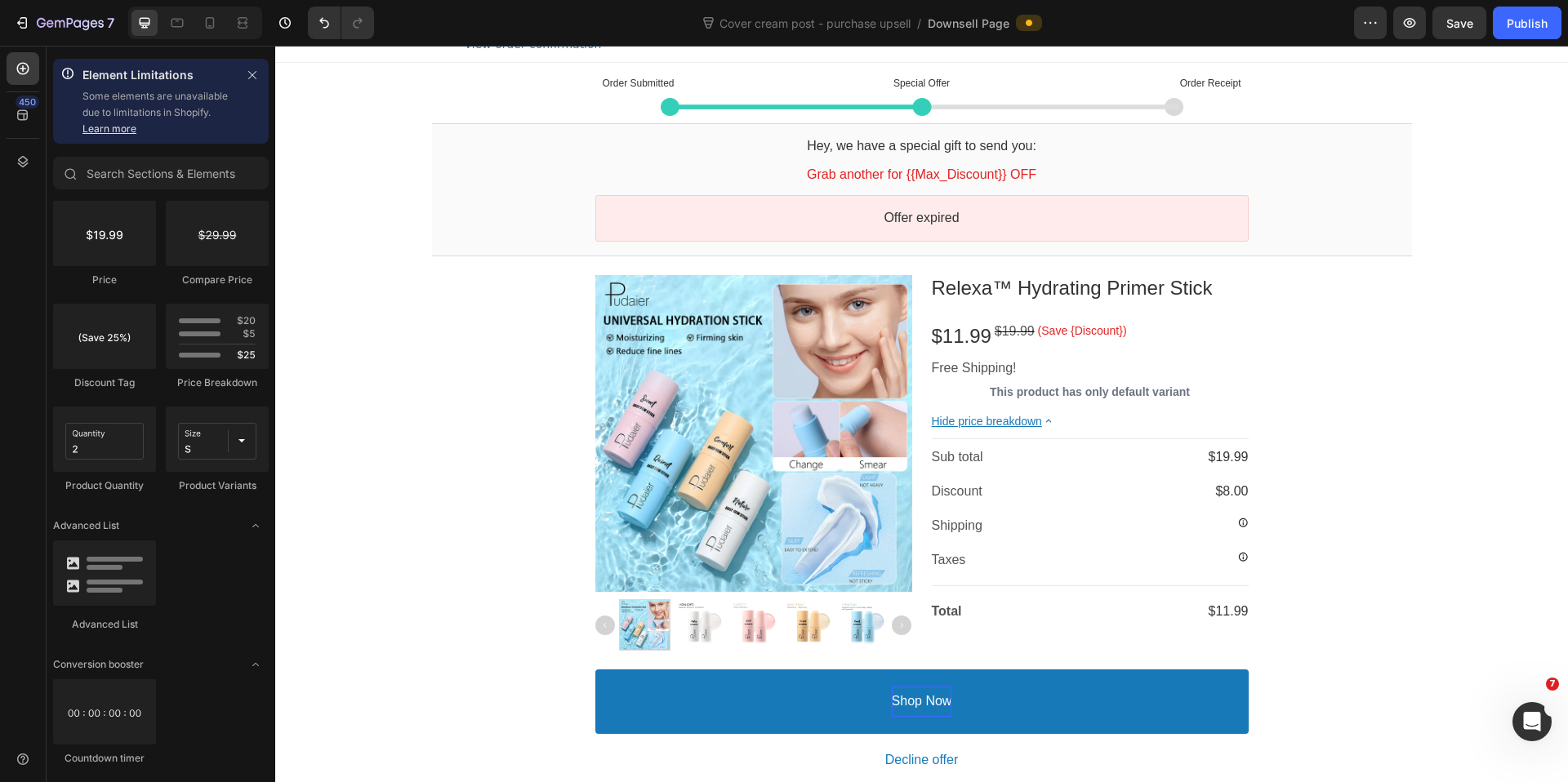
scroll to position [0, 0]
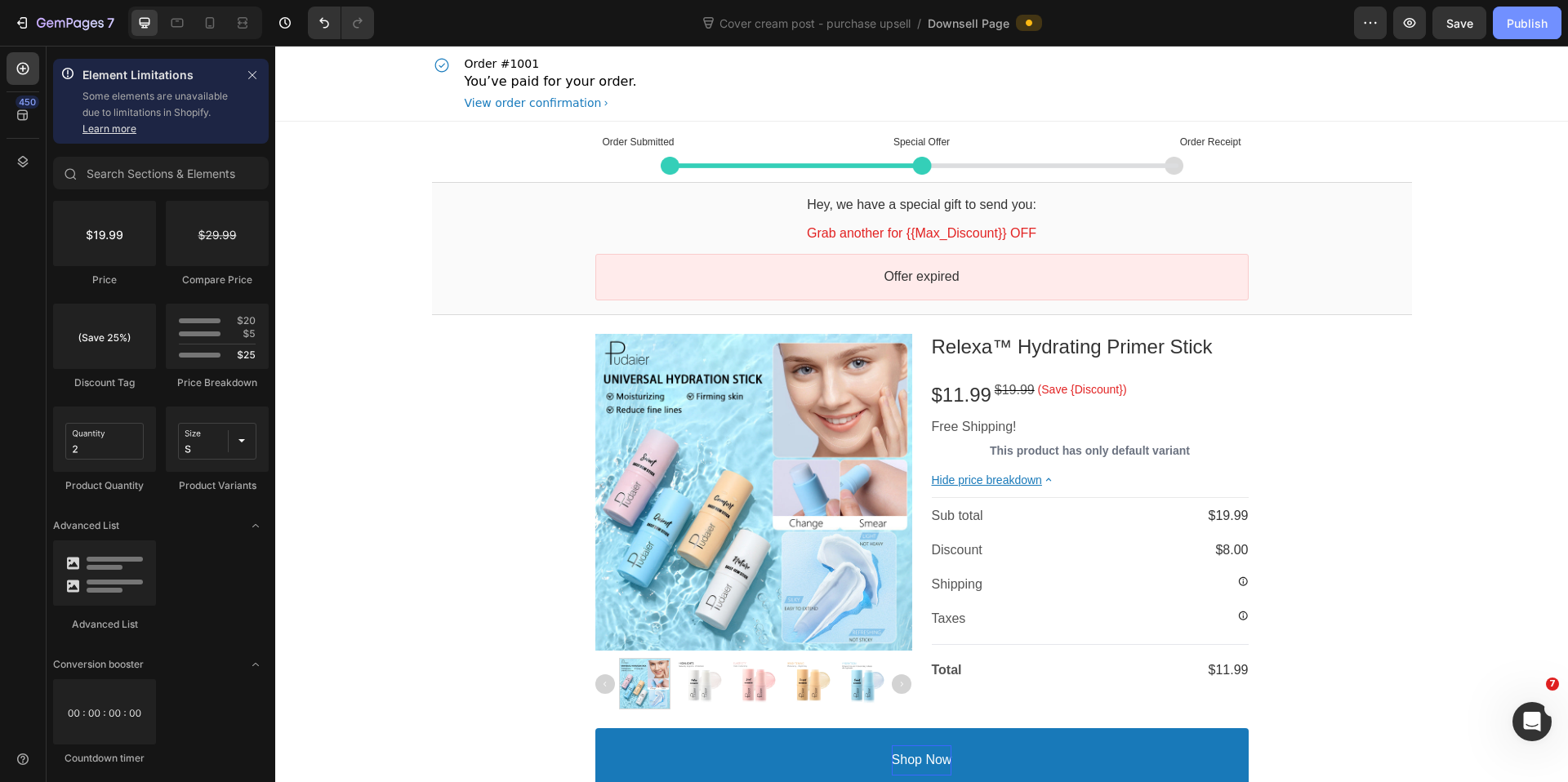
click at [1512, 22] on div "Publish" at bounding box center [1527, 24] width 41 height 17
